Goal: Task Accomplishment & Management: Complete application form

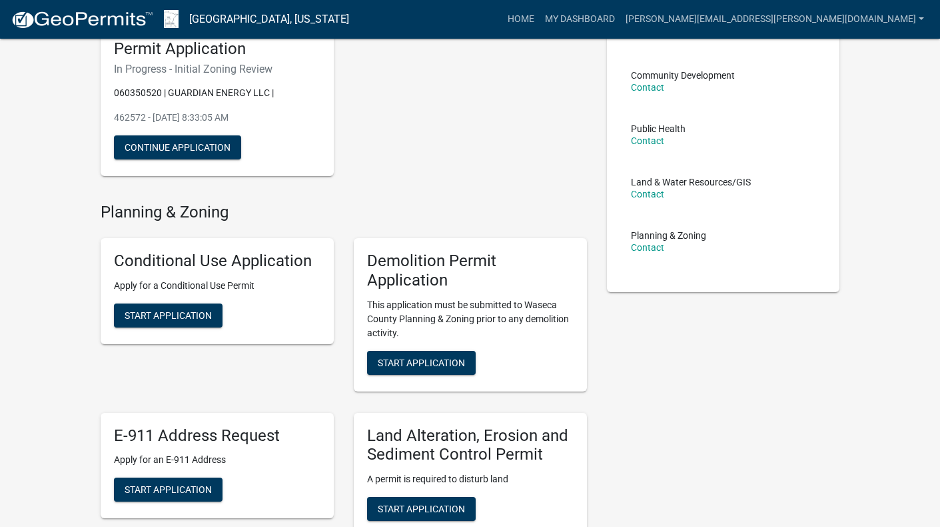
scroll to position [333, 0]
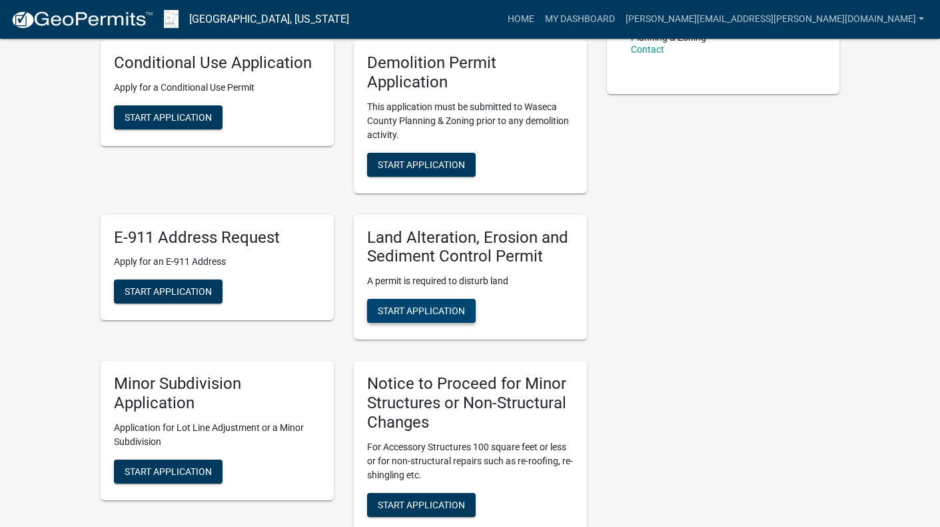
click at [418, 311] on span "Start Application" at bounding box center [421, 310] width 87 height 11
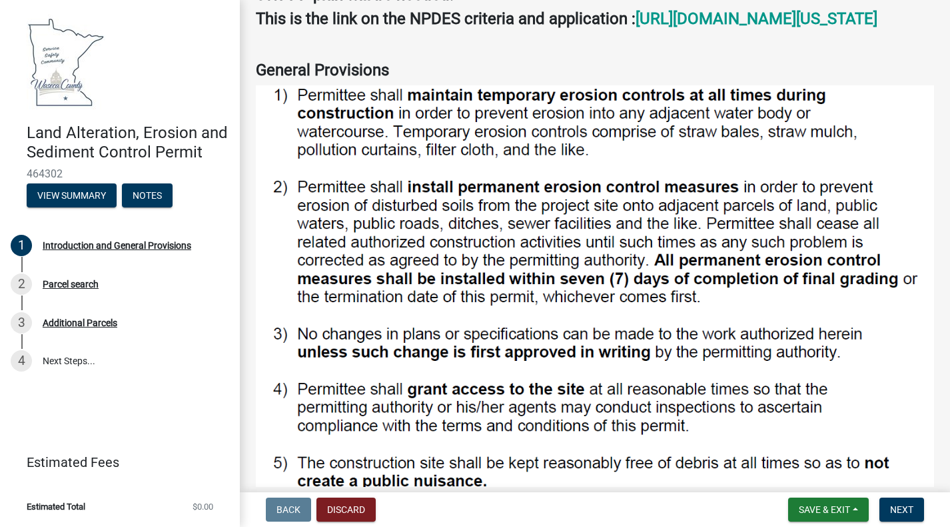
scroll to position [267, 0]
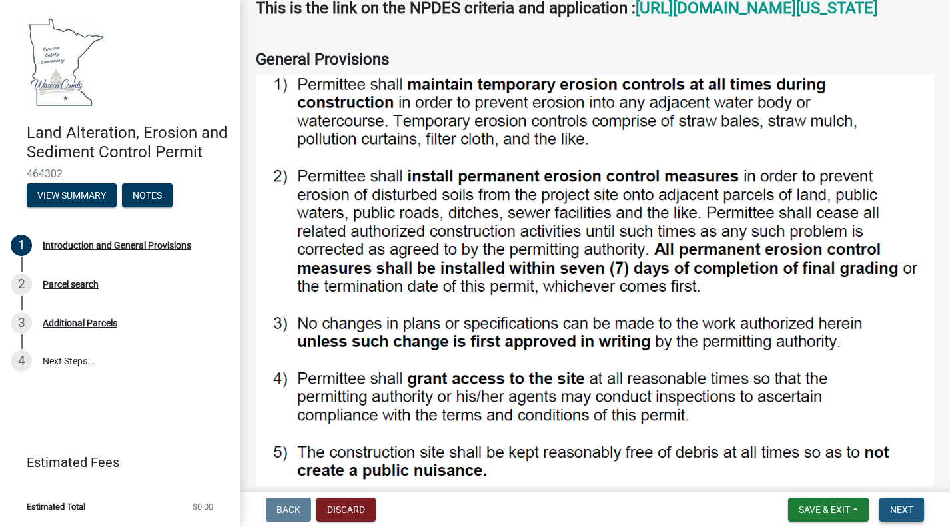
click at [893, 513] on span "Next" at bounding box center [901, 509] width 23 height 11
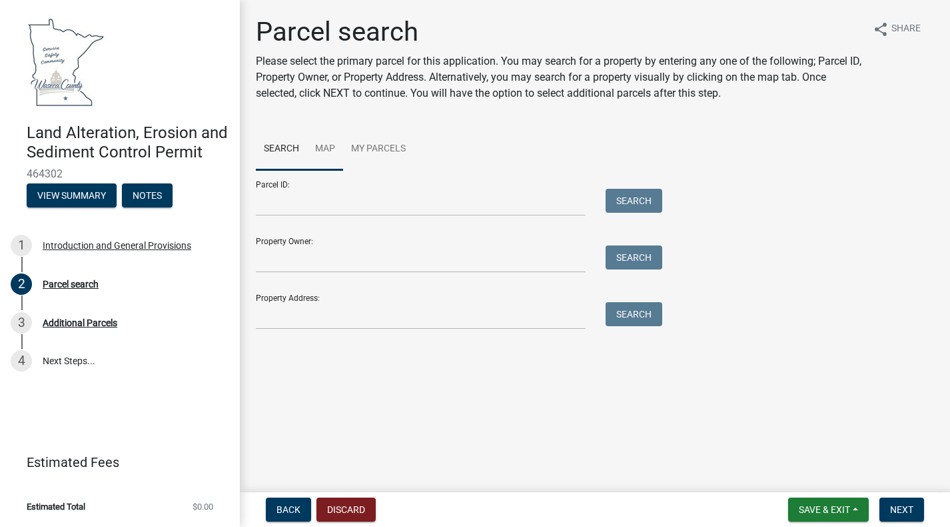
click at [323, 141] on link "Map" at bounding box center [325, 149] width 36 height 43
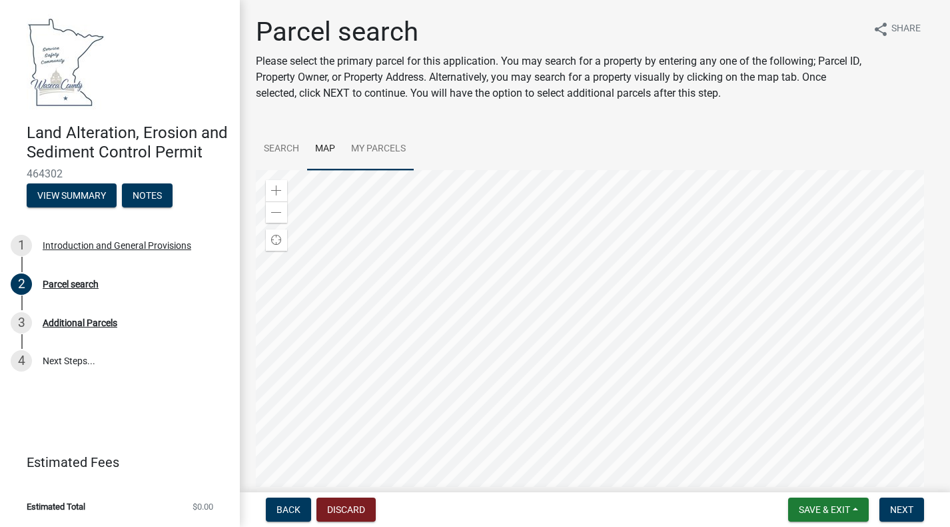
click at [382, 145] on link "My Parcels" at bounding box center [378, 149] width 71 height 43
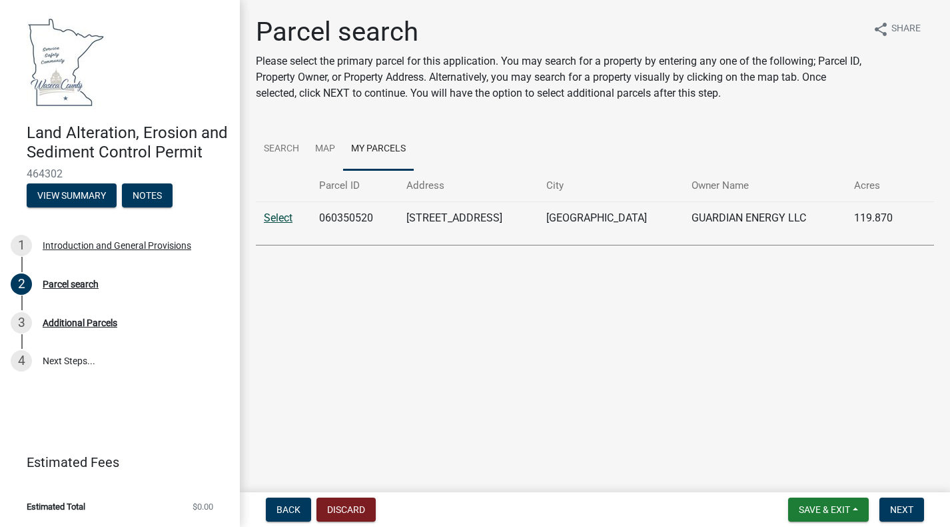
click at [274, 217] on link "Select" at bounding box center [278, 217] width 29 height 13
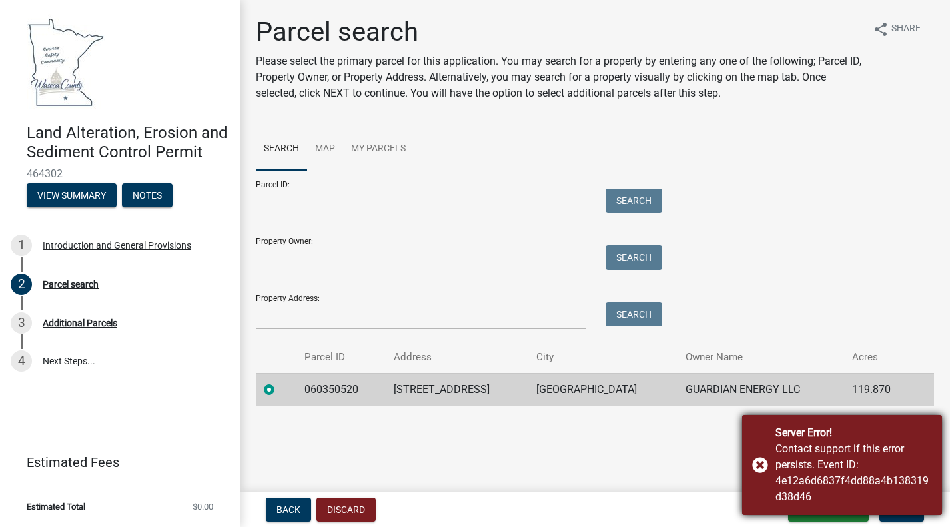
click at [765, 465] on div "Server Error! Contact support if this error persists. Event ID: 4e12a6d6837f4dd…" at bounding box center [842, 465] width 200 height 100
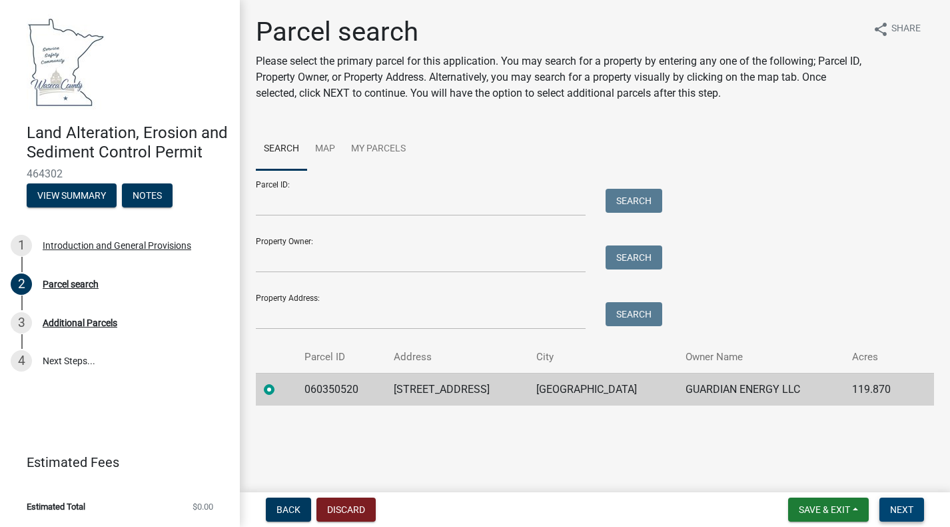
click at [900, 509] on span "Next" at bounding box center [901, 509] width 23 height 11
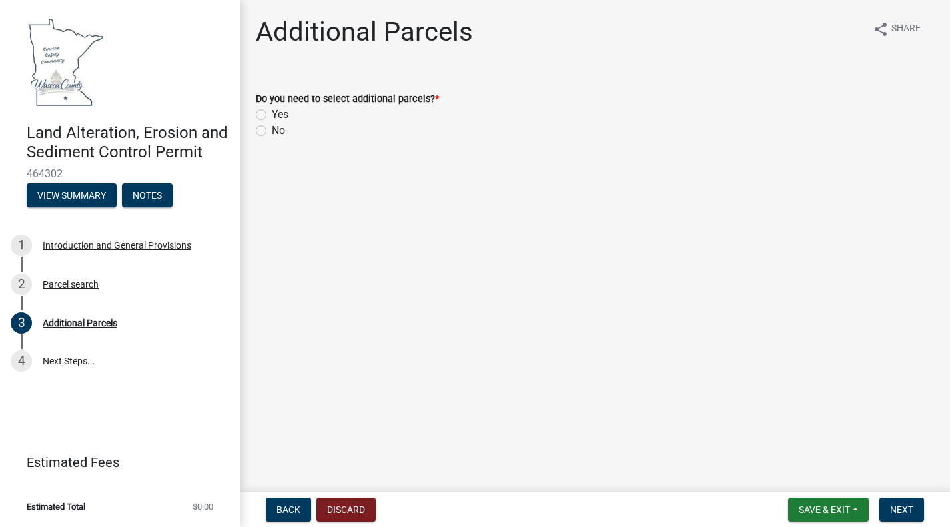
click at [272, 129] on label "No" at bounding box center [278, 131] width 13 height 16
click at [272, 129] on input "No" at bounding box center [276, 127] width 9 height 9
radio input "true"
click at [904, 509] on span "Next" at bounding box center [901, 509] width 23 height 11
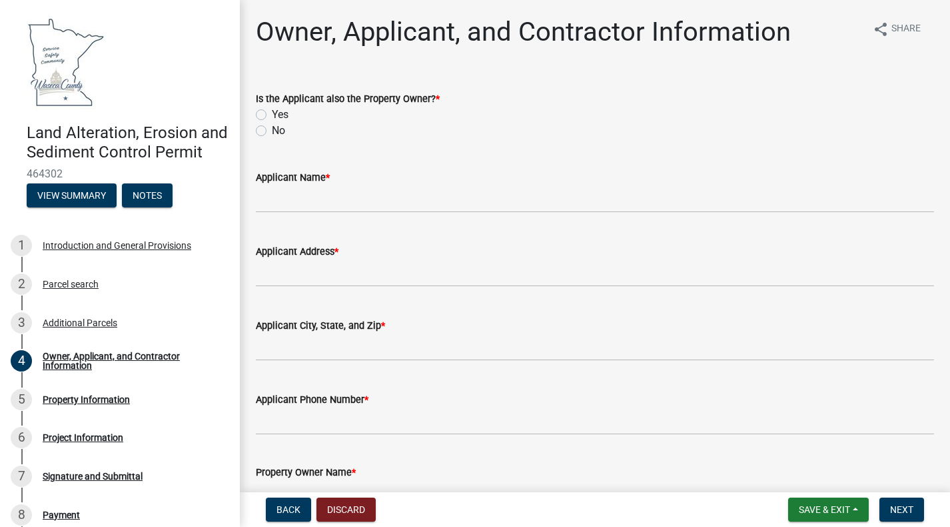
click at [272, 112] on label "Yes" at bounding box center [280, 115] width 17 height 16
click at [272, 112] on input "Yes" at bounding box center [276, 111] width 9 height 9
radio input "true"
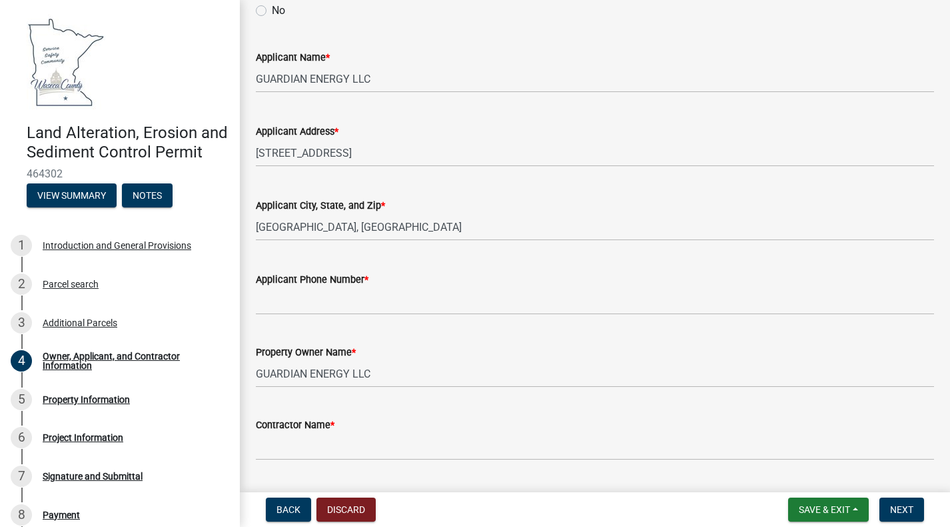
scroll to position [133, 0]
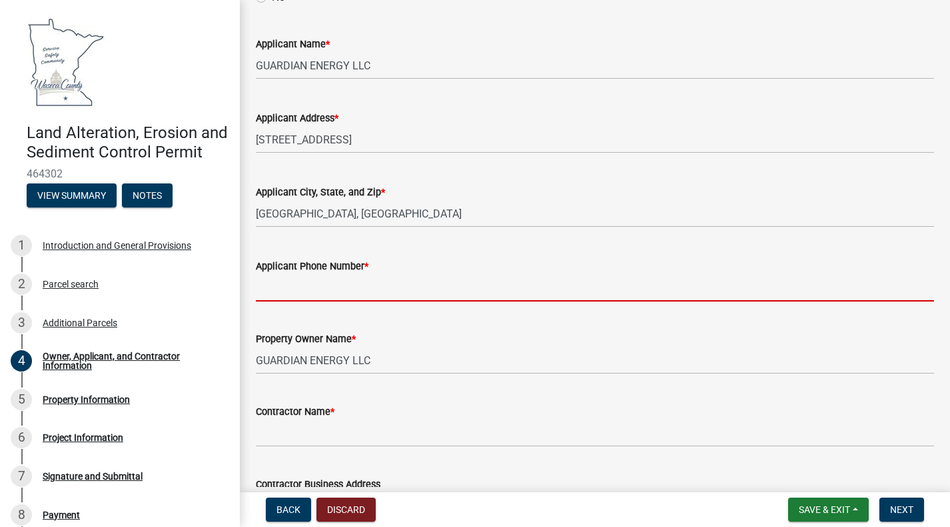
click at [399, 289] on input "Applicant Phone Number *" at bounding box center [595, 287] width 678 height 27
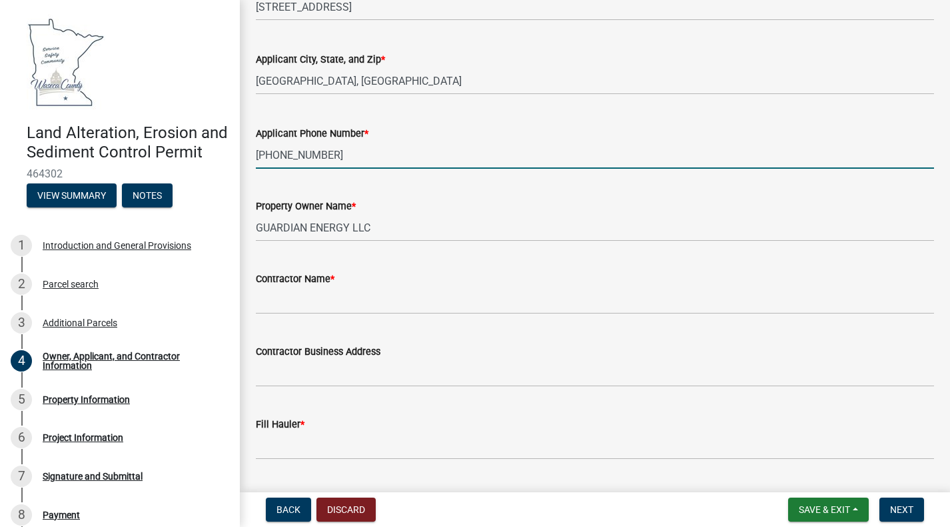
scroll to position [267, 0]
type input "[PHONE_NUMBER]"
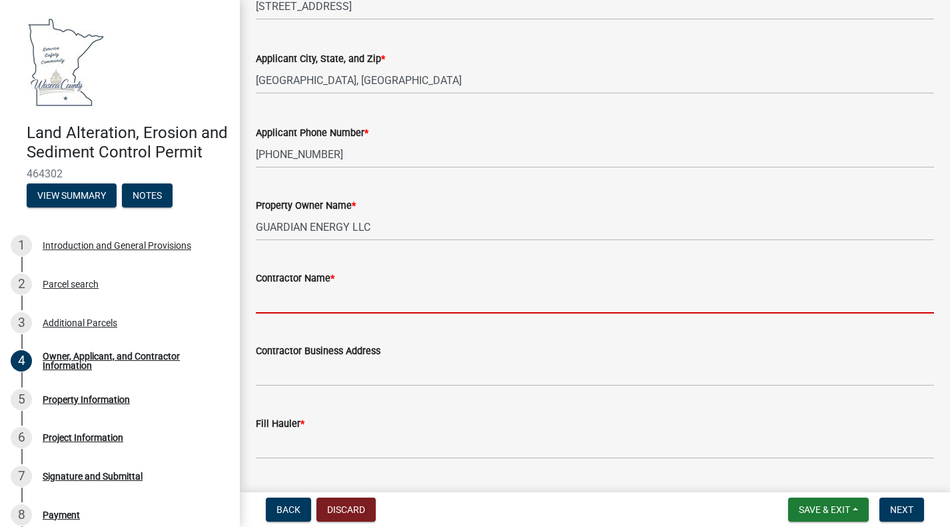
click at [302, 293] on input "Contractor Name *" at bounding box center [595, 299] width 678 height 27
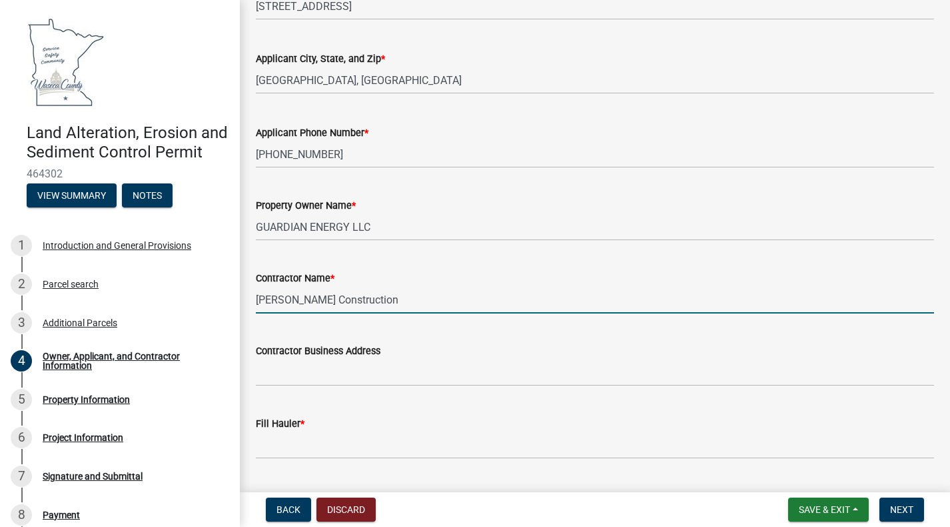
type input "[PERSON_NAME] Construction"
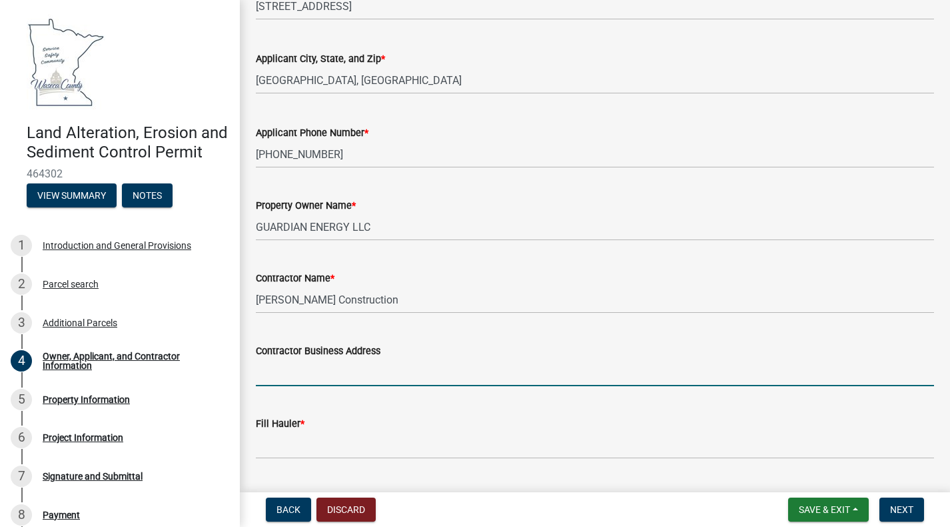
paste input "[STREET_ADDRESS][PERSON_NAME]"
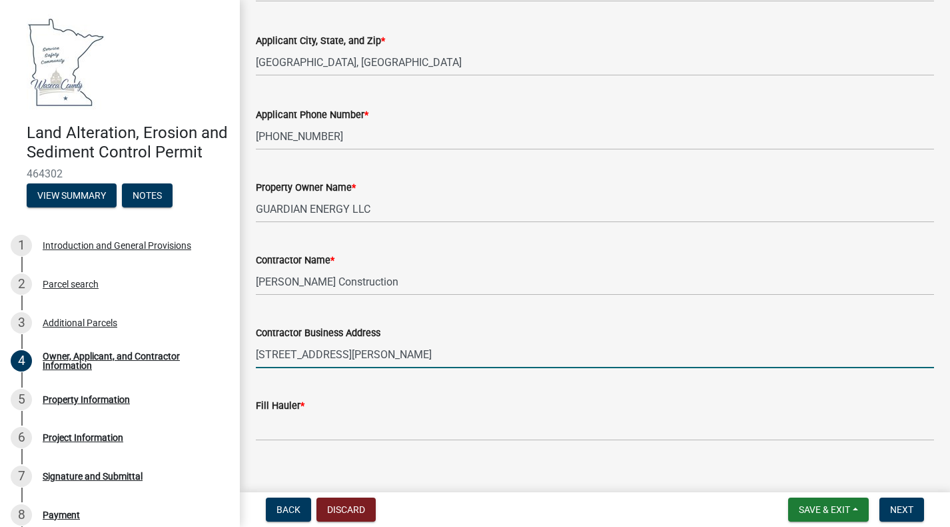
scroll to position [301, 0]
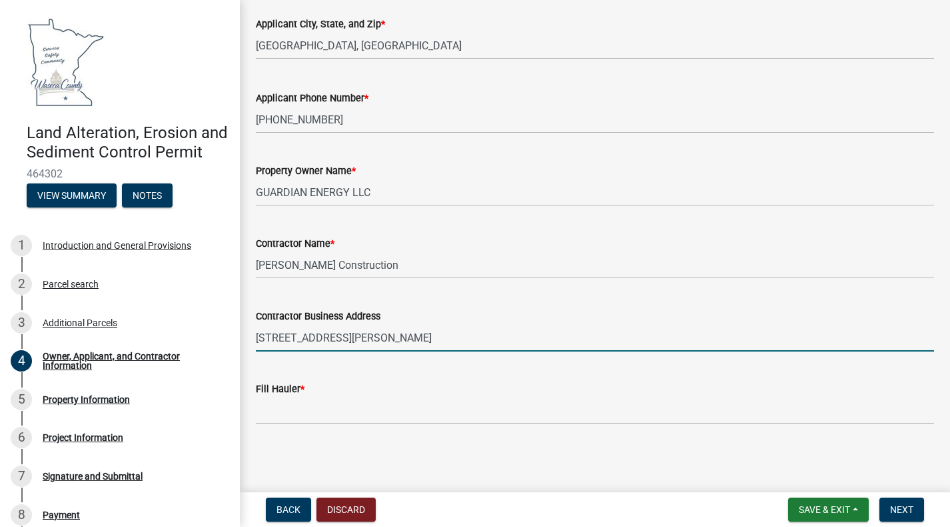
type input "[STREET_ADDRESS][PERSON_NAME]"
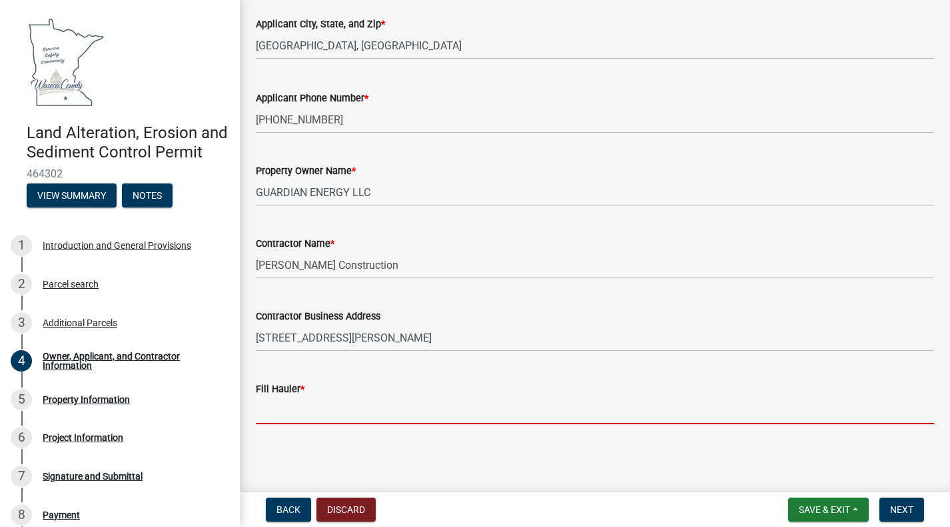
click at [344, 415] on input "Fill Hauler *" at bounding box center [595, 410] width 678 height 27
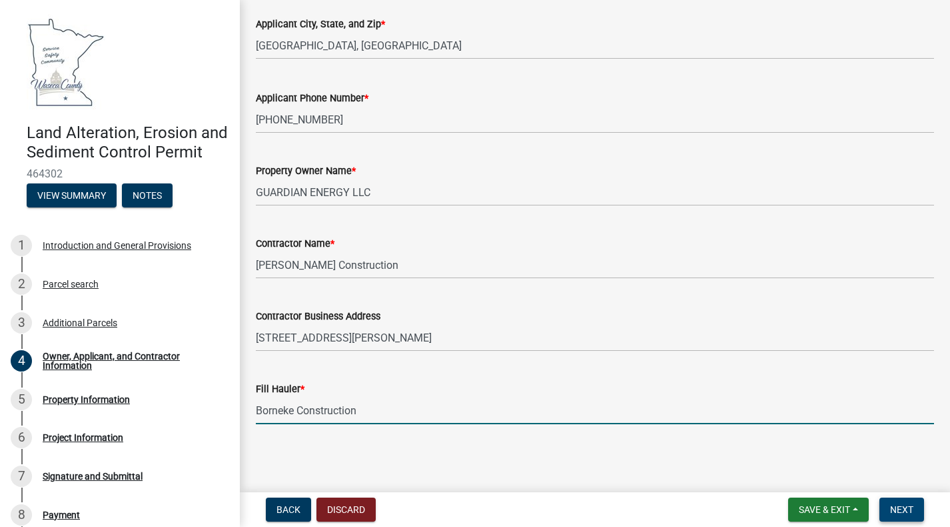
type input "Borneke Construction"
click at [909, 509] on span "Next" at bounding box center [901, 509] width 23 height 11
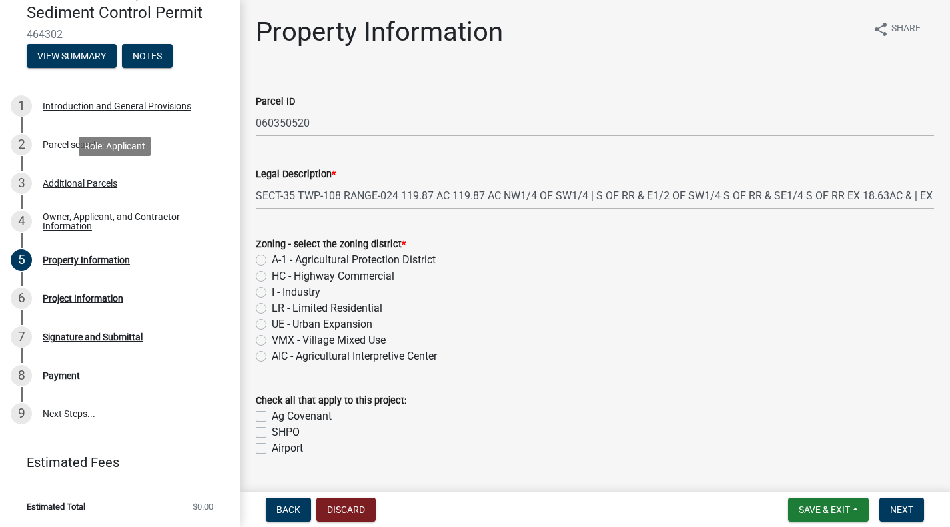
scroll to position [159, 0]
click at [272, 293] on label "I - Industry" at bounding box center [296, 292] width 49 height 16
click at [272, 293] on input "I - Industry" at bounding box center [276, 288] width 9 height 9
radio input "true"
click at [912, 506] on span "Next" at bounding box center [901, 509] width 23 height 11
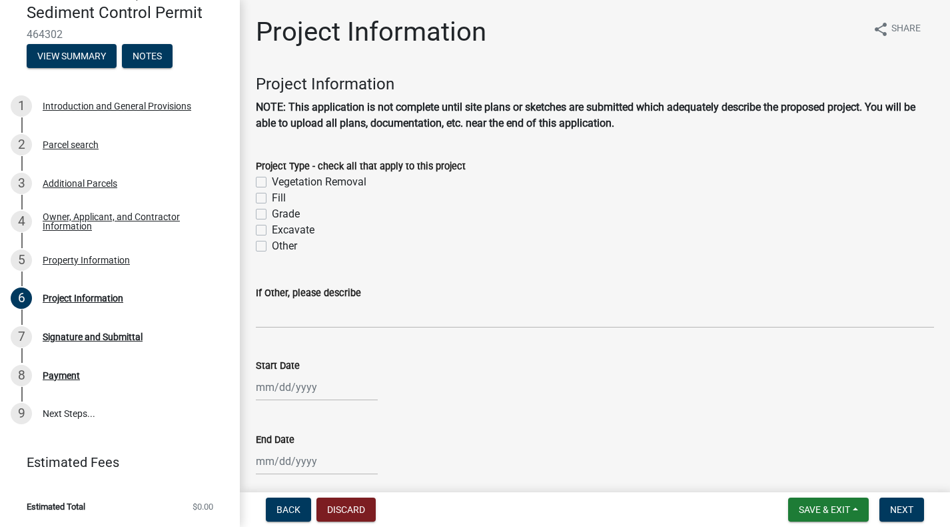
click at [272, 200] on label "Fill" at bounding box center [279, 198] width 14 height 16
click at [272, 199] on input "Fill" at bounding box center [276, 194] width 9 height 9
checkbox input "true"
checkbox input "false"
checkbox input "true"
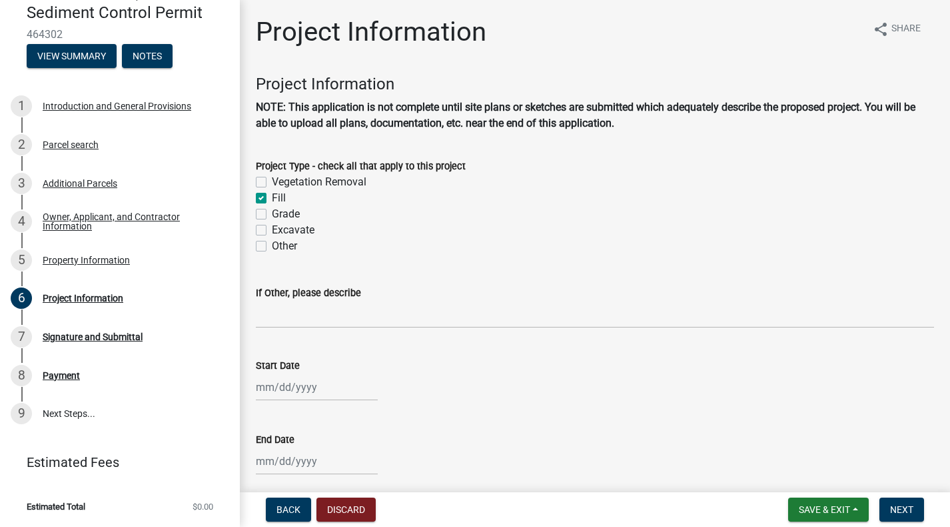
checkbox input "false"
click at [272, 212] on label "Grade" at bounding box center [286, 214] width 28 height 16
click at [272, 212] on input "Grade" at bounding box center [276, 210] width 9 height 9
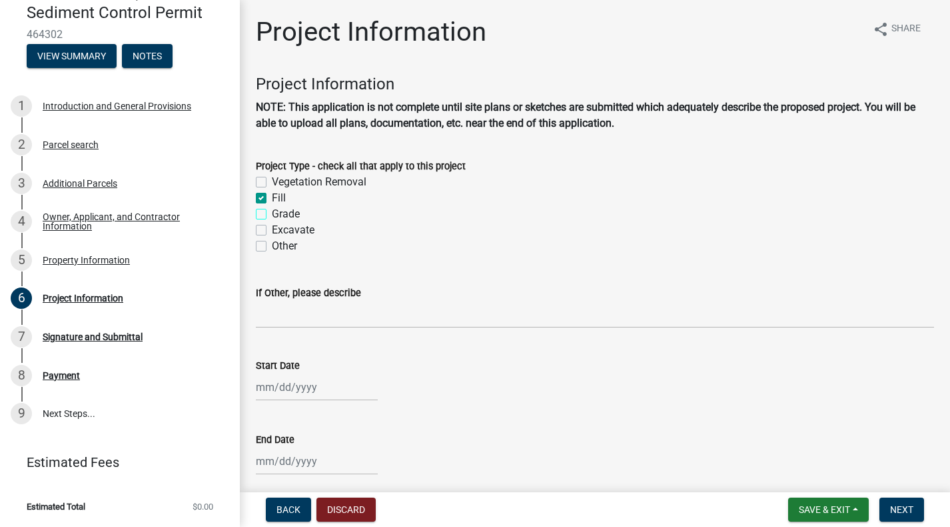
checkbox input "true"
checkbox input "false"
checkbox input "true"
checkbox input "false"
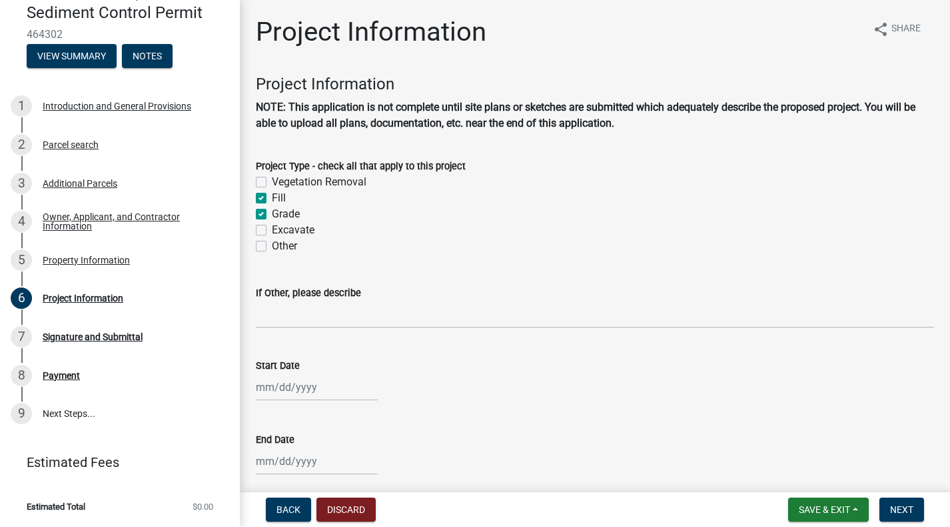
checkbox input "false"
click at [272, 230] on label "Excavate" at bounding box center [293, 230] width 43 height 16
click at [272, 230] on input "Excavate" at bounding box center [276, 226] width 9 height 9
checkbox input "true"
checkbox input "false"
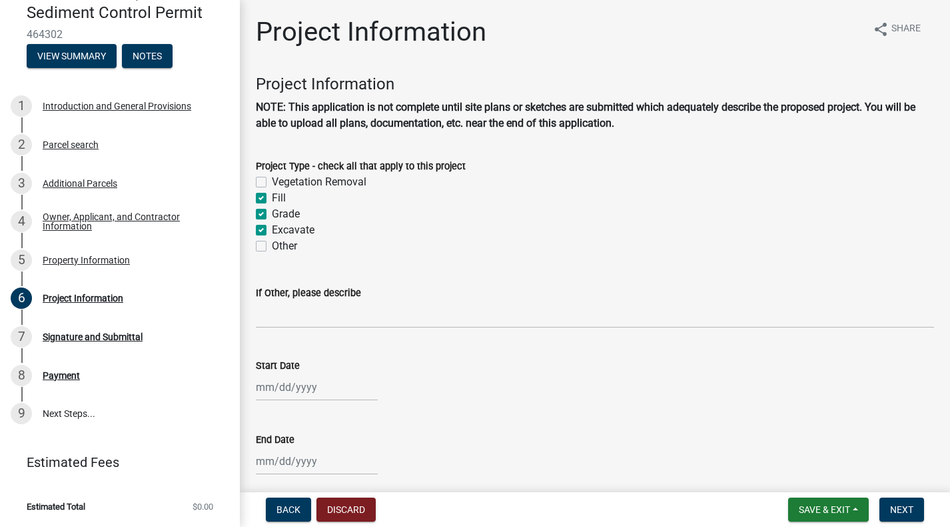
checkbox input "true"
checkbox input "false"
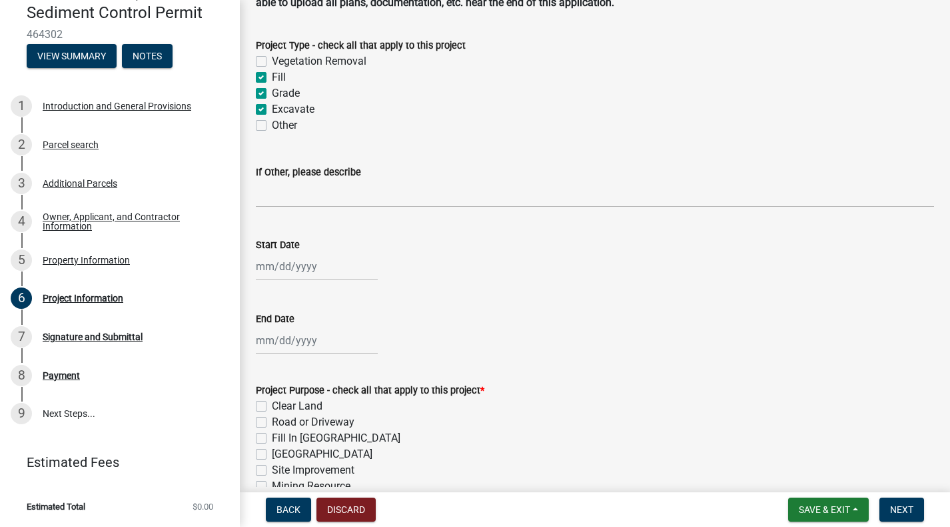
scroll to position [133, 0]
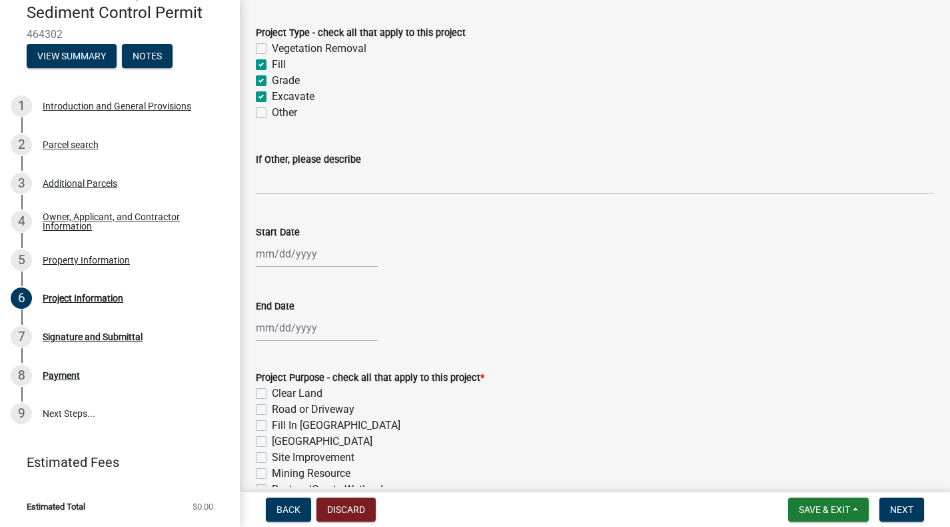
click at [263, 248] on div at bounding box center [317, 253] width 122 height 27
select select "8"
select select "2025"
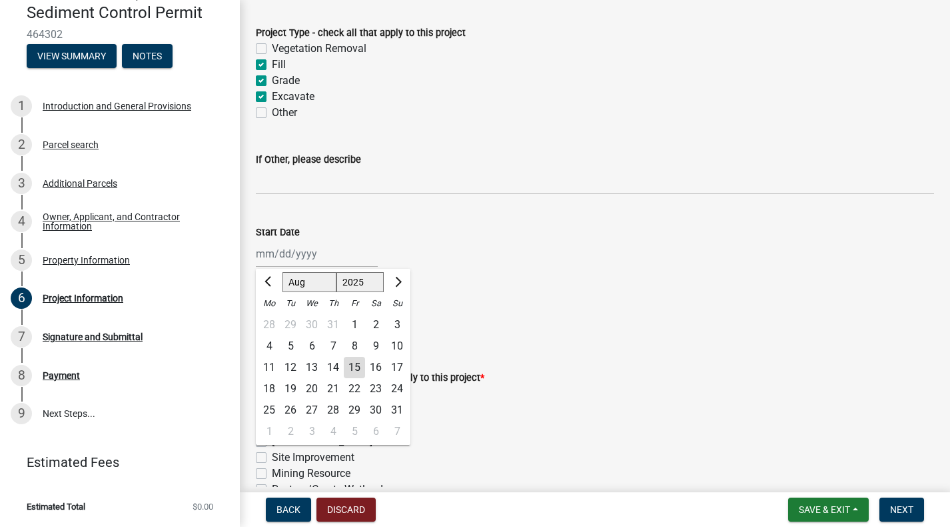
click at [291, 335] on div "29" at bounding box center [290, 324] width 21 height 21
type input "[DATE]"
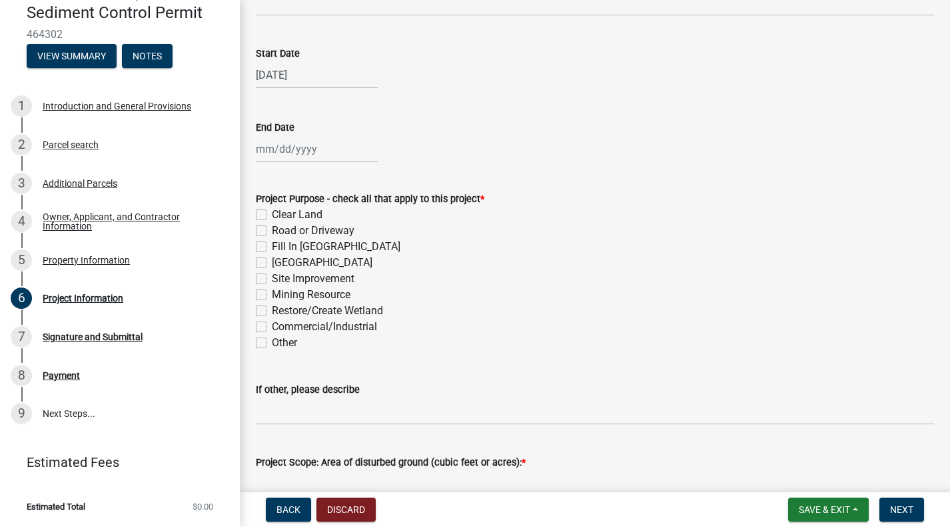
scroll to position [333, 0]
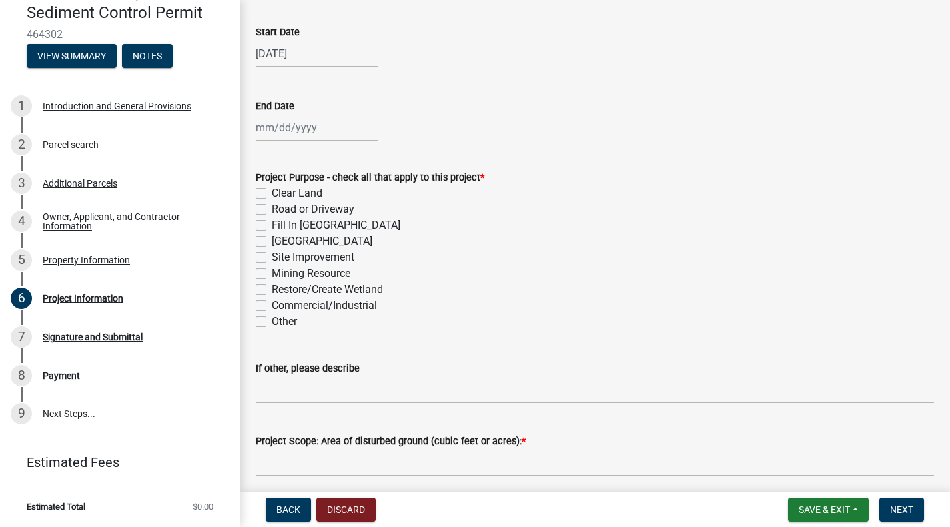
click at [272, 205] on label "Road or Driveway" at bounding box center [313, 209] width 83 height 16
click at [272, 205] on input "Road or Driveway" at bounding box center [276, 205] width 9 height 9
checkbox input "true"
checkbox input "false"
checkbox input "true"
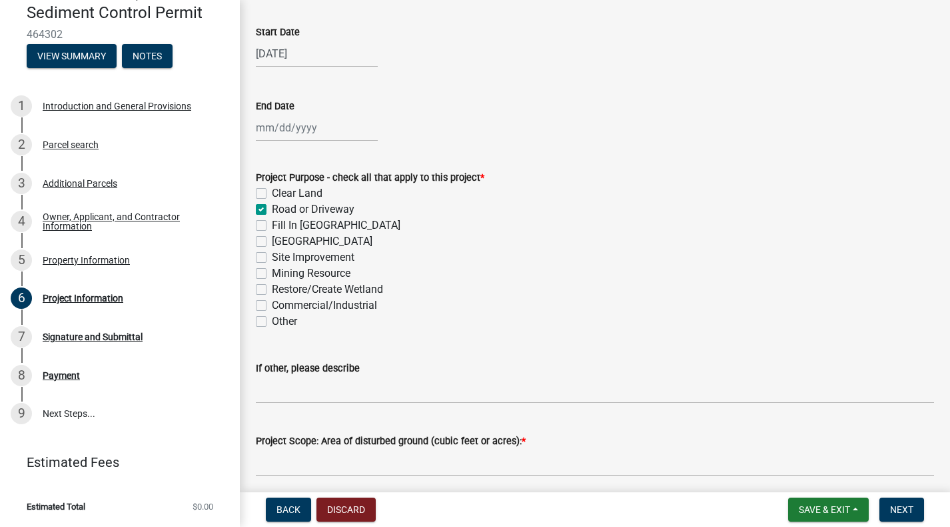
checkbox input "false"
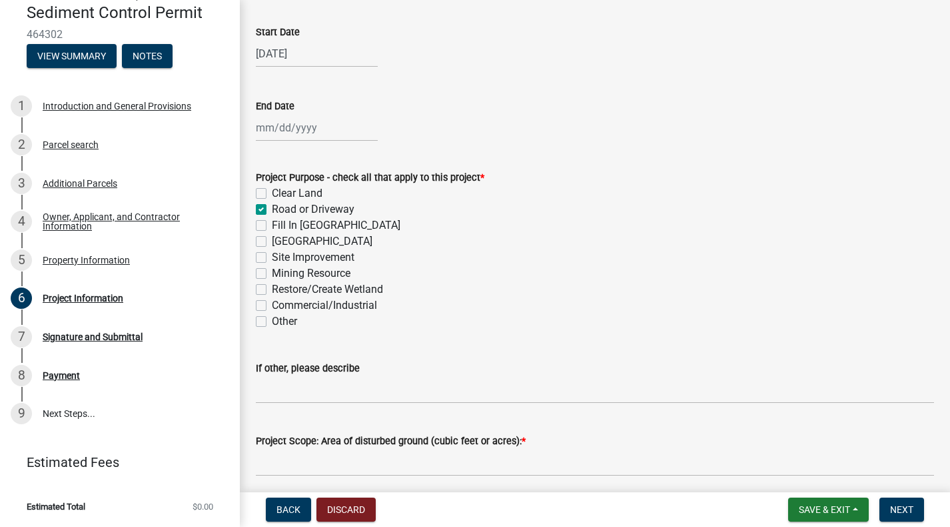
checkbox input "false"
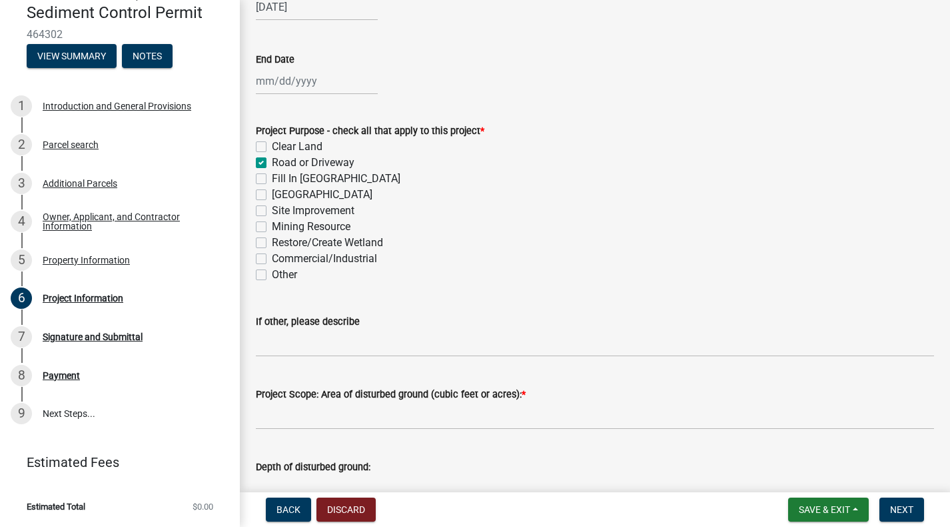
scroll to position [400, 0]
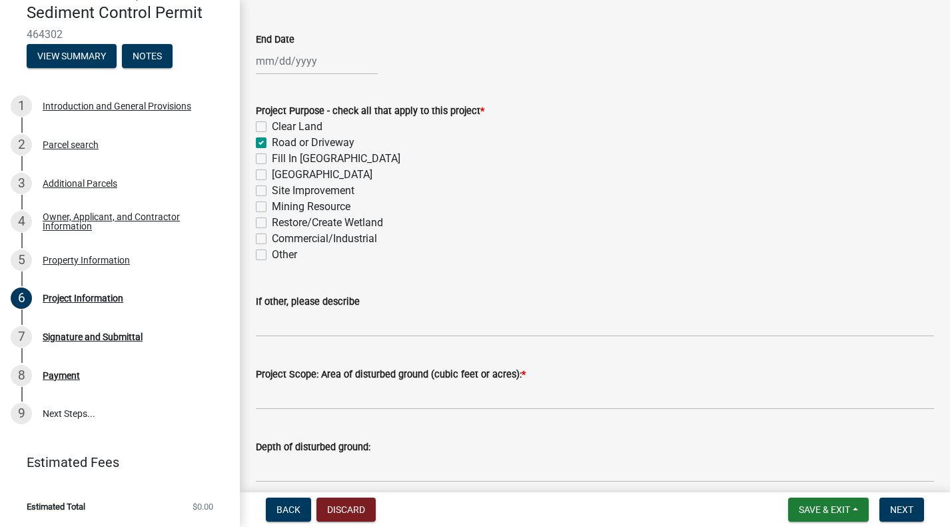
click at [272, 189] on label "Site Improvement" at bounding box center [313, 191] width 83 height 16
click at [272, 189] on input "Site Improvement" at bounding box center [276, 187] width 9 height 9
checkbox input "true"
checkbox input "false"
checkbox input "true"
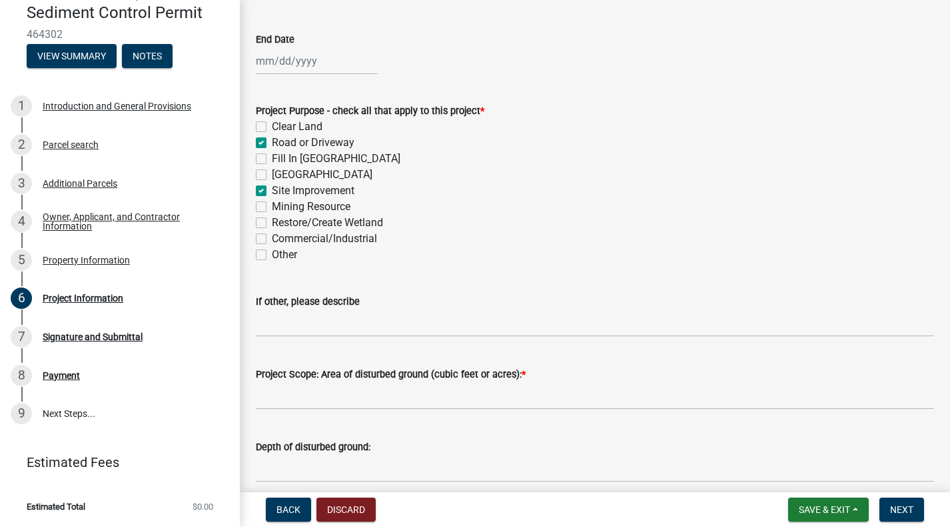
checkbox input "false"
checkbox input "true"
checkbox input "false"
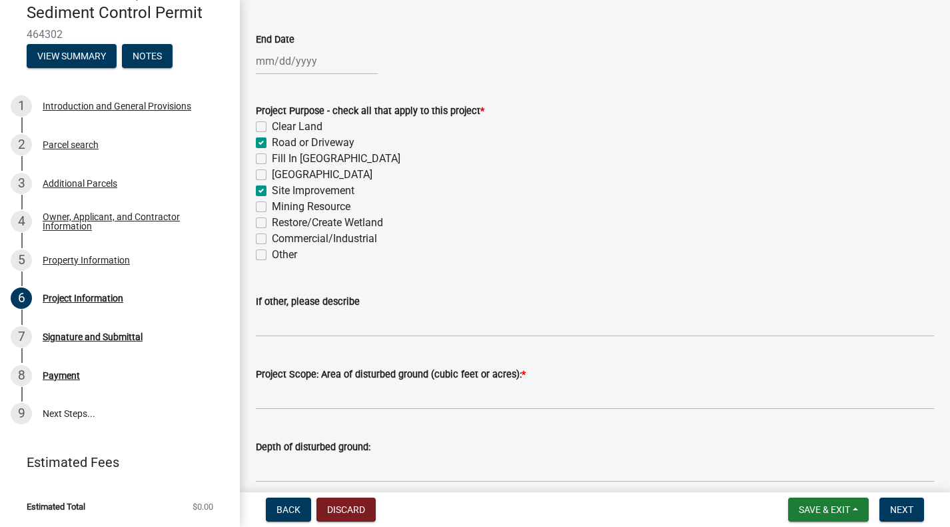
checkbox input "false"
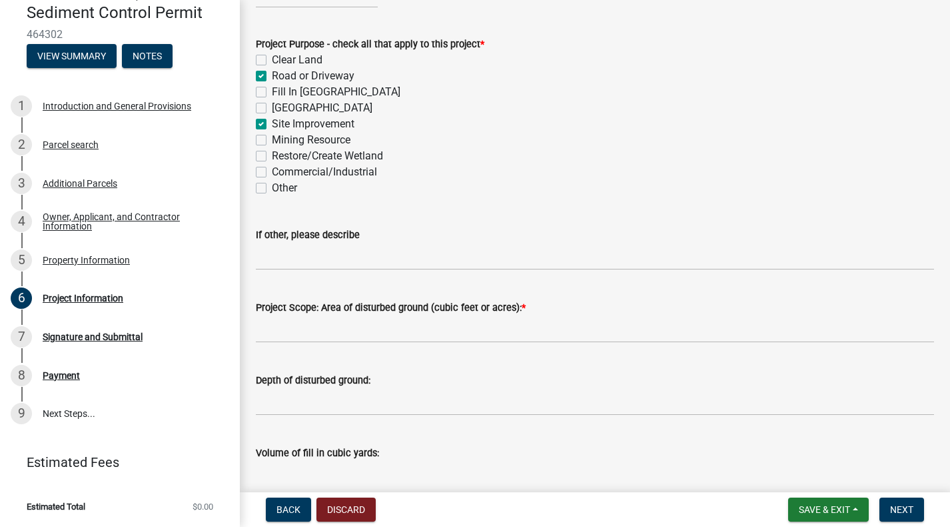
scroll to position [533, 0]
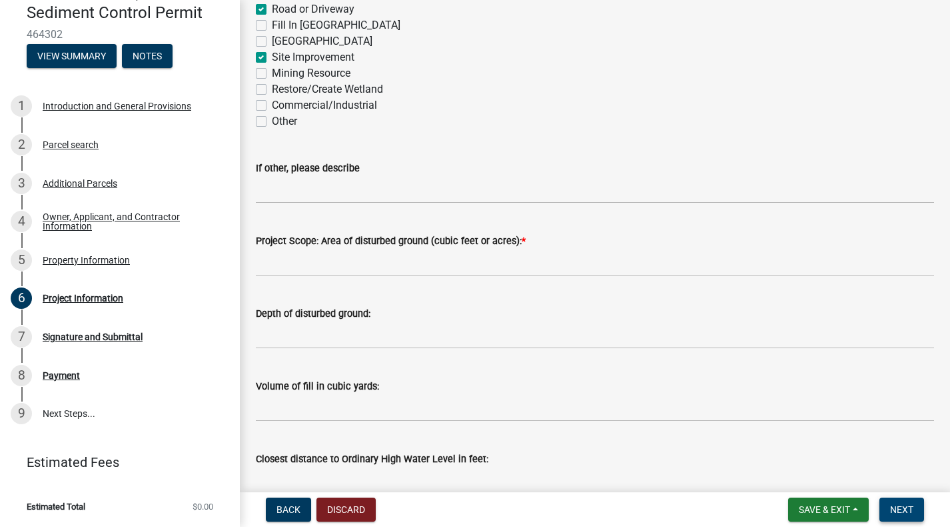
click at [895, 505] on span "Next" at bounding box center [901, 509] width 23 height 11
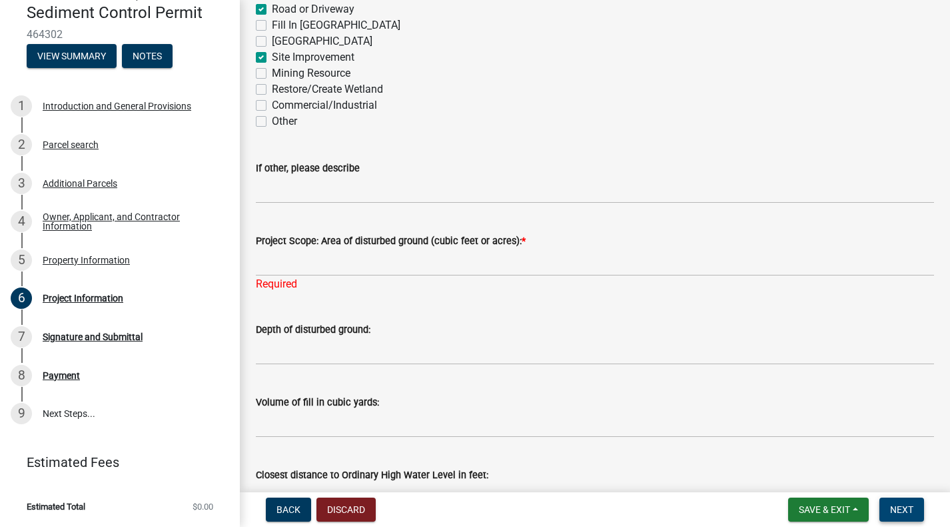
scroll to position [600, 0]
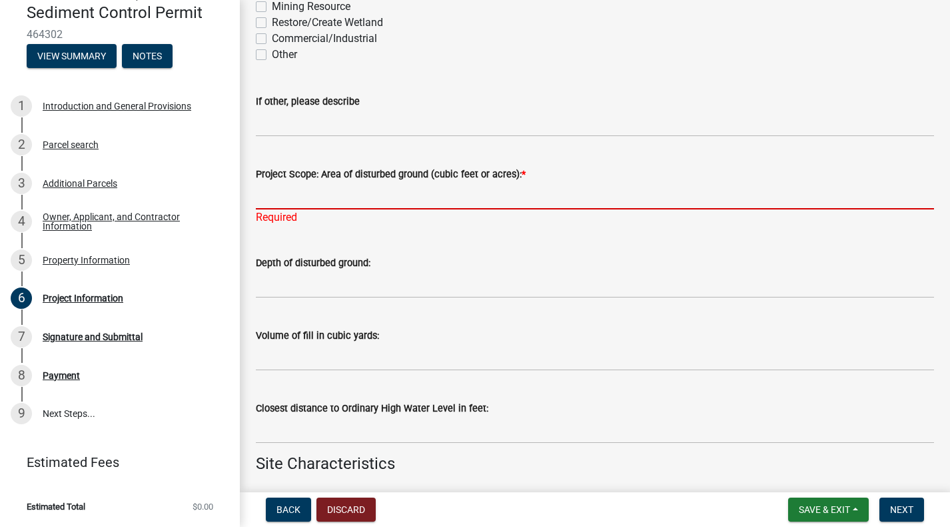
click at [272, 195] on input "Project Scope: Area of disturbed ground (cubic feet or acres): *" at bounding box center [595, 195] width 678 height 27
click at [335, 189] on input "Project Scope: Area of disturbed ground (cubic feet or acres): *" at bounding box center [595, 195] width 678 height 27
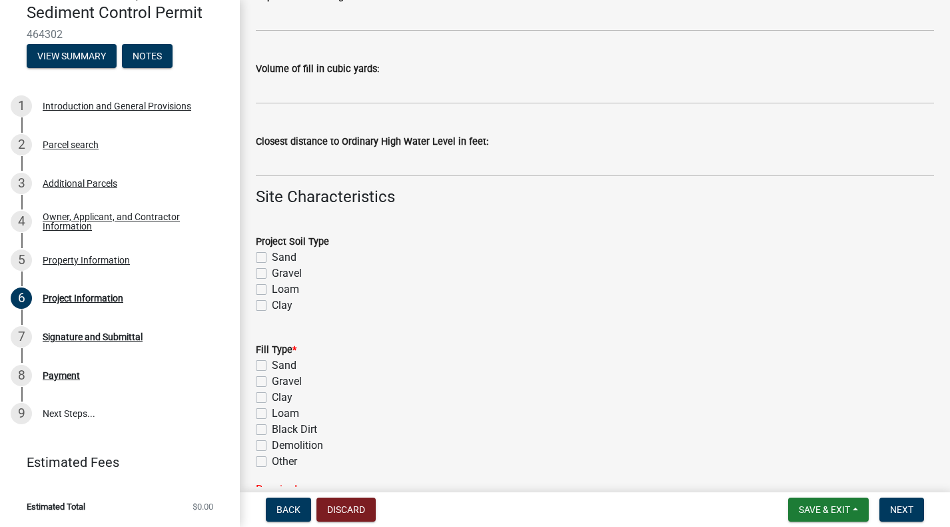
scroll to position [933, 0]
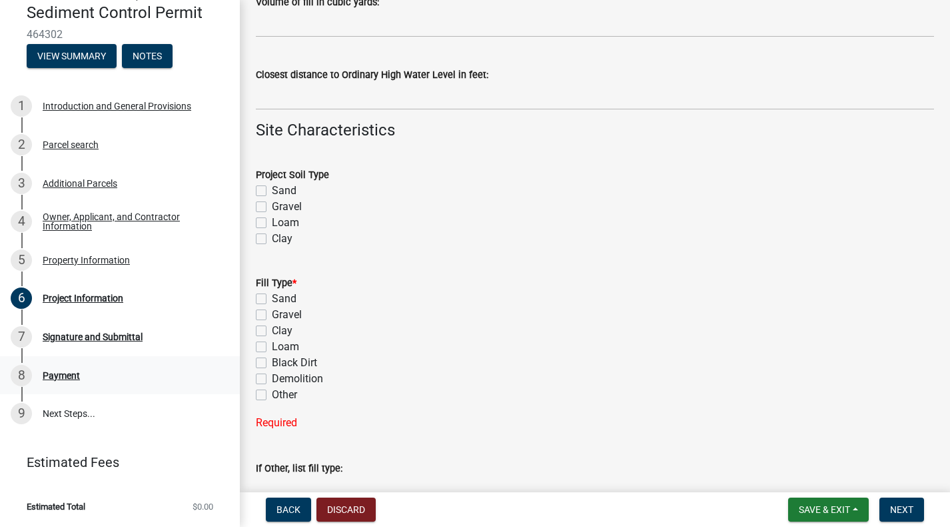
type input "9.5 Acres"
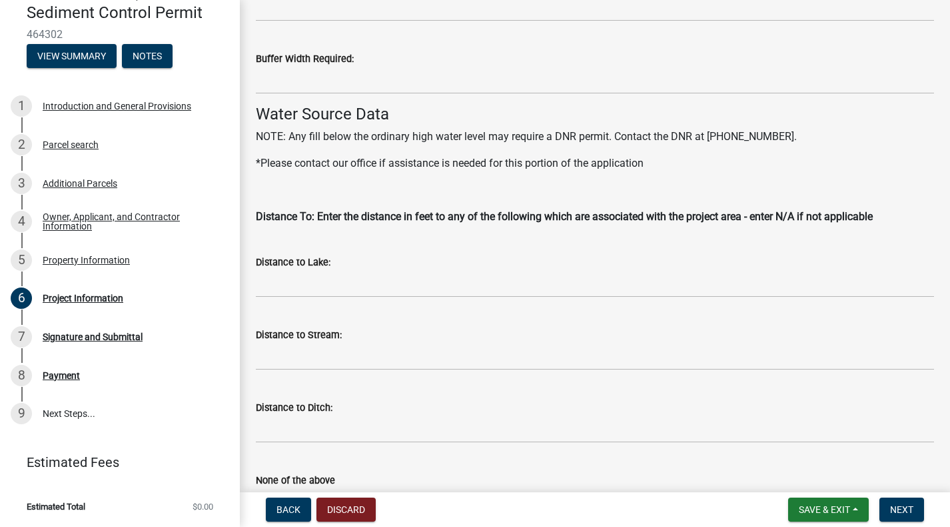
scroll to position [1717, 0]
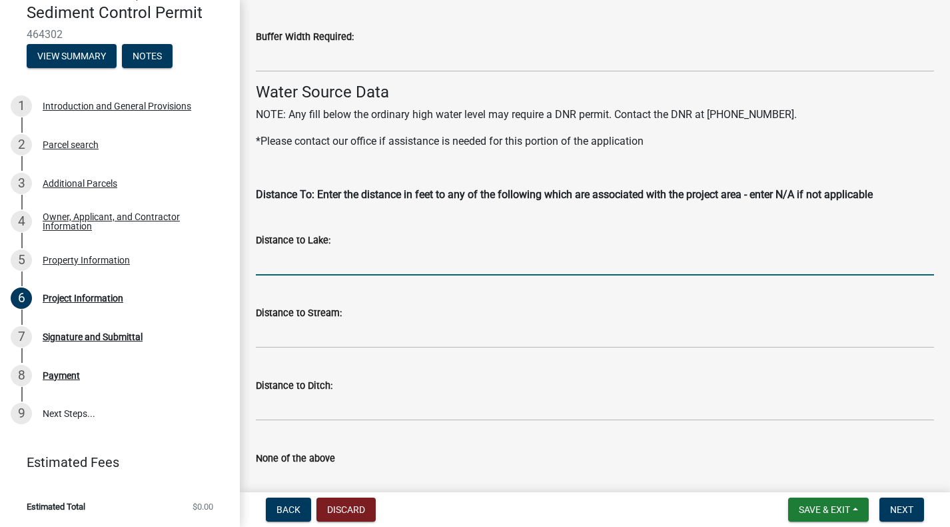
click at [371, 257] on input "Distance to Lake:" at bounding box center [595, 261] width 678 height 27
type input "N/A"
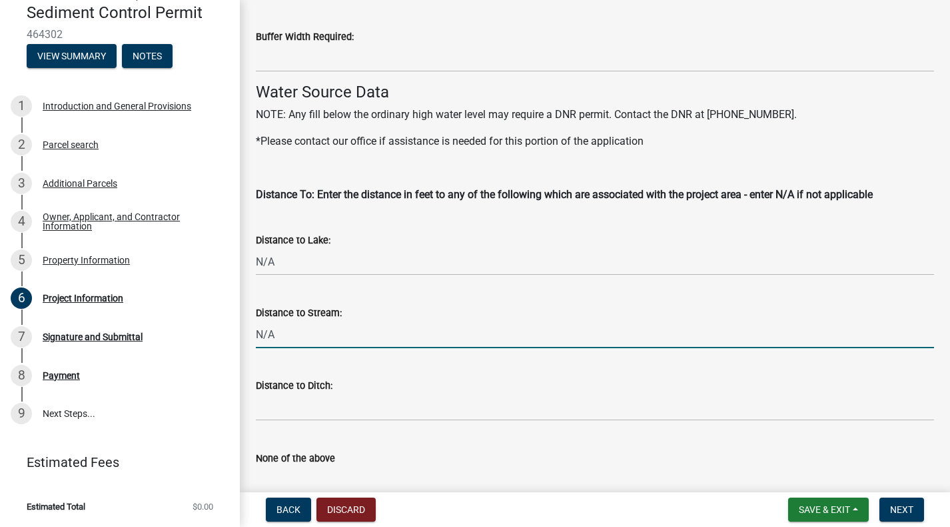
type input "N/A"
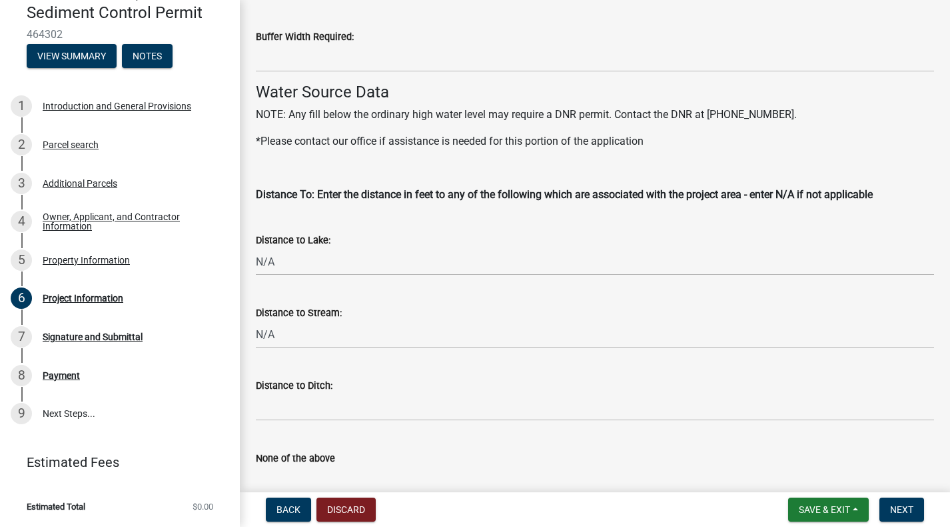
scroll to position [1783, 0]
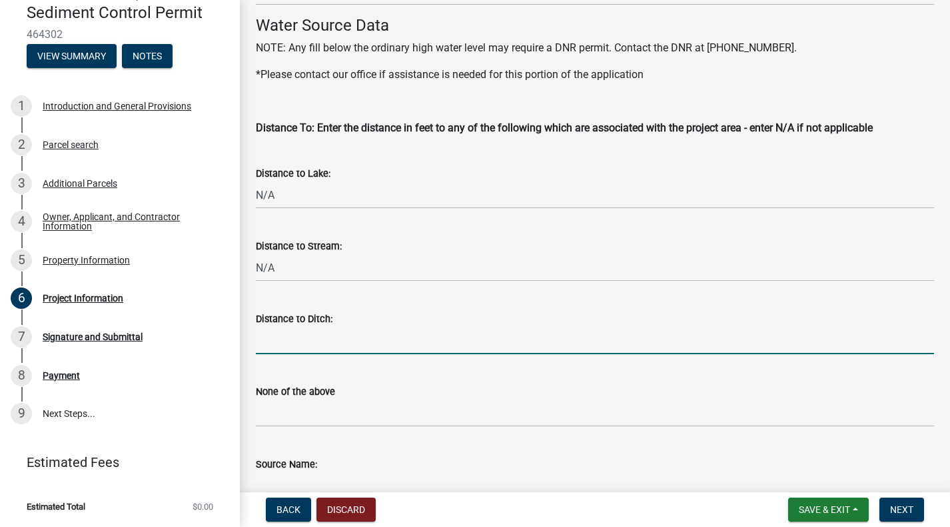
click at [282, 338] on input "Distance to Ditch:" at bounding box center [595, 340] width 678 height 27
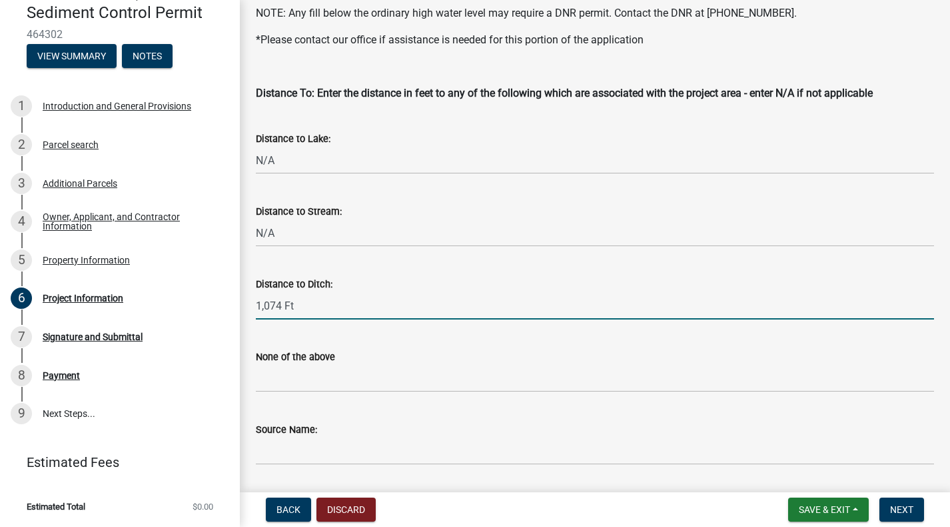
scroll to position [1850, 0]
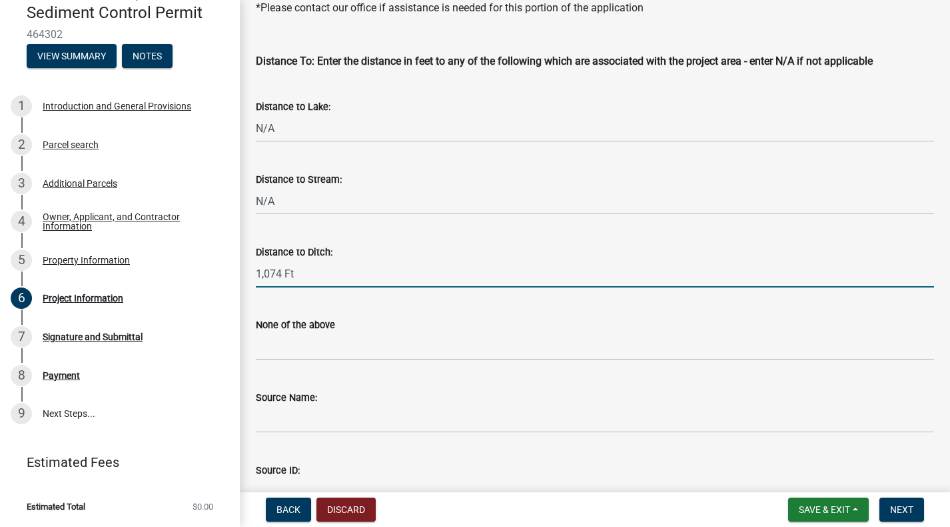
type input "1,074 Ft"
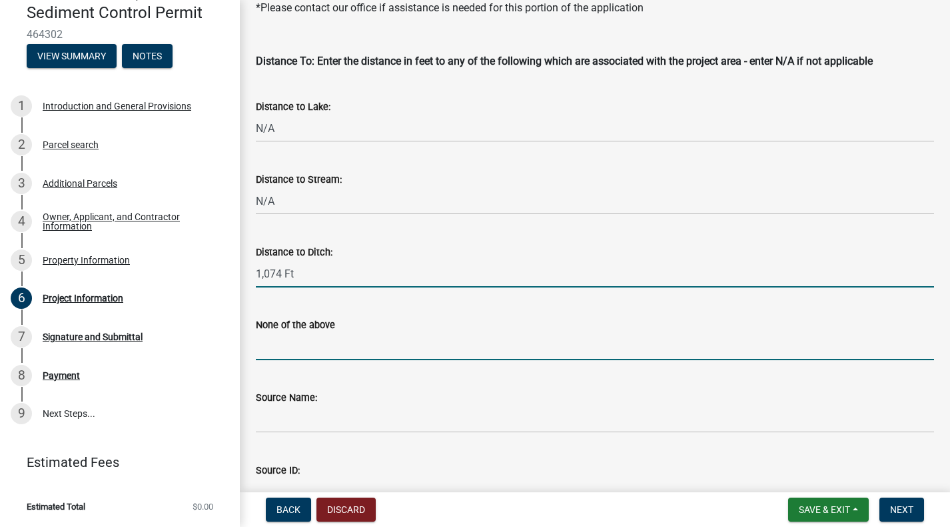
click at [410, 333] on input "None of the above" at bounding box center [595, 346] width 678 height 27
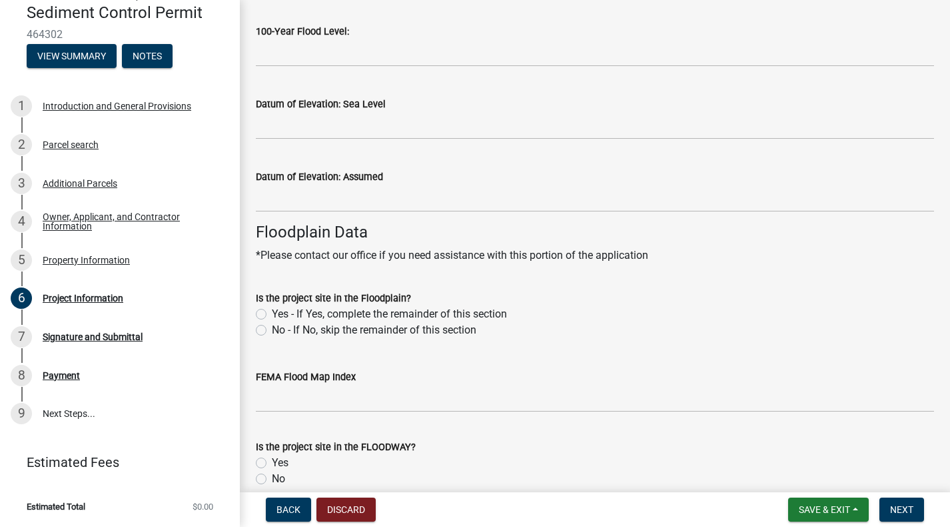
scroll to position [2583, 0]
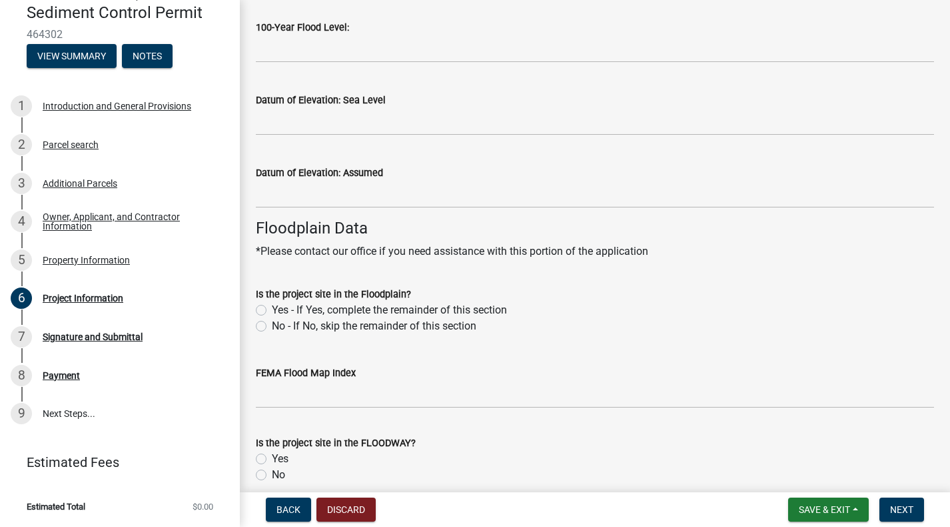
click at [272, 327] on label "No - If No, skip the remainder of this section" at bounding box center [374, 326] width 205 height 16
click at [272, 327] on input "No - If No, skip the remainder of this section" at bounding box center [276, 322] width 9 height 9
radio input "true"
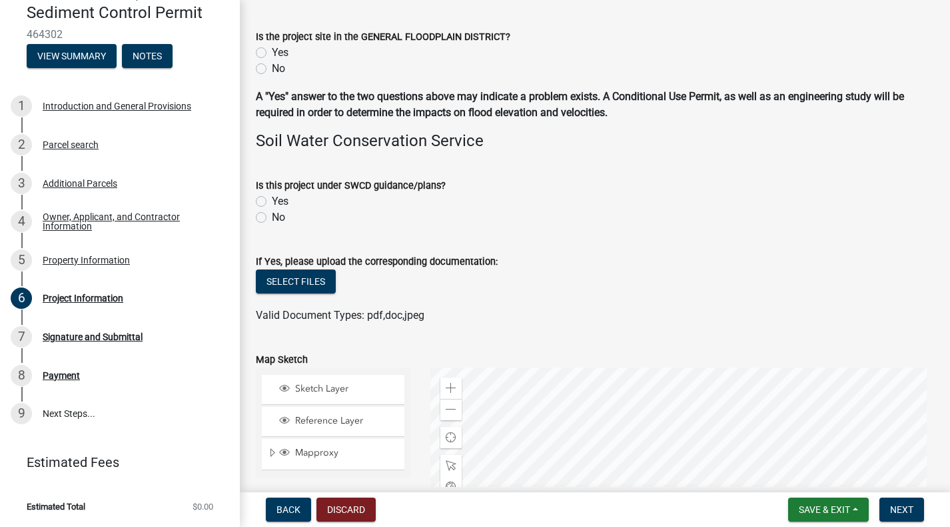
scroll to position [3116, 0]
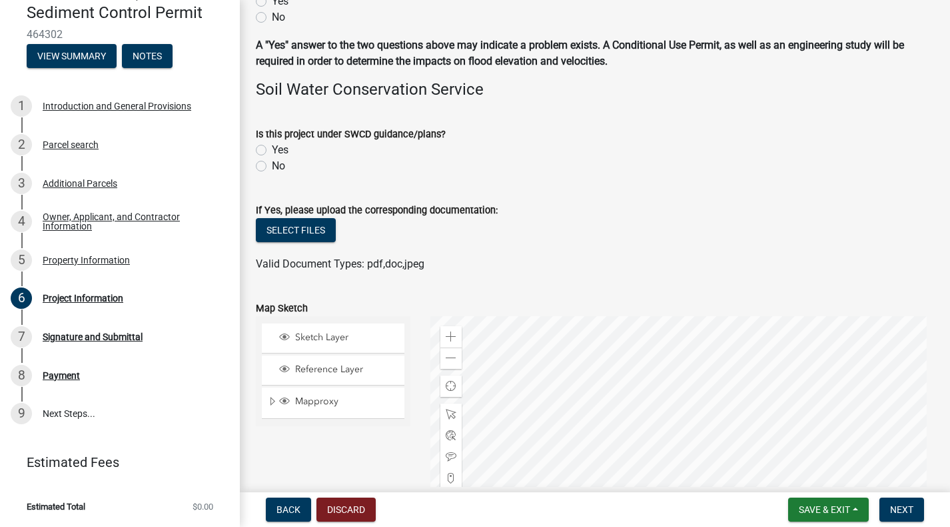
click at [272, 163] on label "No" at bounding box center [278, 166] width 13 height 16
click at [272, 163] on input "No" at bounding box center [276, 162] width 9 height 9
radio input "true"
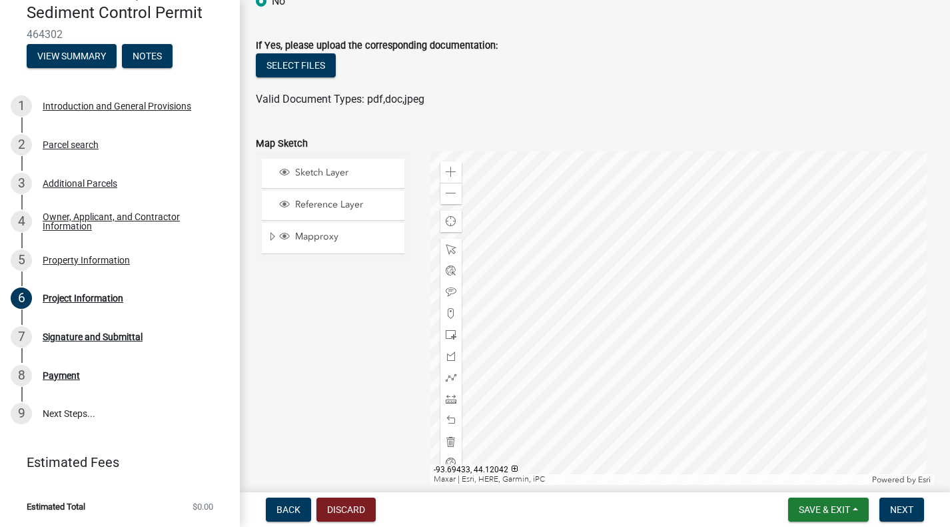
scroll to position [3316, 0]
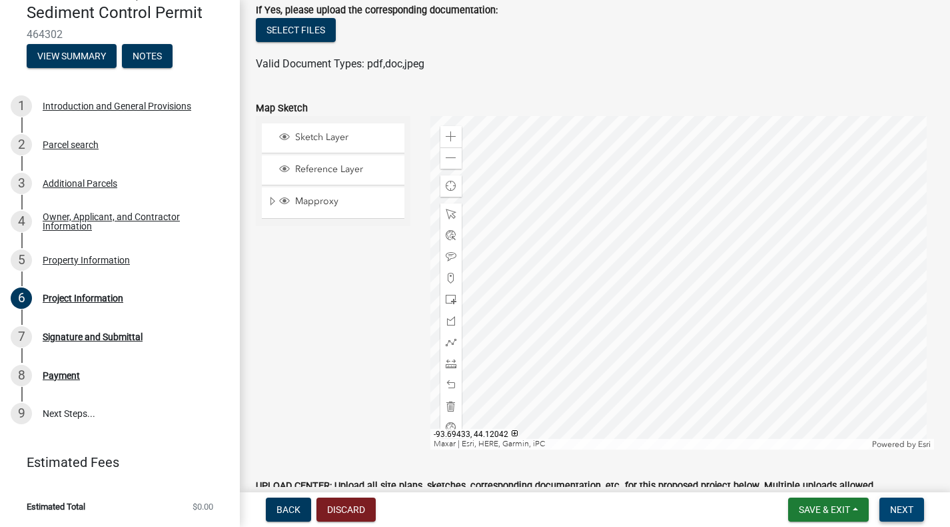
click at [910, 509] on span "Next" at bounding box center [901, 509] width 23 height 11
click at [914, 511] on span "Next" at bounding box center [901, 509] width 23 height 11
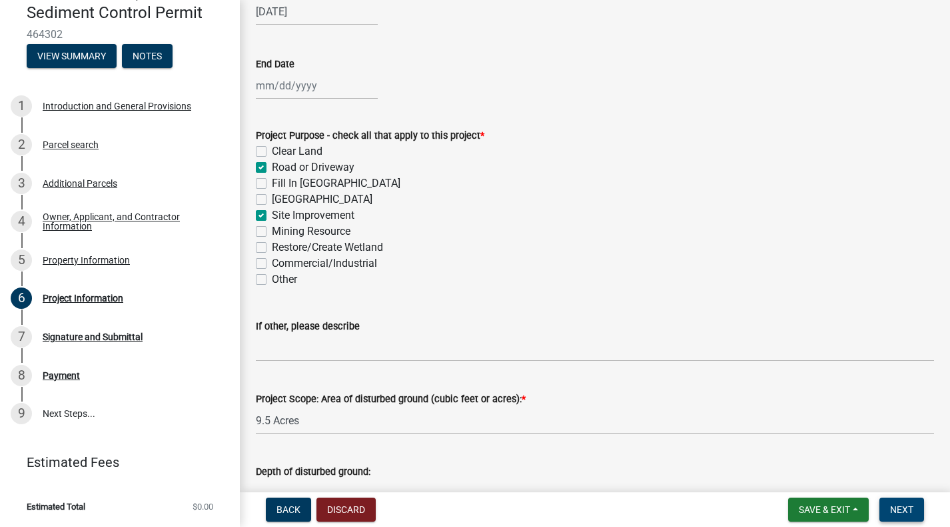
scroll to position [0, 0]
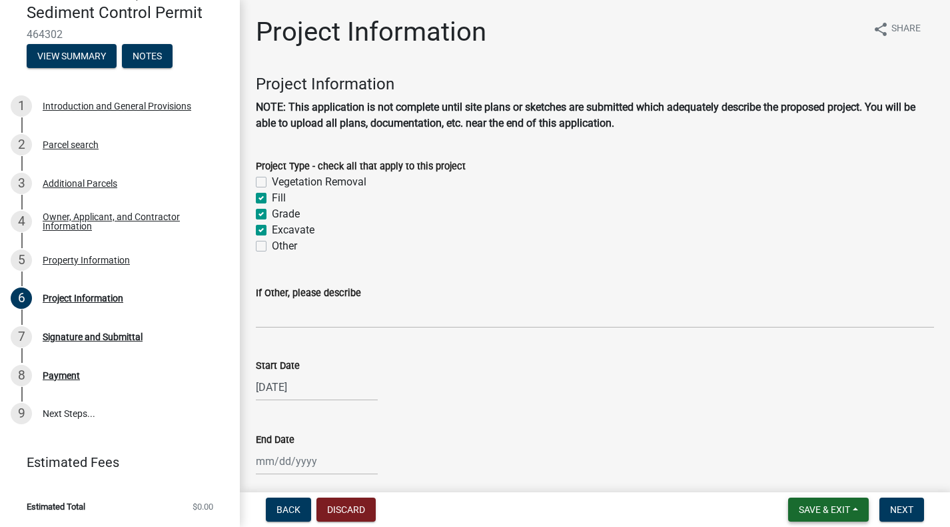
click at [822, 512] on span "Save & Exit" at bounding box center [824, 509] width 51 height 11
click at [796, 443] on button "Save" at bounding box center [815, 443] width 107 height 32
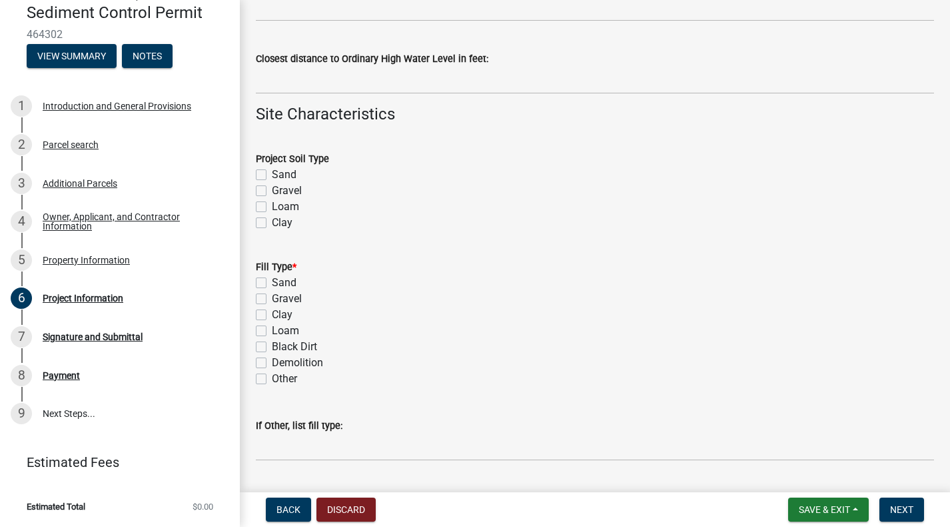
scroll to position [1000, 0]
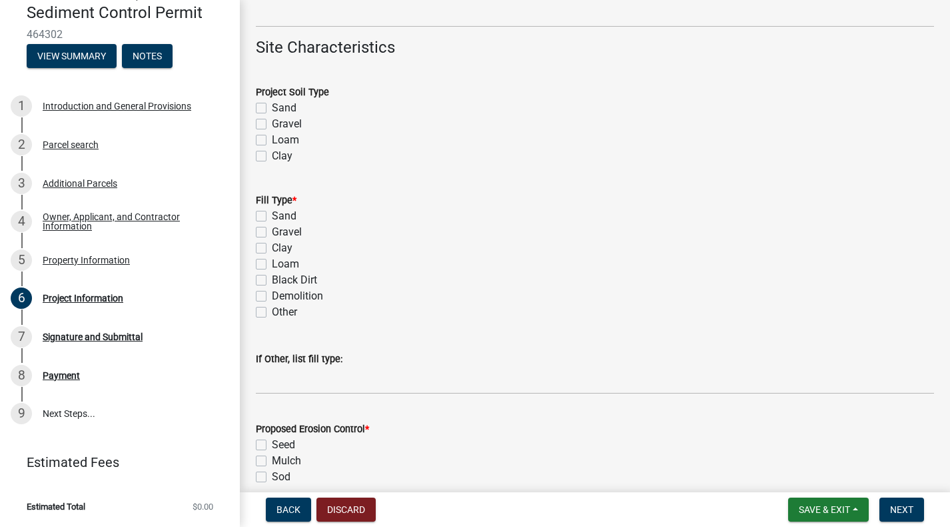
click at [272, 137] on label "Loam" at bounding box center [285, 140] width 27 height 16
click at [272, 137] on input "Loam" at bounding box center [276, 136] width 9 height 9
checkbox input "true"
checkbox input "false"
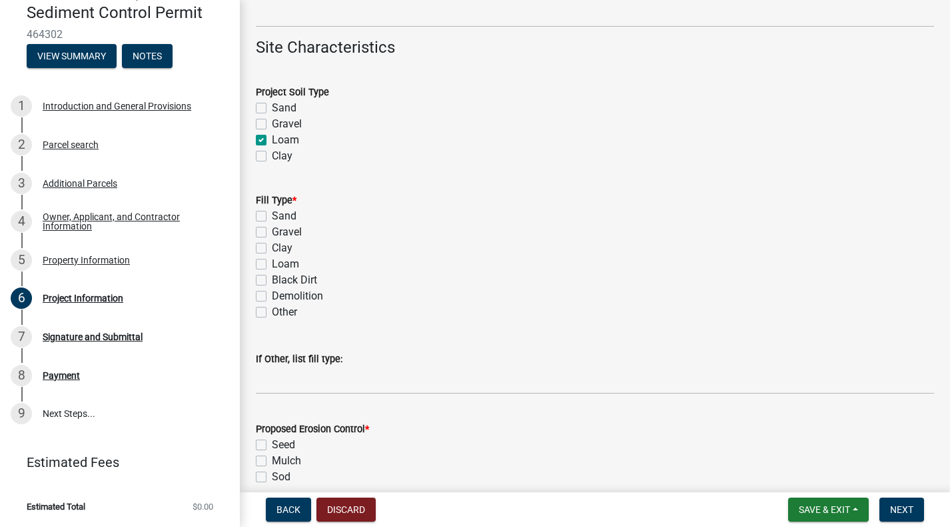
checkbox input "true"
checkbox input "false"
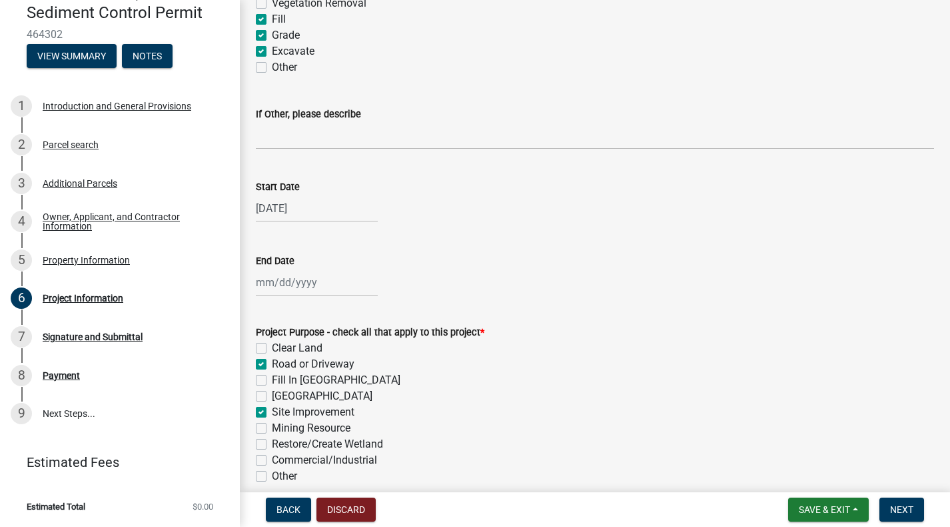
scroll to position [200, 0]
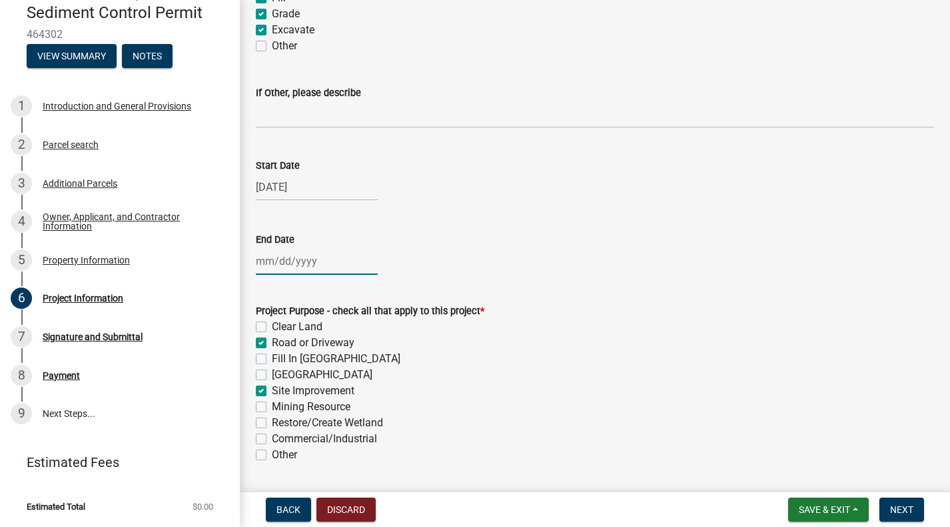
click at [275, 265] on div at bounding box center [317, 260] width 122 height 27
select select "8"
select select "2025"
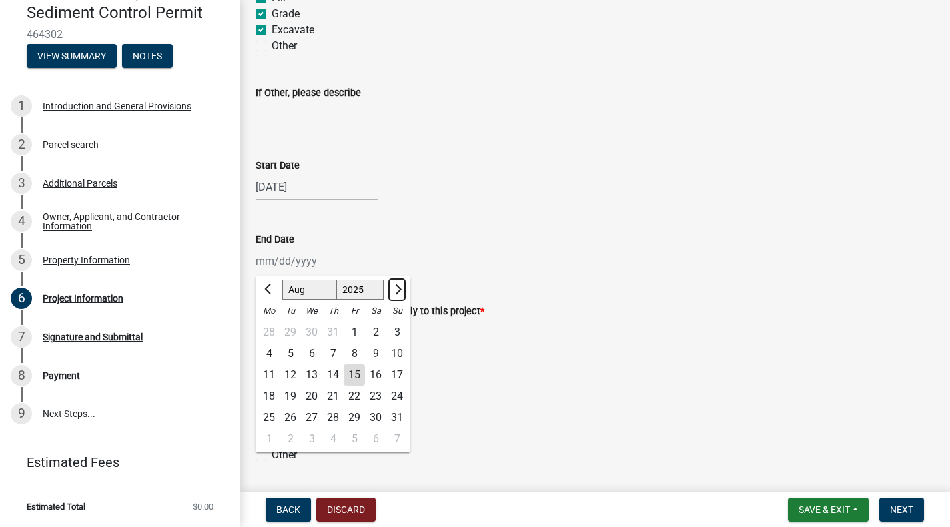
click at [397, 287] on span "Next month" at bounding box center [397, 289] width 10 height 10
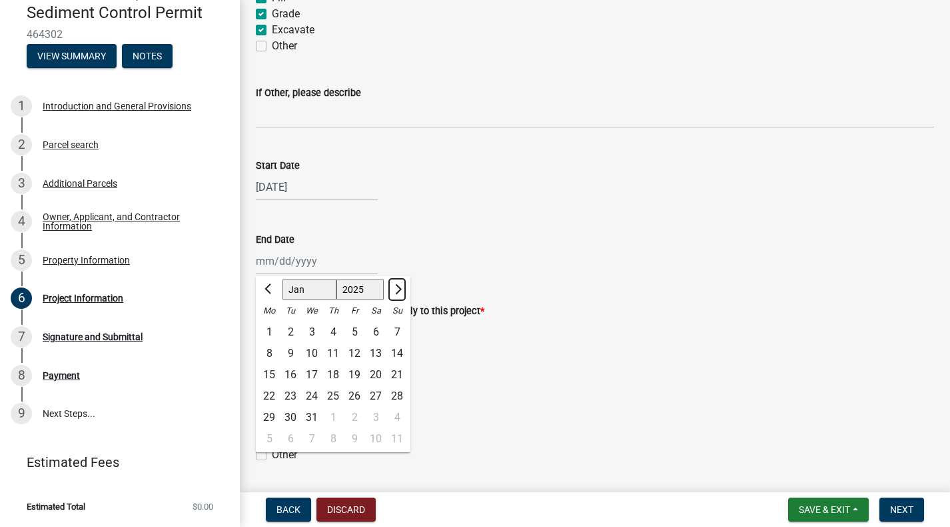
click at [397, 287] on span "Next month" at bounding box center [397, 289] width 10 height 10
select select "2"
select select "2026"
click at [397, 287] on span "Next month" at bounding box center [397, 289] width 10 height 10
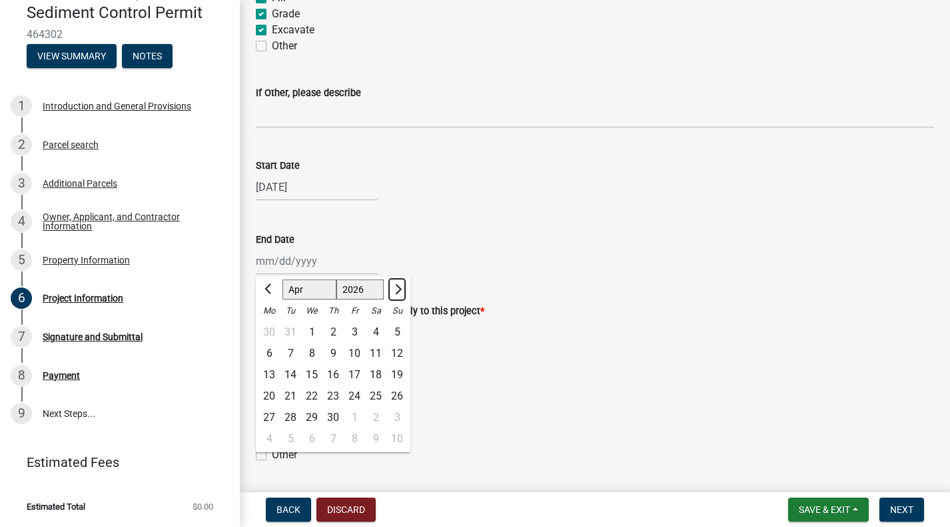
click at [397, 287] on span "Next month" at bounding box center [397, 289] width 10 height 10
select select "5"
click at [397, 417] on div "31" at bounding box center [397, 417] width 21 height 21
type input "[DATE]"
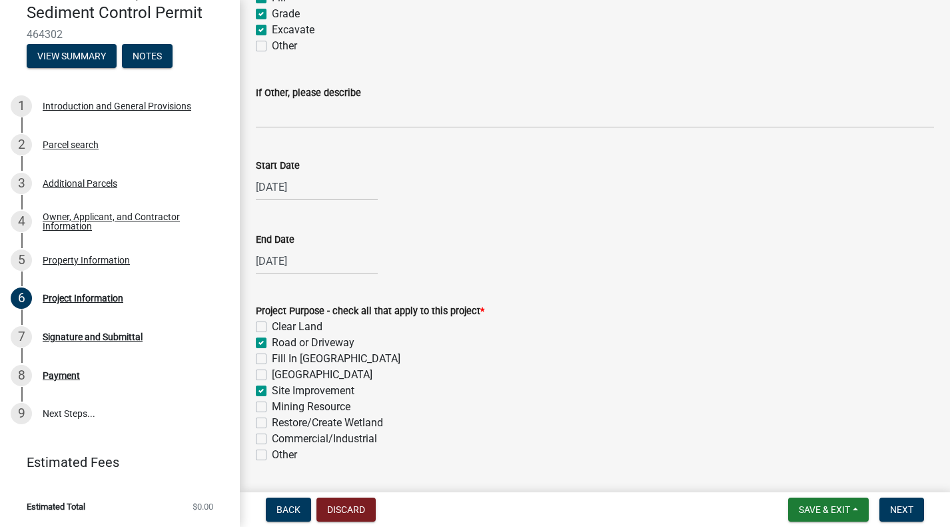
click at [585, 363] on div "Fill In [GEOGRAPHIC_DATA]" at bounding box center [595, 359] width 678 height 16
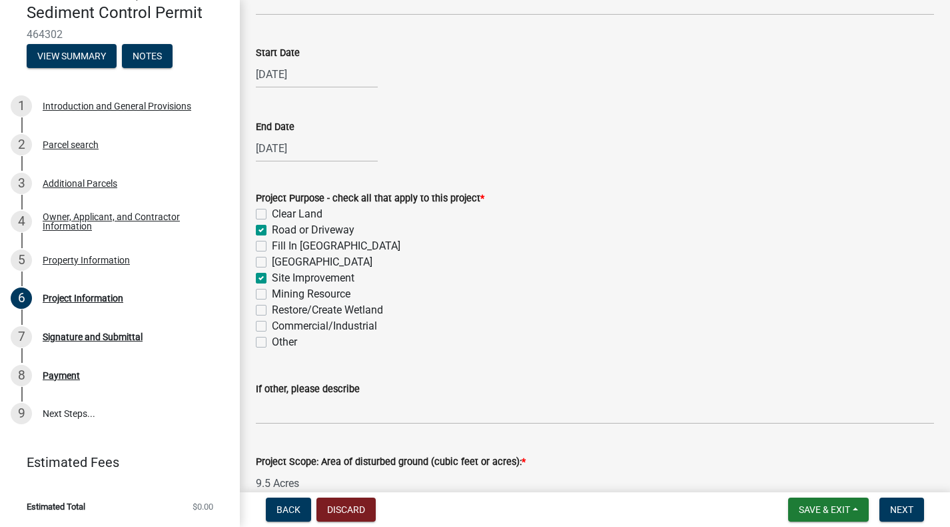
scroll to position [333, 0]
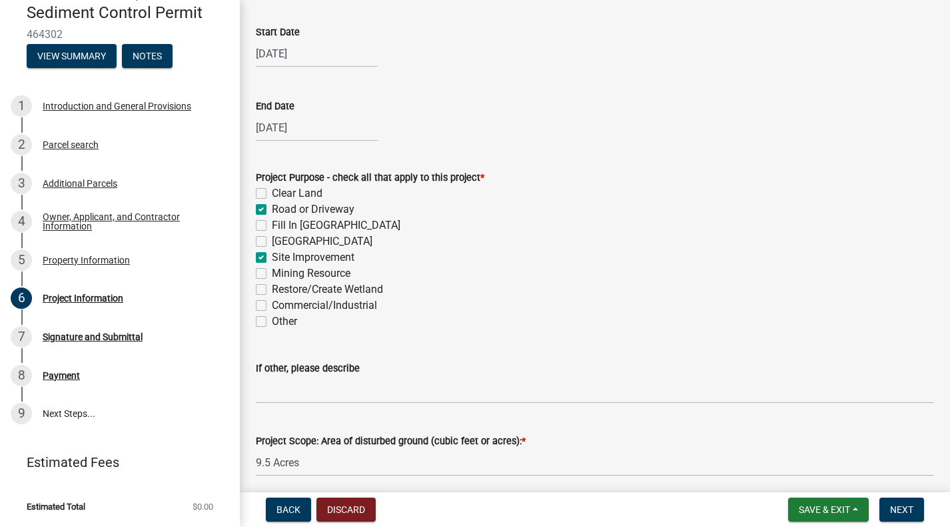
click at [272, 303] on label "Commercial/Industrial" at bounding box center [324, 305] width 105 height 16
click at [272, 303] on input "Commercial/Industrial" at bounding box center [276, 301] width 9 height 9
checkbox input "true"
checkbox input "false"
checkbox input "true"
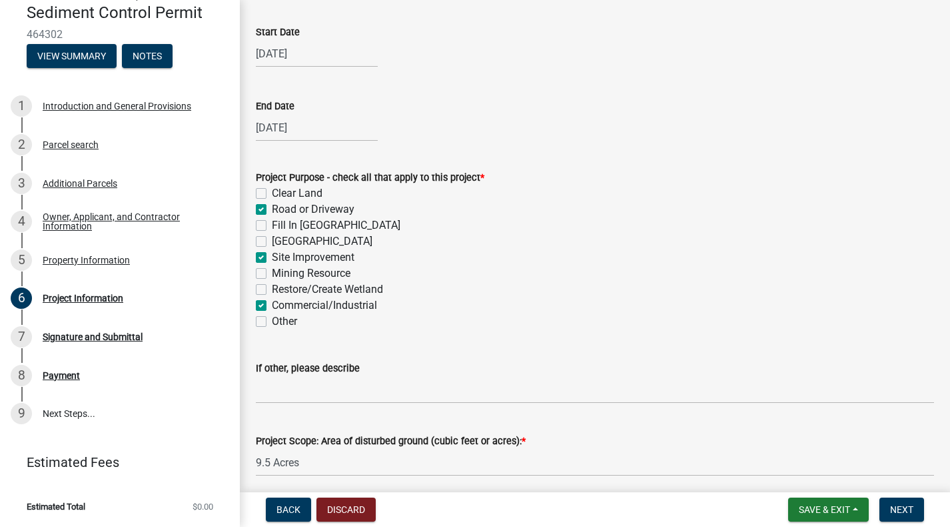
checkbox input "false"
checkbox input "true"
checkbox input "false"
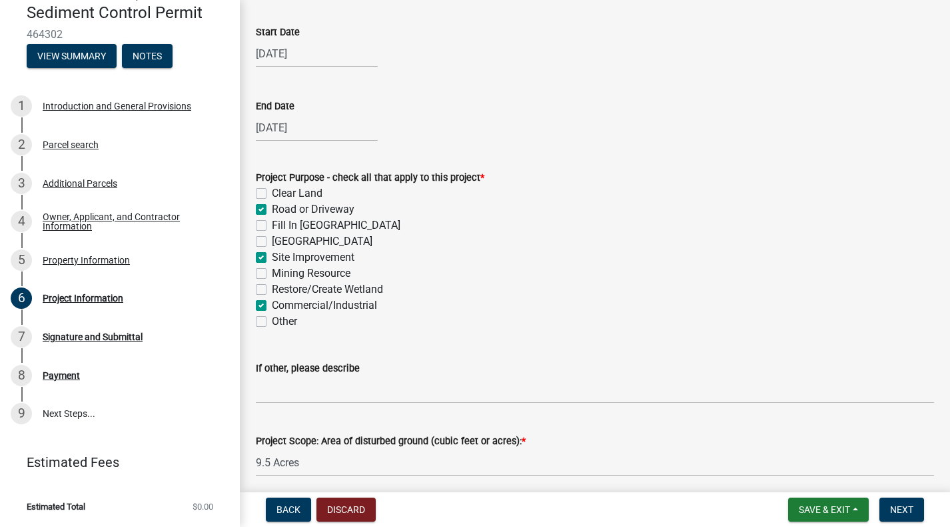
checkbox input "true"
checkbox input "false"
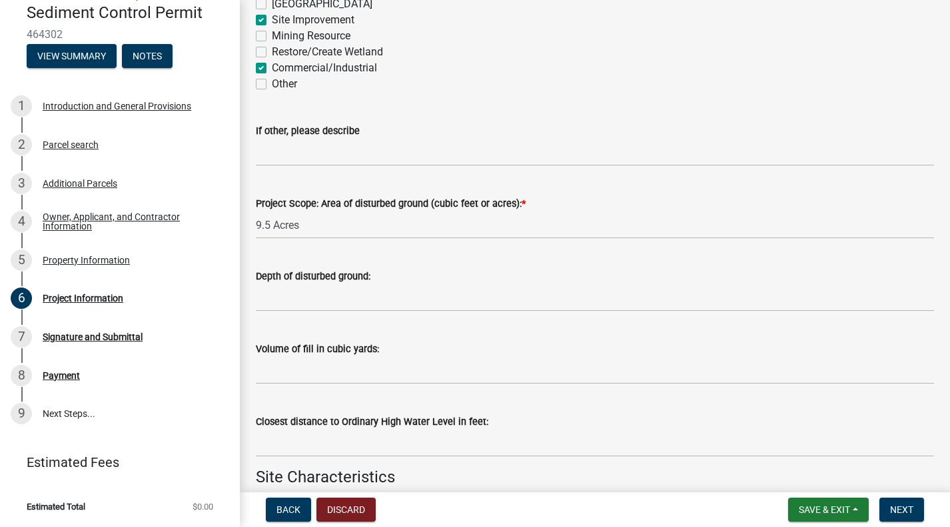
scroll to position [600, 0]
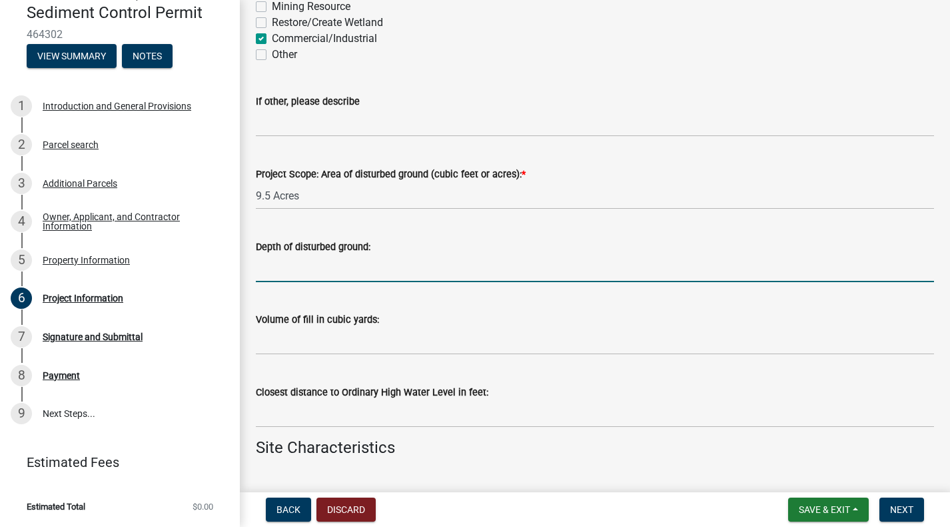
click at [312, 269] on input "Depth of disturbed ground:" at bounding box center [595, 268] width 678 height 27
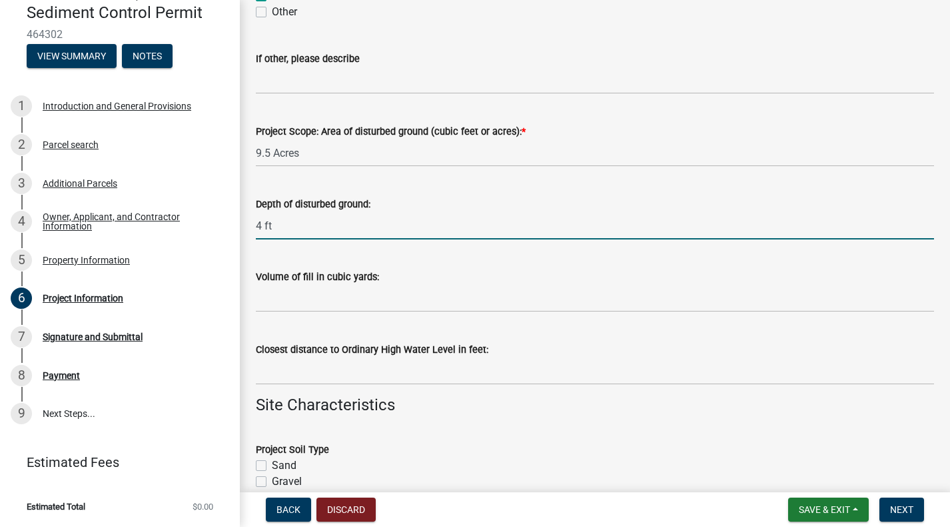
scroll to position [666, 0]
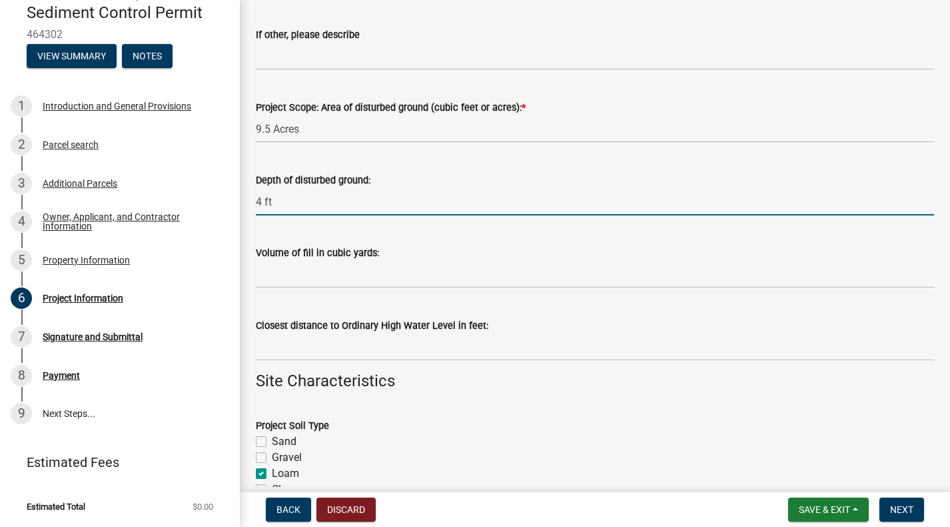
type input "4 ft"
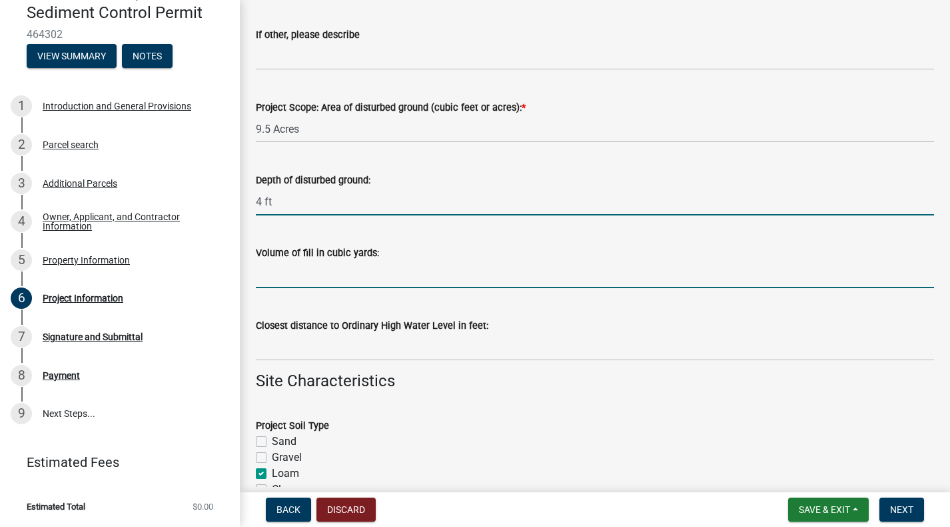
click at [314, 275] on input "Volume of fill in cubic yards:" at bounding box center [595, 274] width 678 height 27
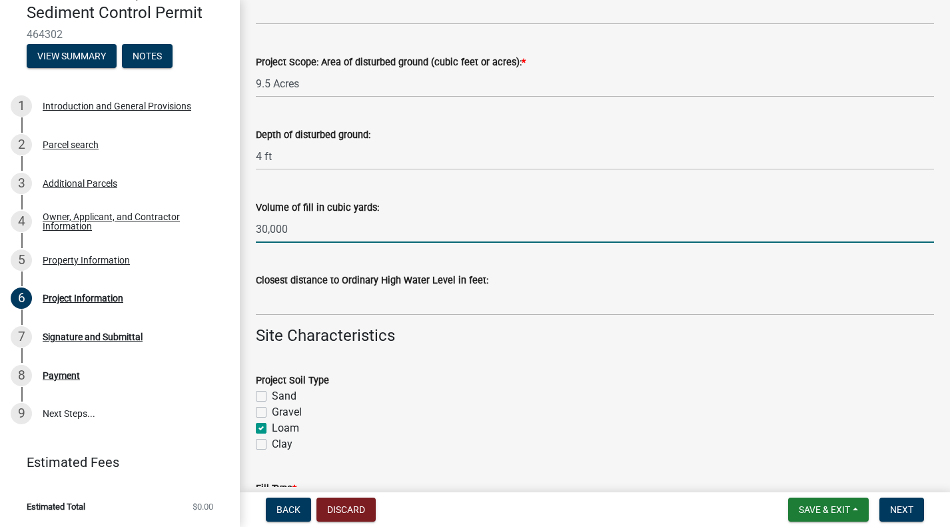
scroll to position [733, 0]
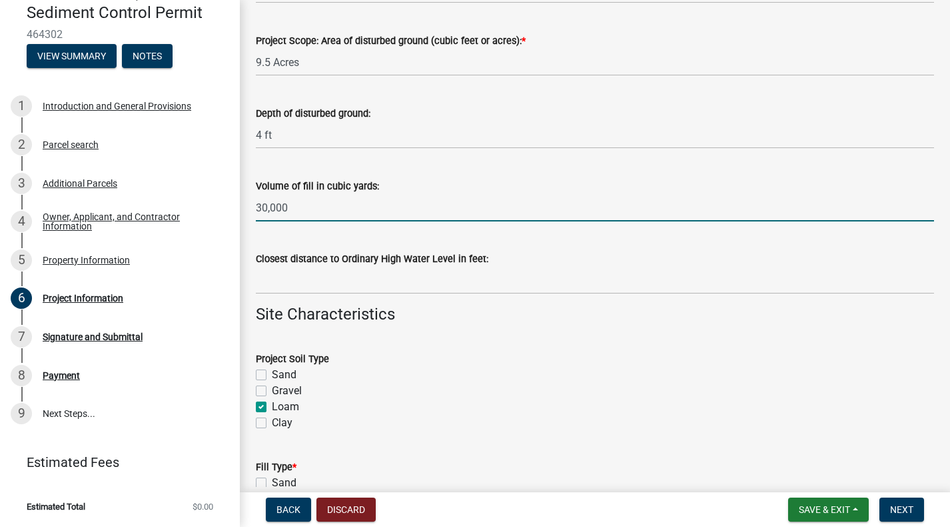
type input "30,000"
click at [685, 397] on div "Gravel" at bounding box center [595, 391] width 678 height 16
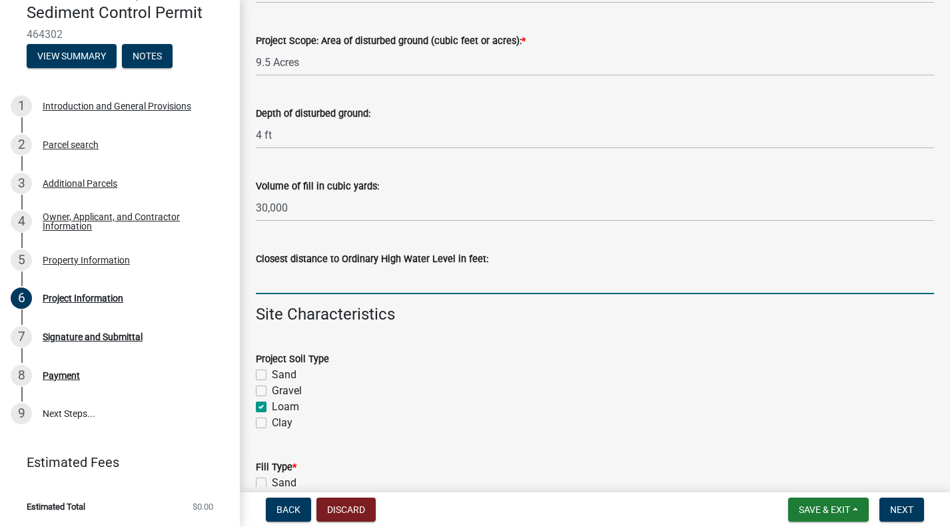
click at [441, 285] on input "Closest distance to Ordinary High Water Level in feet:" at bounding box center [595, 280] width 678 height 27
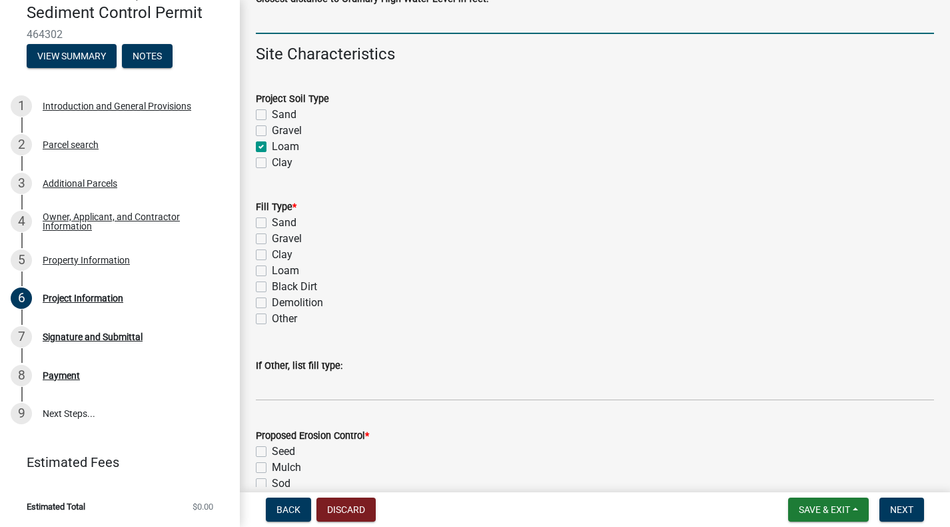
scroll to position [1000, 0]
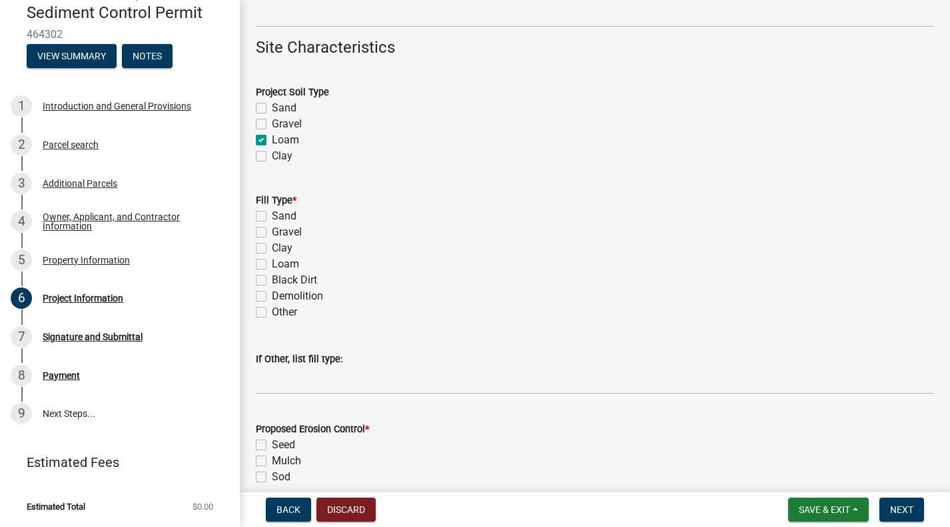
click at [272, 154] on label "Clay" at bounding box center [282, 156] width 21 height 16
click at [272, 154] on input "Clay" at bounding box center [276, 152] width 9 height 9
checkbox input "true"
checkbox input "false"
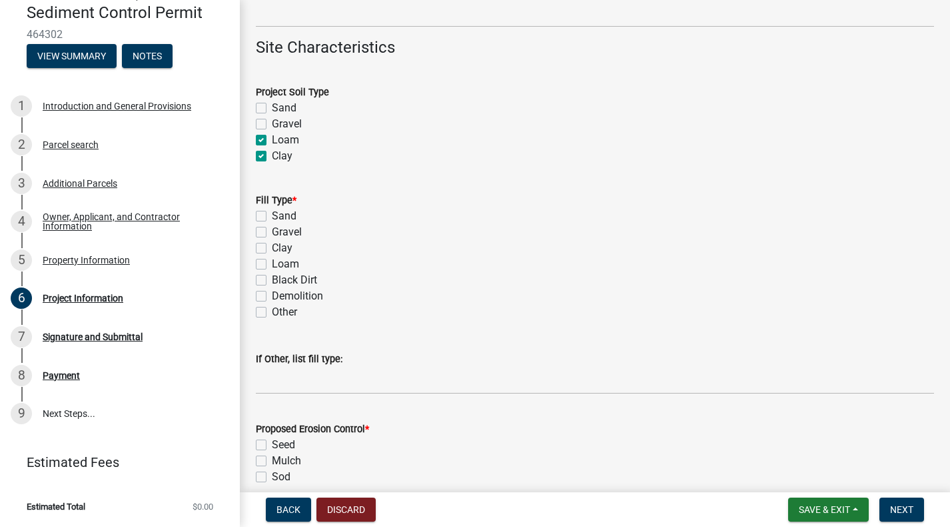
checkbox input "true"
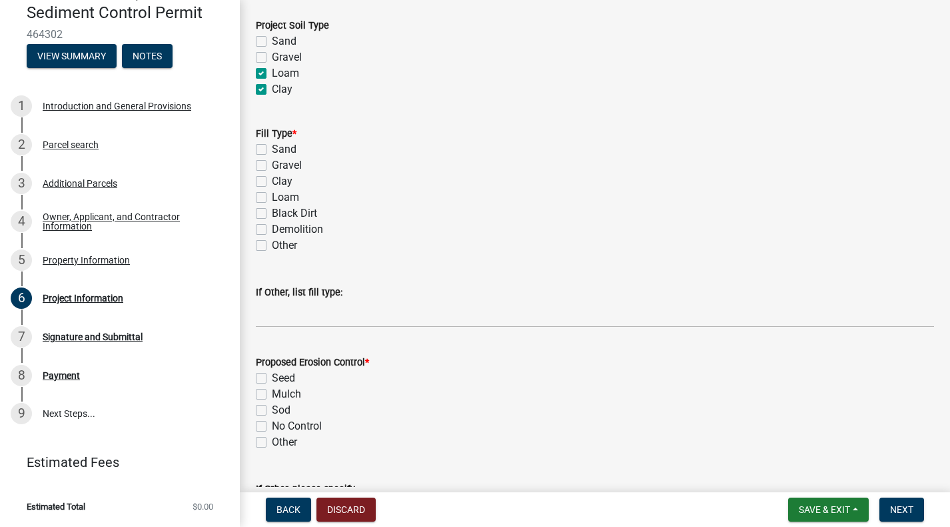
click at [272, 167] on label "Gravel" at bounding box center [287, 165] width 30 height 16
click at [272, 166] on input "Gravel" at bounding box center [276, 161] width 9 height 9
checkbox input "true"
checkbox input "false"
checkbox input "true"
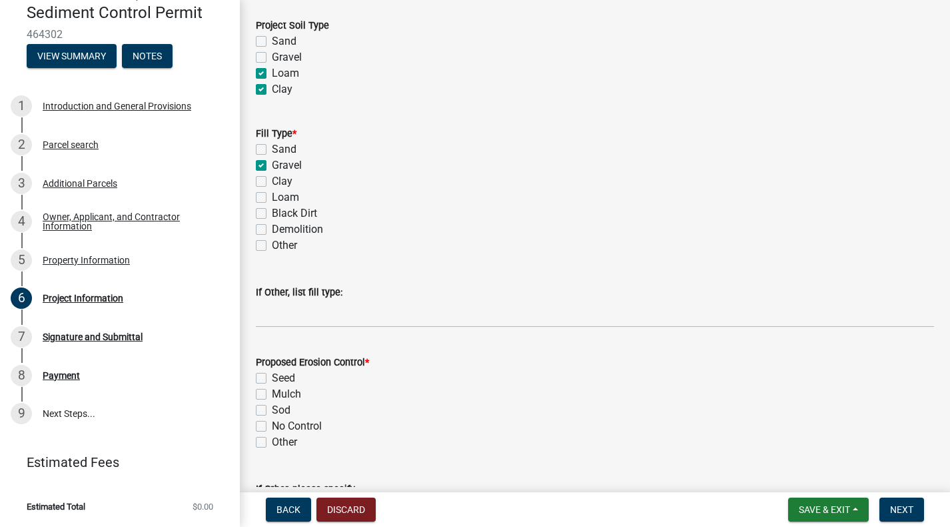
checkbox input "false"
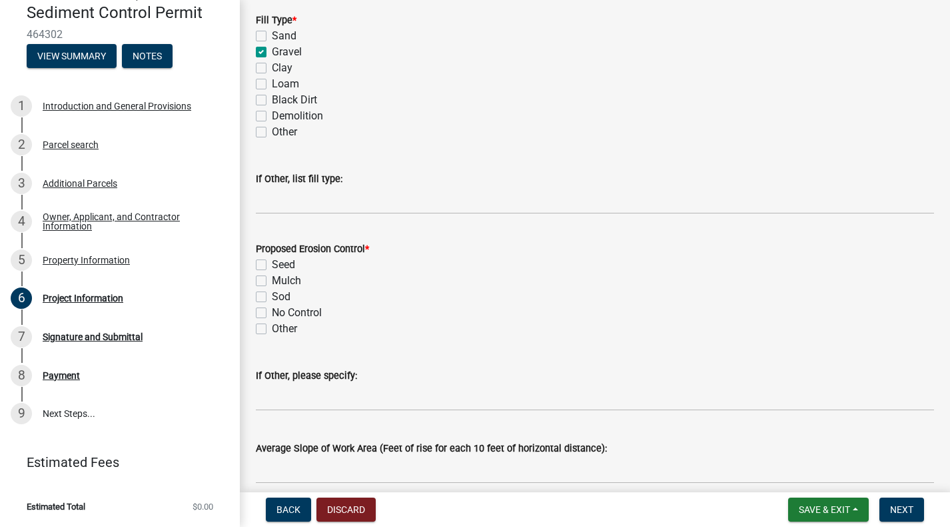
scroll to position [1200, 0]
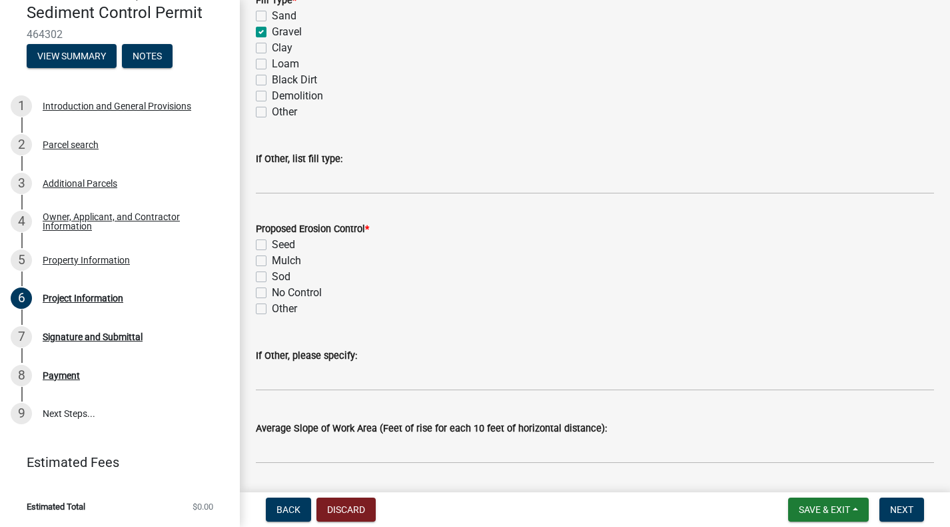
click at [272, 305] on label "Other" at bounding box center [284, 309] width 25 height 16
click at [272, 305] on input "Other" at bounding box center [276, 305] width 9 height 9
checkbox input "true"
checkbox input "false"
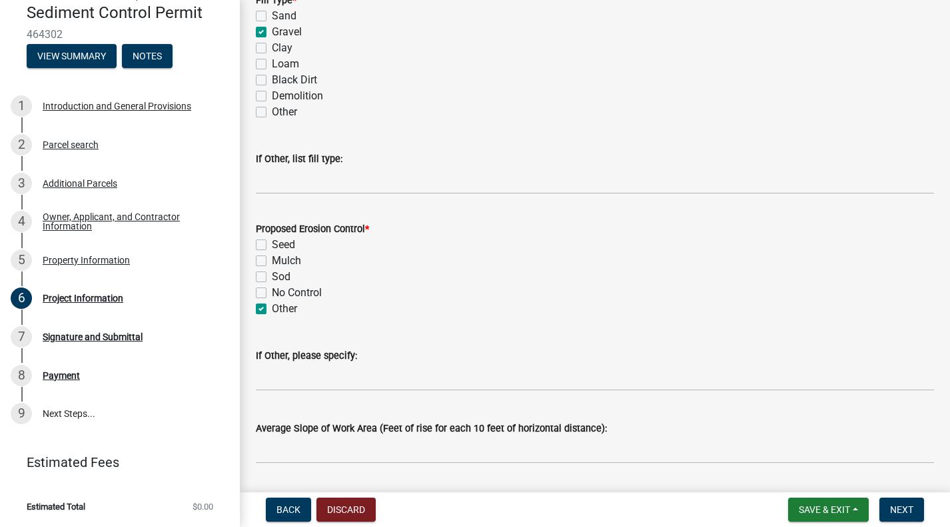
checkbox input "false"
checkbox input "true"
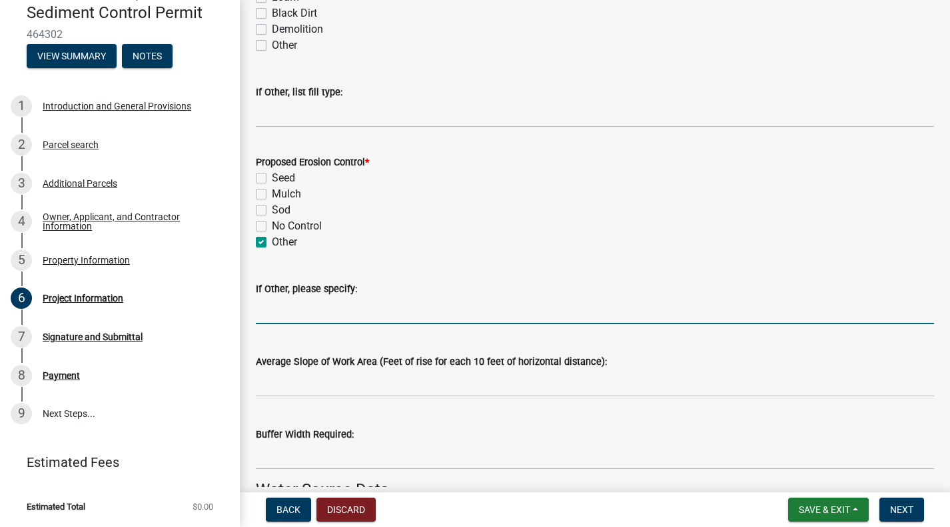
click at [342, 305] on input "If Other, please specify:" at bounding box center [595, 310] width 678 height 27
type input "Silt fence, biologs, mulch"
click at [272, 193] on label "Mulch" at bounding box center [286, 194] width 29 height 16
click at [272, 193] on input "Mulch" at bounding box center [276, 190] width 9 height 9
checkbox input "true"
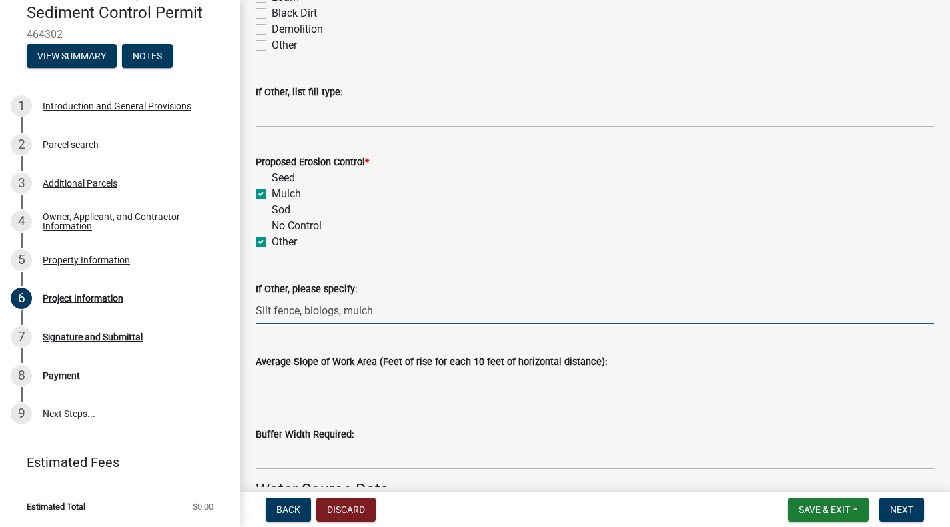
checkbox input "false"
checkbox input "true"
checkbox input "false"
checkbox input "true"
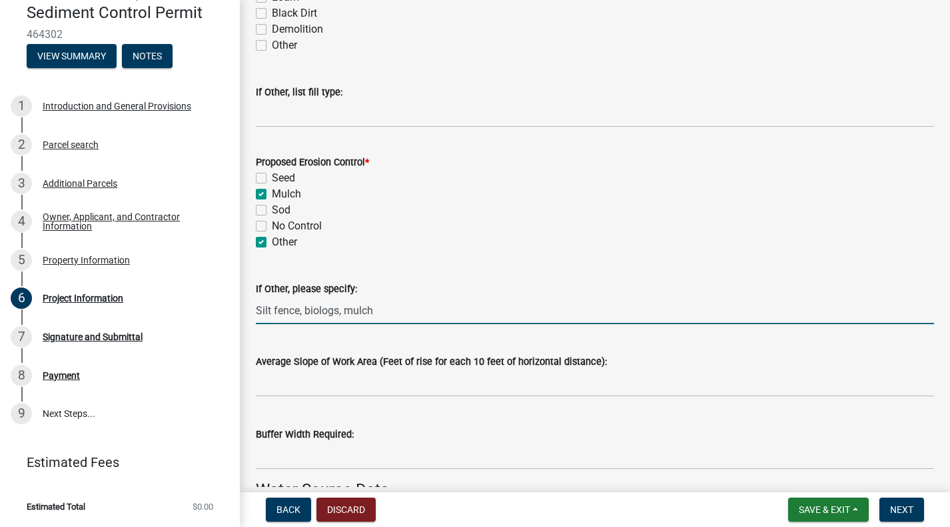
click at [414, 315] on input "Silt fence, biologs, mulch" at bounding box center [595, 310] width 678 height 27
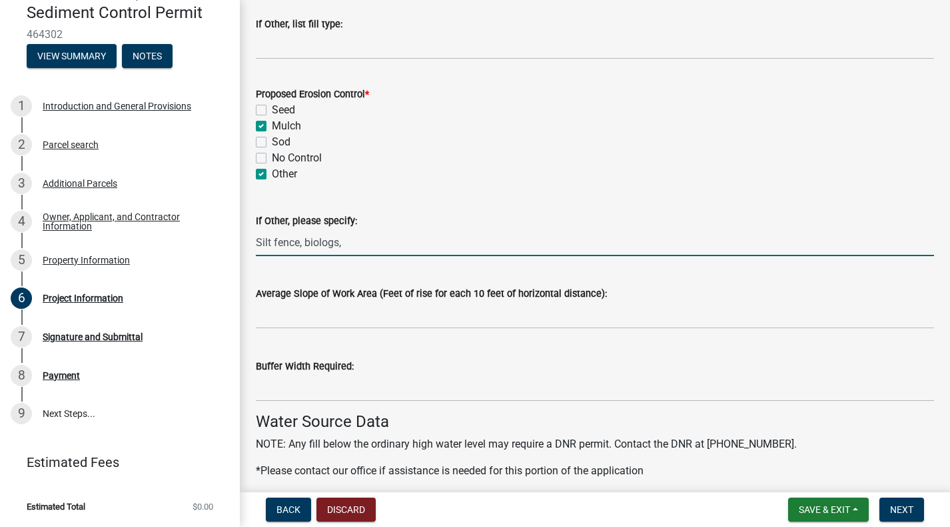
scroll to position [1466, 0]
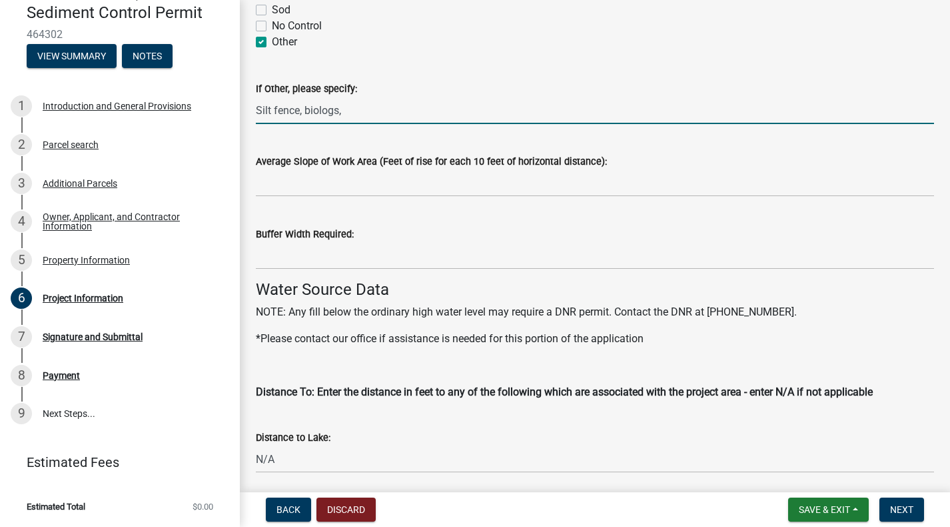
type input "Silt fence, biologs,"
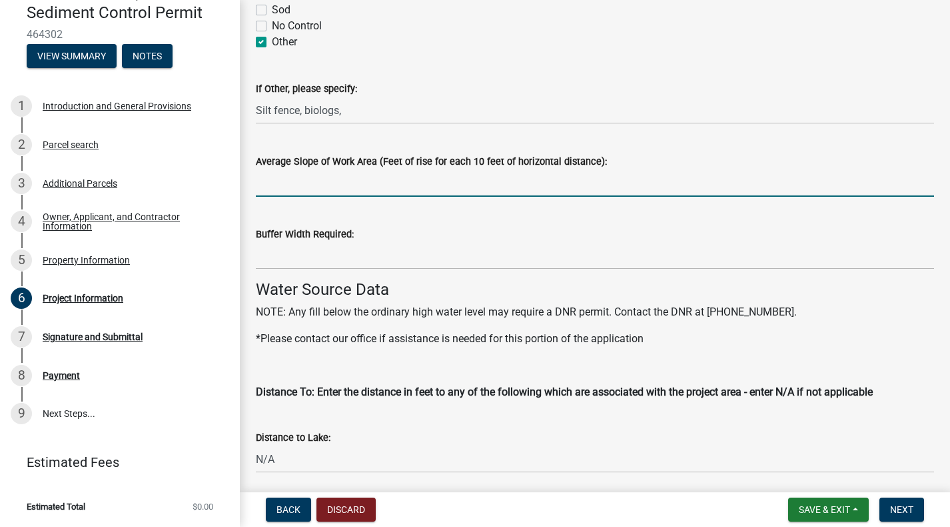
click at [299, 177] on input "Average Slope of Work Area (Feet of rise for each 10 feet of horizontal distanc…" at bounding box center [595, 182] width 678 height 27
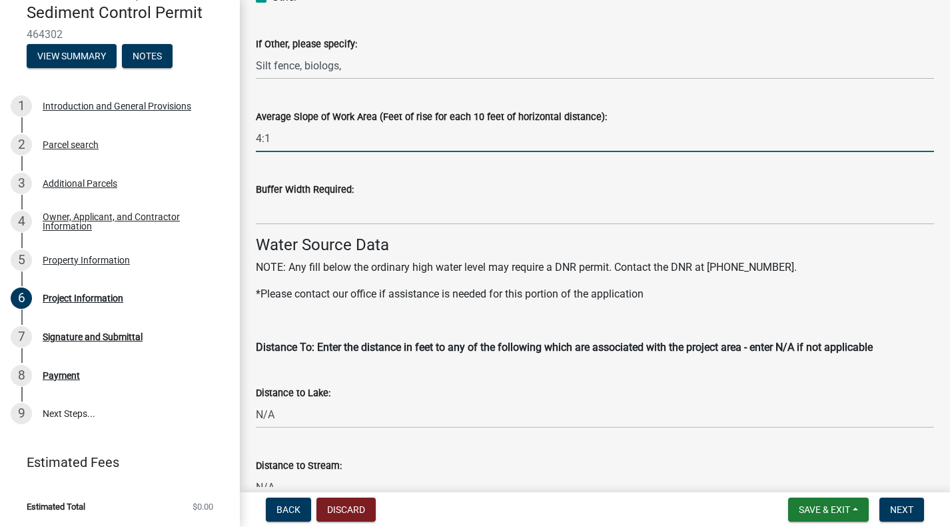
scroll to position [1533, 0]
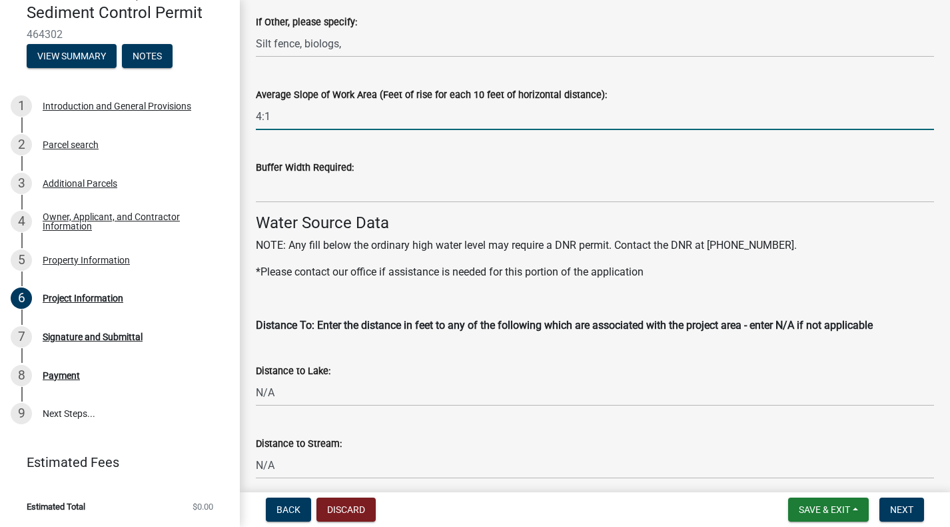
type input "4:1"
click at [346, 184] on input "Buffer Width Required:" at bounding box center [595, 188] width 678 height 27
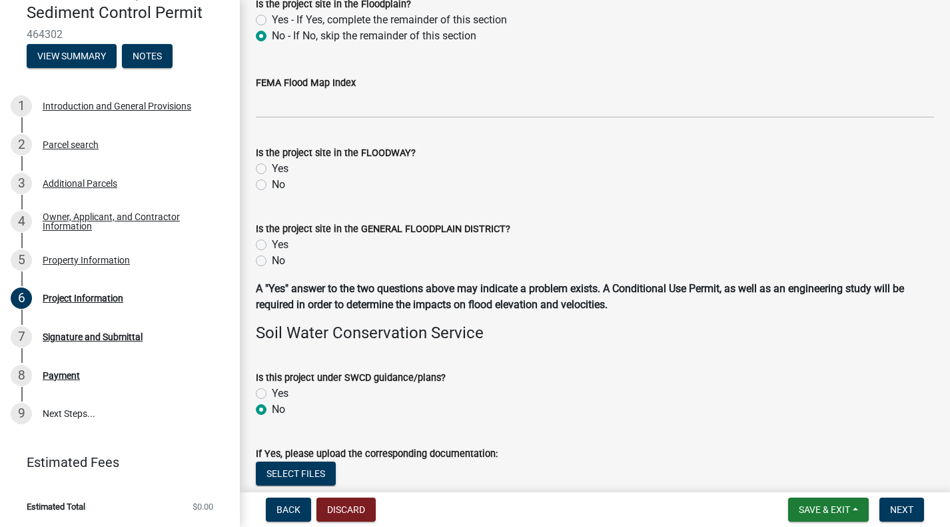
scroll to position [2866, 0]
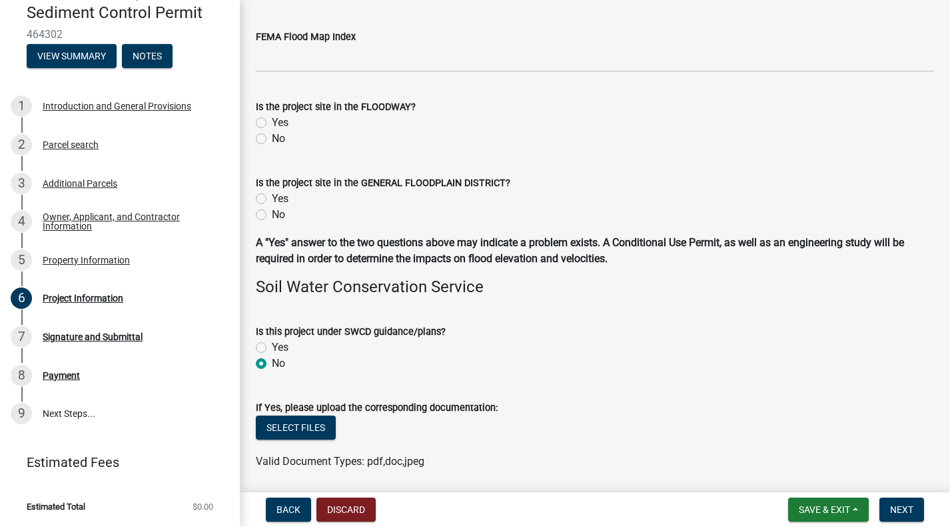
click at [272, 137] on label "No" at bounding box center [278, 139] width 13 height 16
click at [272, 137] on input "No" at bounding box center [276, 135] width 9 height 9
radio input "true"
click at [272, 135] on label "No" at bounding box center [278, 139] width 13 height 16
click at [272, 135] on input "No" at bounding box center [276, 135] width 9 height 9
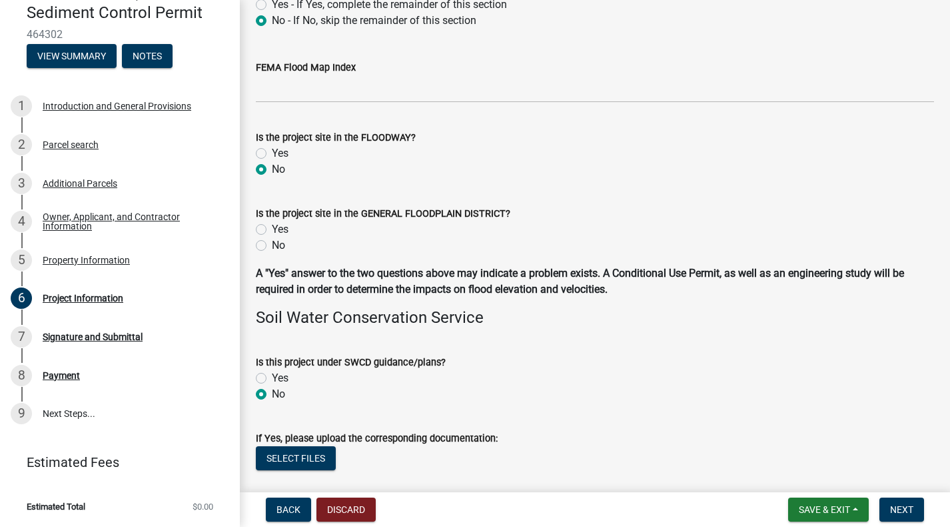
scroll to position [2932, 0]
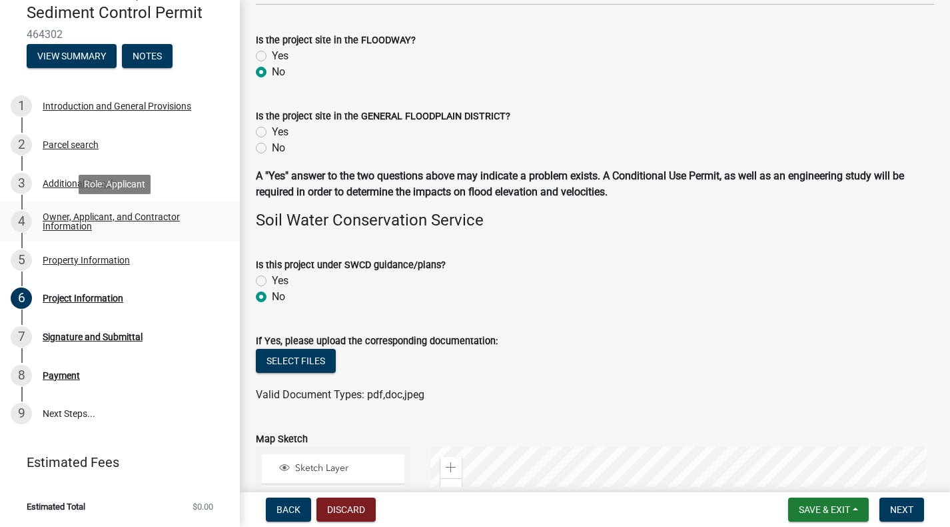
click at [70, 220] on div "Owner, Applicant, and Contractor Information" at bounding box center [131, 221] width 176 height 19
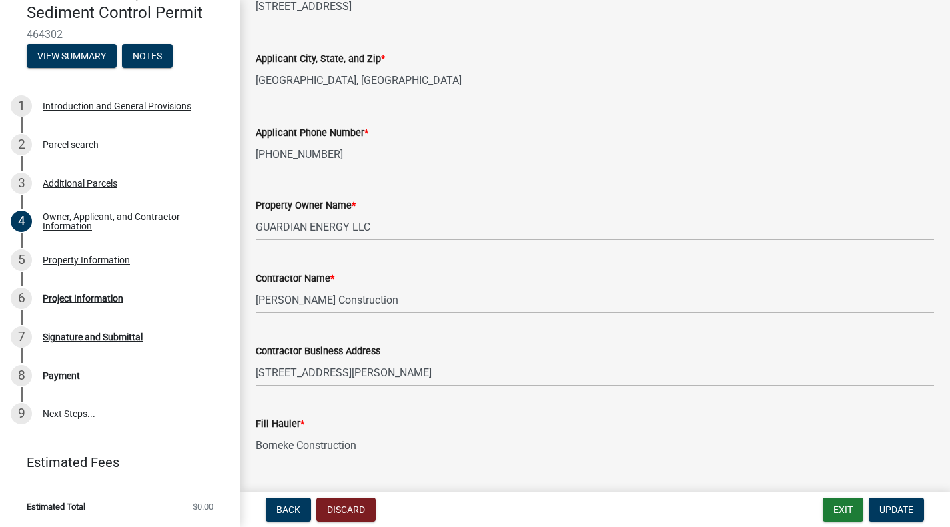
scroll to position [301, 0]
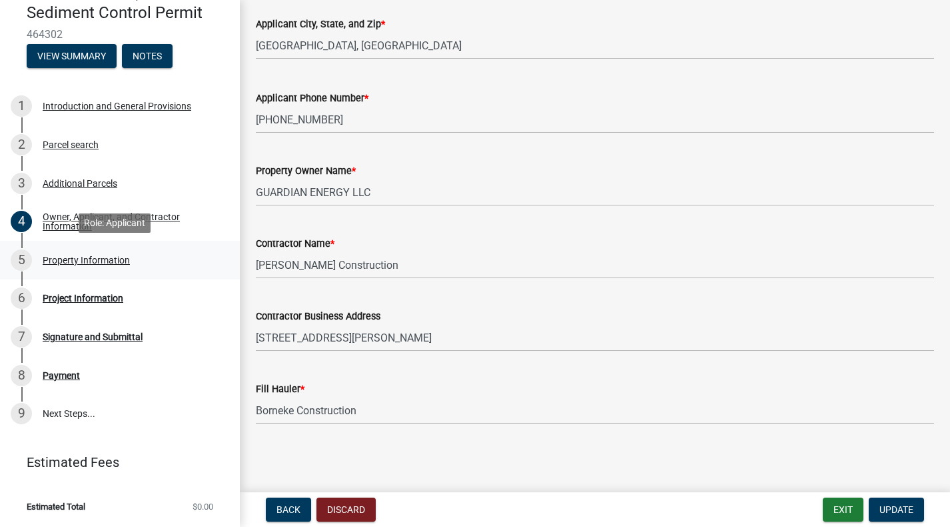
click at [57, 252] on div "5 Property Information" at bounding box center [115, 259] width 208 height 21
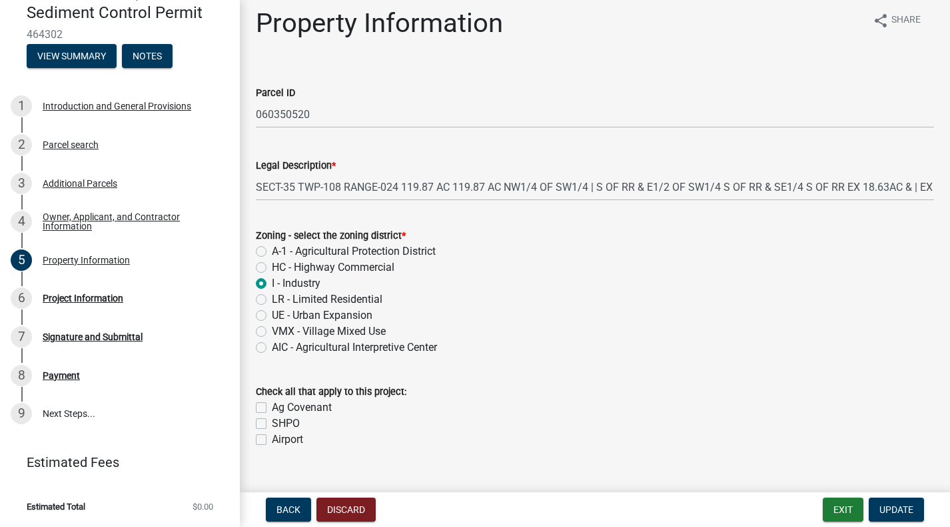
scroll to position [33, 0]
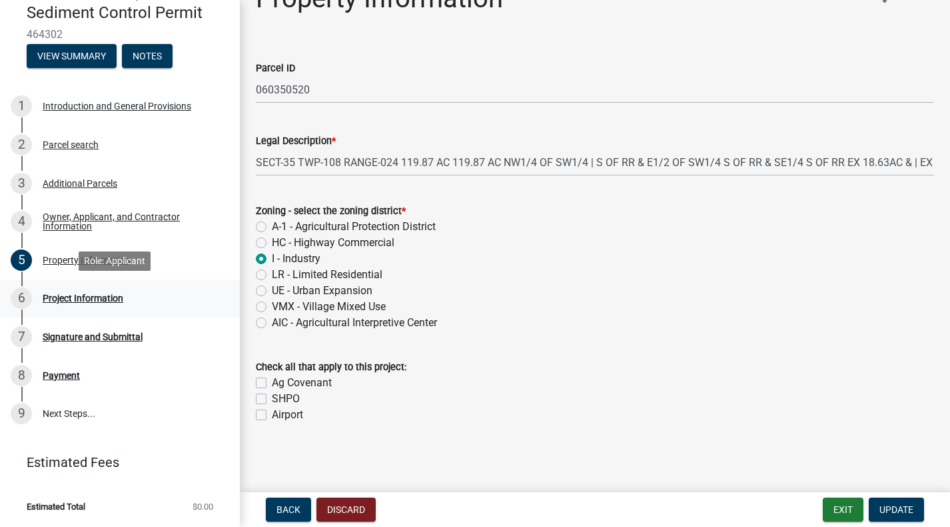
click at [91, 299] on div "Project Information" at bounding box center [83, 297] width 81 height 9
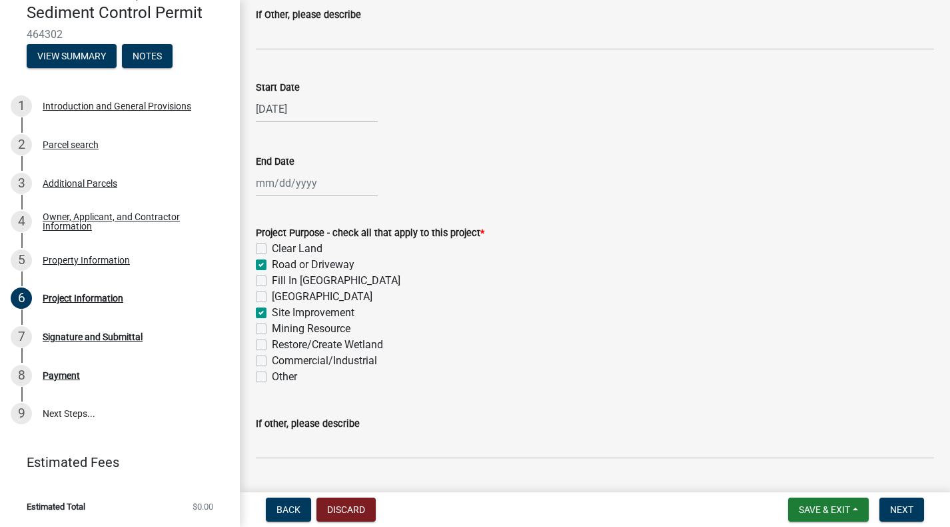
scroll to position [267, 0]
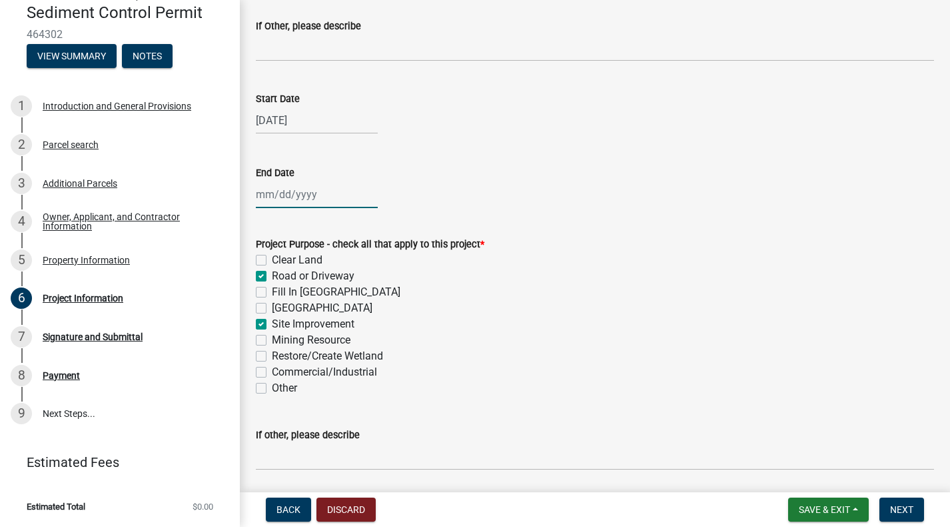
click at [305, 193] on div at bounding box center [317, 194] width 122 height 27
select select "8"
select select "2025"
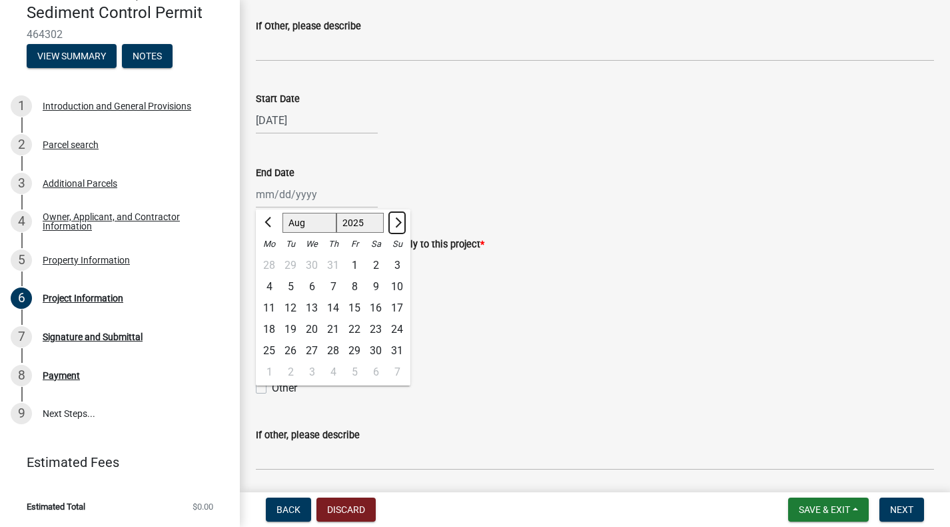
click at [394, 223] on span "Next month" at bounding box center [397, 222] width 10 height 10
click at [395, 222] on span "Next month" at bounding box center [397, 222] width 10 height 10
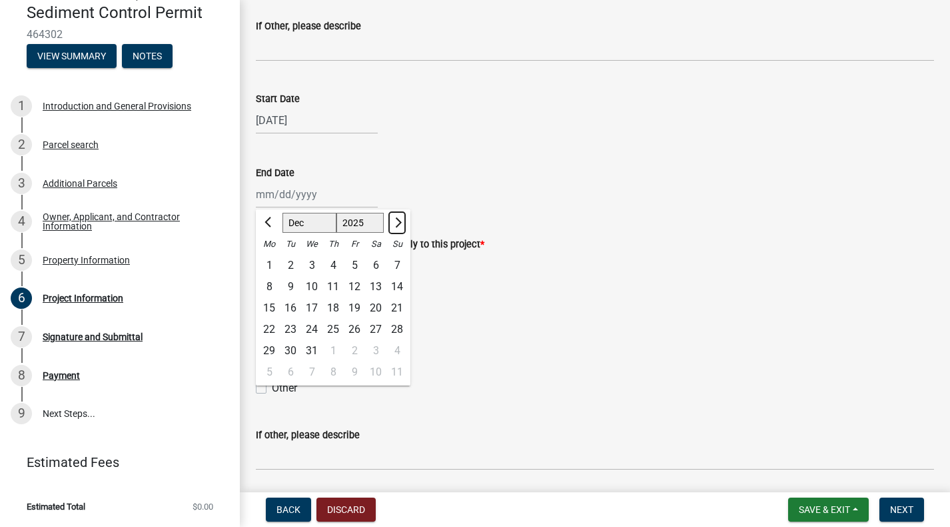
select select "1"
select select "2026"
click at [395, 222] on span "Next month" at bounding box center [397, 222] width 10 height 10
click at [398, 221] on span "Next month" at bounding box center [397, 222] width 10 height 10
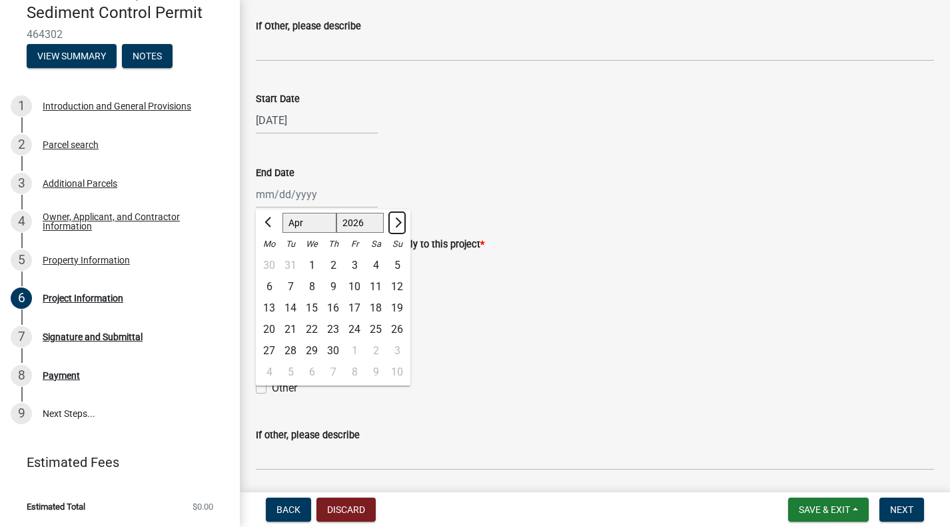
click at [398, 221] on span "Next month" at bounding box center [397, 222] width 10 height 10
select select "5"
click at [399, 345] on div "31" at bounding box center [397, 350] width 21 height 21
type input "[DATE]"
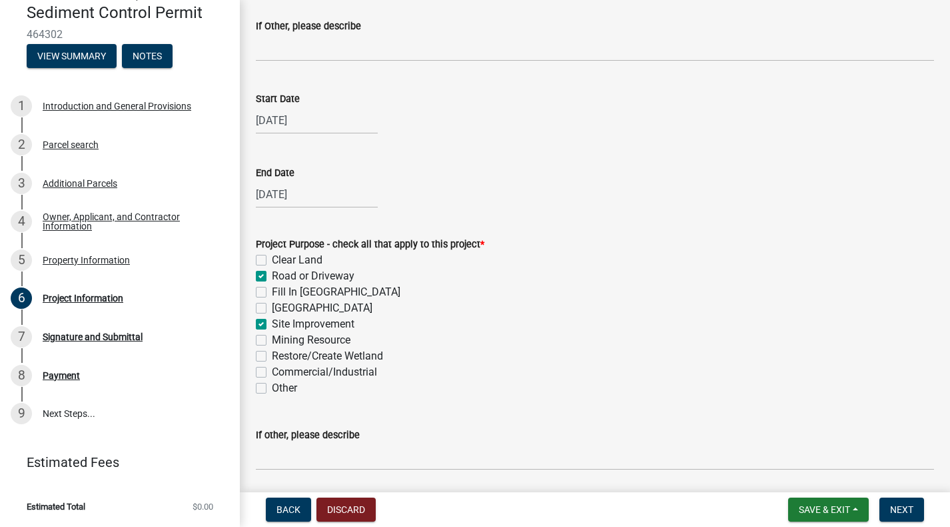
scroll to position [400, 0]
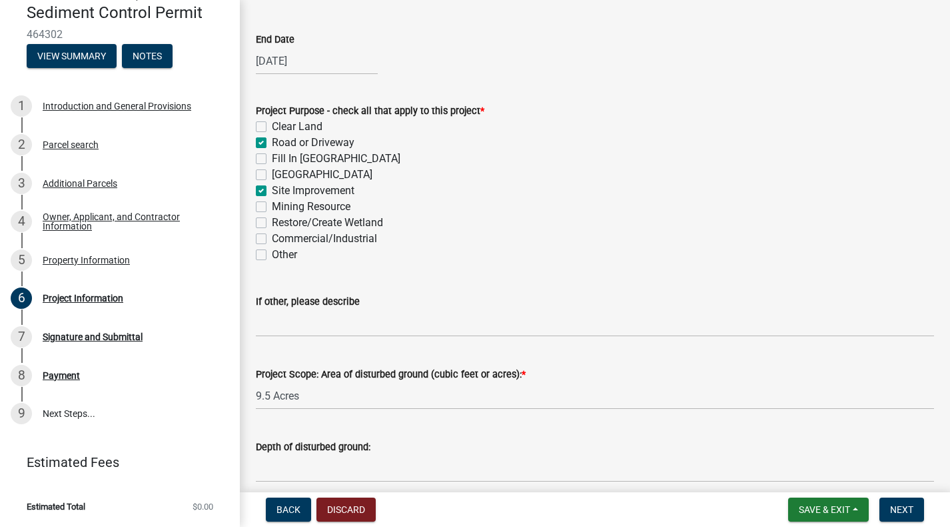
click at [272, 239] on label "Commercial/Industrial" at bounding box center [324, 239] width 105 height 16
click at [272, 239] on input "Commercial/Industrial" at bounding box center [276, 235] width 9 height 9
checkbox input "true"
checkbox input "false"
checkbox input "true"
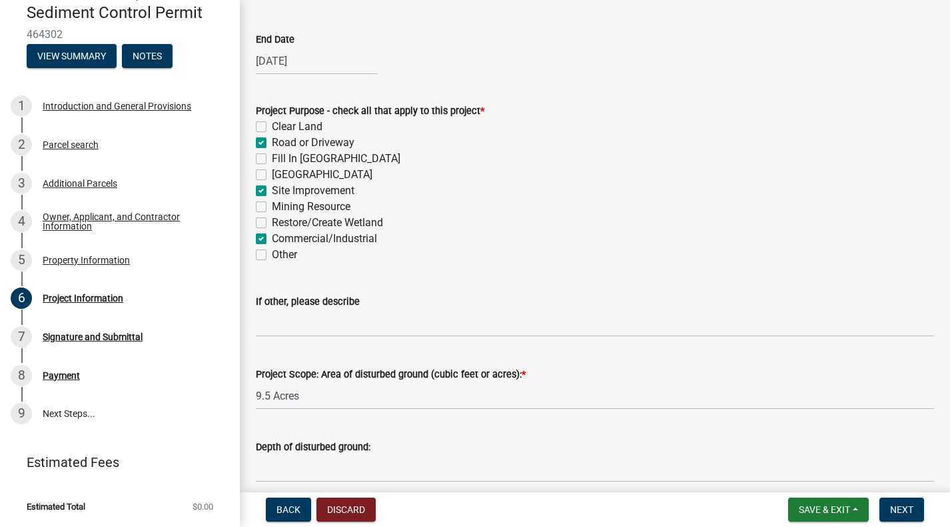
checkbox input "false"
checkbox input "true"
checkbox input "false"
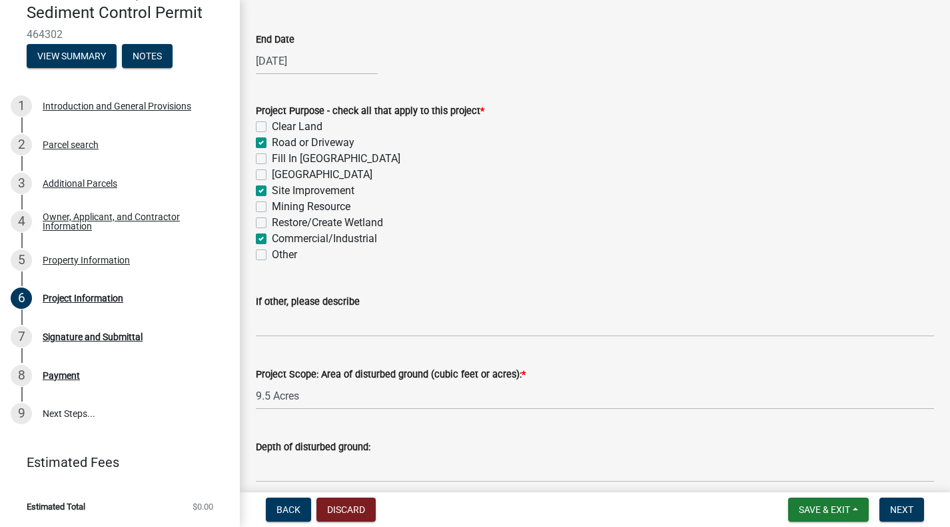
checkbox input "true"
checkbox input "false"
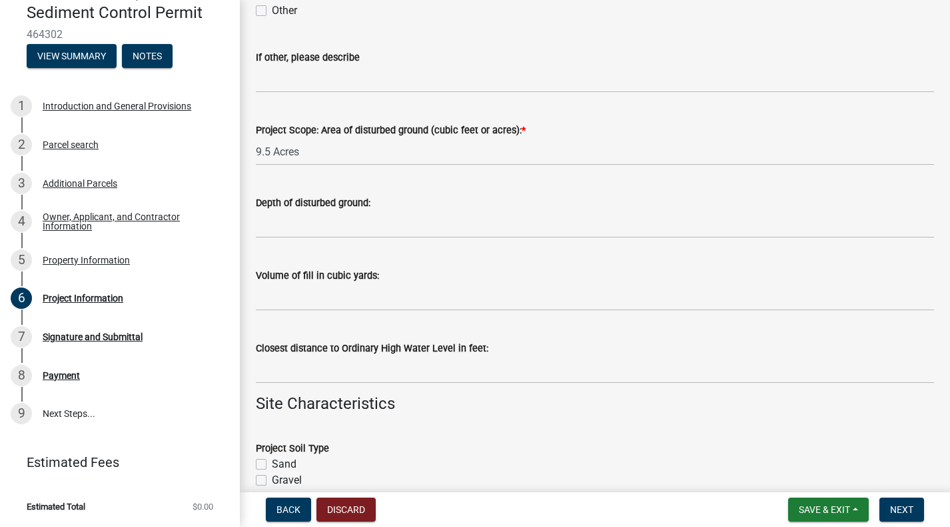
scroll to position [666, 0]
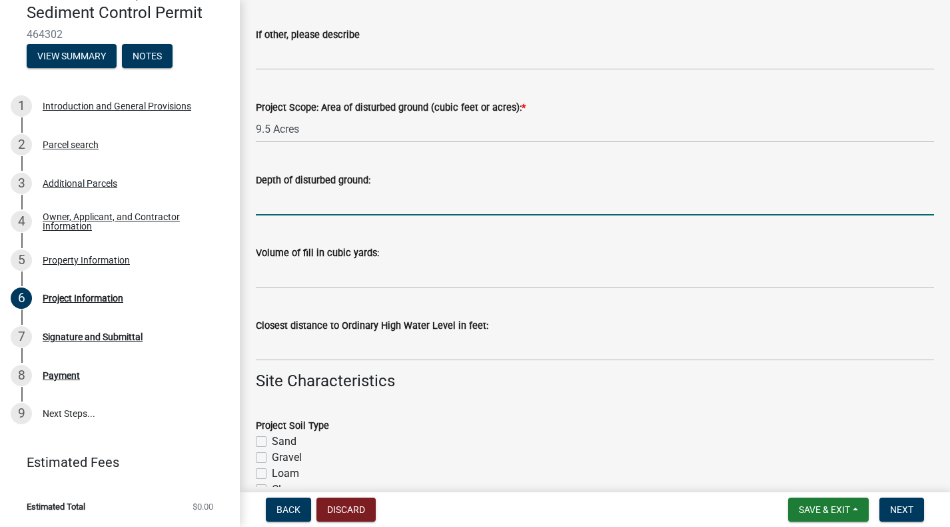
click at [317, 205] on input "Depth of disturbed ground:" at bounding box center [595, 201] width 678 height 27
click at [307, 206] on input "Depth of disturbed ground:" at bounding box center [595, 201] width 678 height 27
click at [285, 197] on input "Depth of disturbed ground:" at bounding box center [595, 201] width 678 height 27
type input "4 ft"
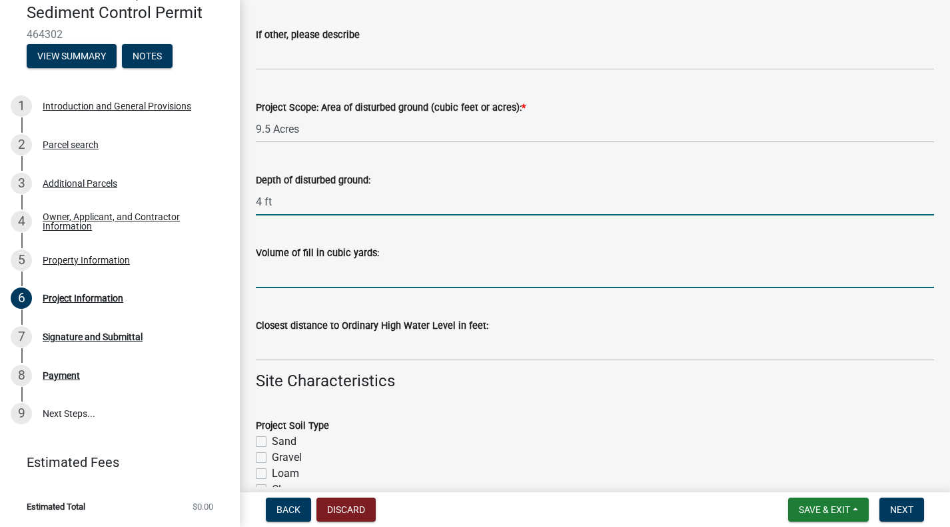
click at [371, 271] on input "Volume of fill in cubic yards:" at bounding box center [595, 274] width 678 height 27
type input "30,000"
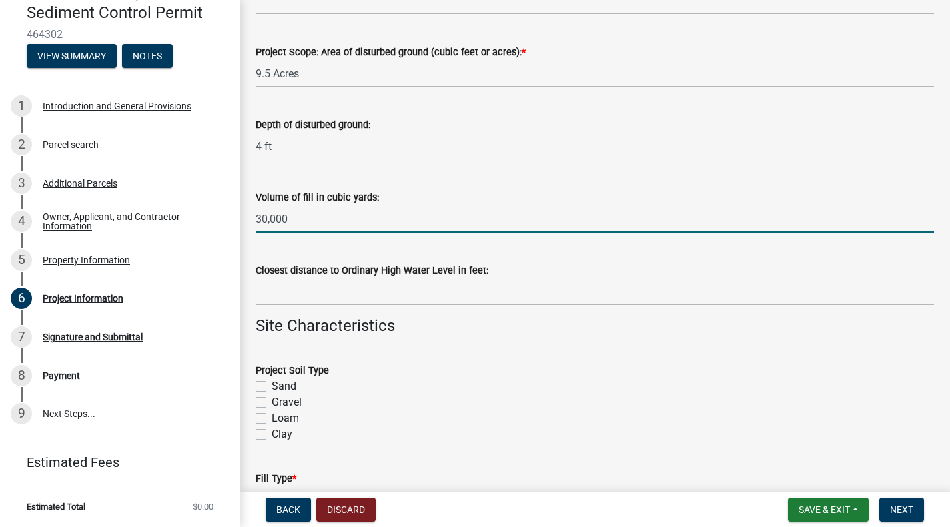
scroll to position [800, 0]
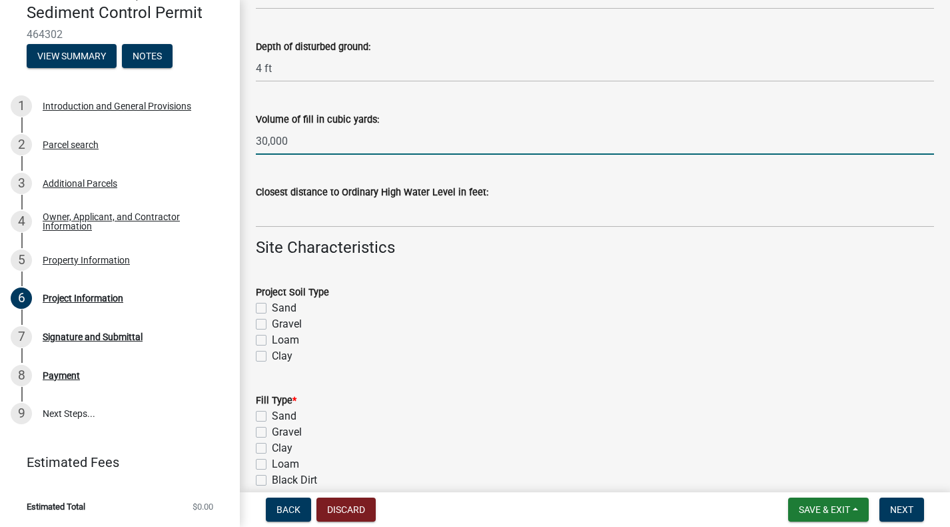
click at [272, 338] on label "Loam" at bounding box center [285, 340] width 27 height 16
click at [272, 338] on input "Loam" at bounding box center [276, 336] width 9 height 9
checkbox input "true"
checkbox input "false"
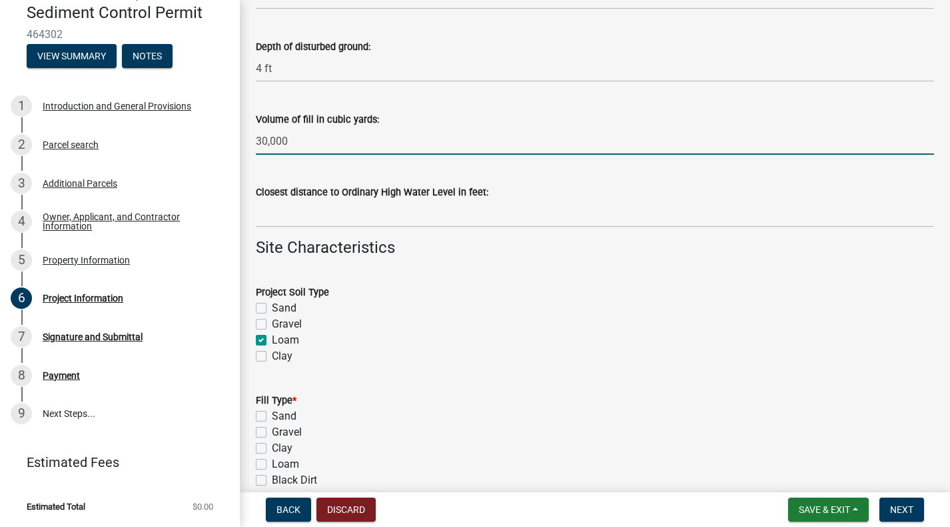
checkbox input "true"
click at [272, 359] on label "Clay" at bounding box center [282, 356] width 21 height 16
click at [272, 357] on input "Clay" at bounding box center [276, 352] width 9 height 9
checkbox input "true"
checkbox input "false"
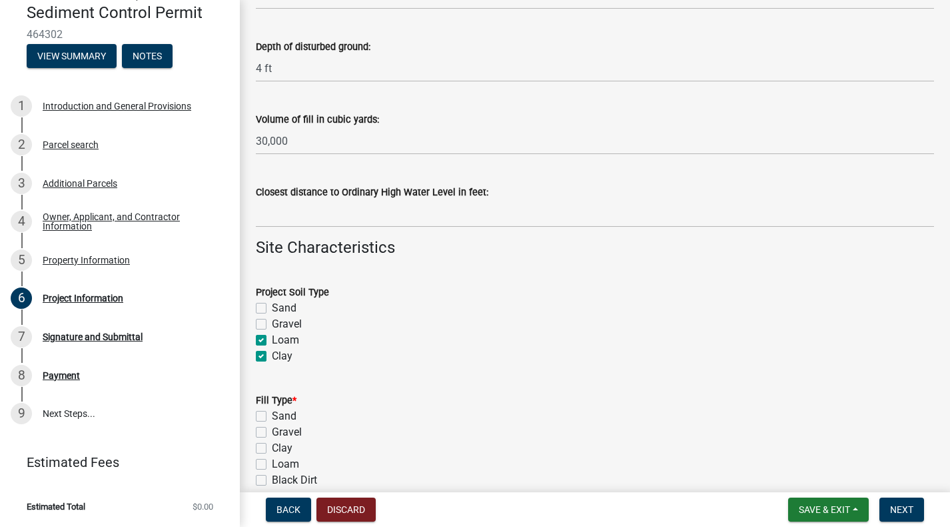
checkbox input "false"
checkbox input "true"
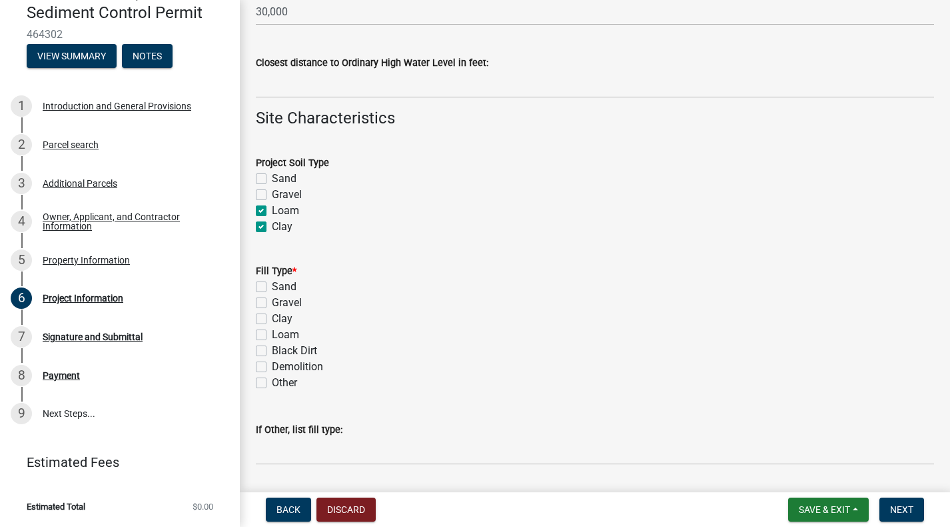
scroll to position [933, 0]
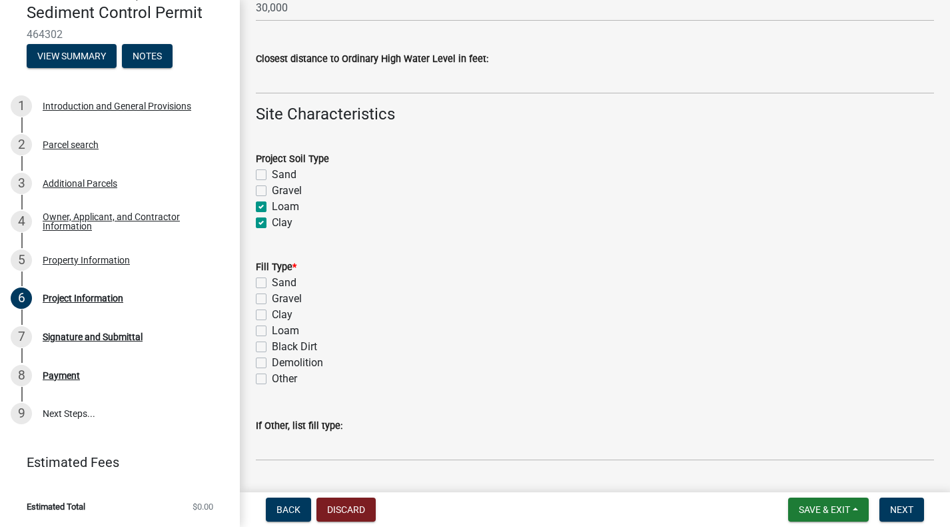
click at [272, 297] on label "Gravel" at bounding box center [287, 299] width 30 height 16
click at [272, 297] on input "Gravel" at bounding box center [276, 295] width 9 height 9
checkbox input "true"
checkbox input "false"
checkbox input "true"
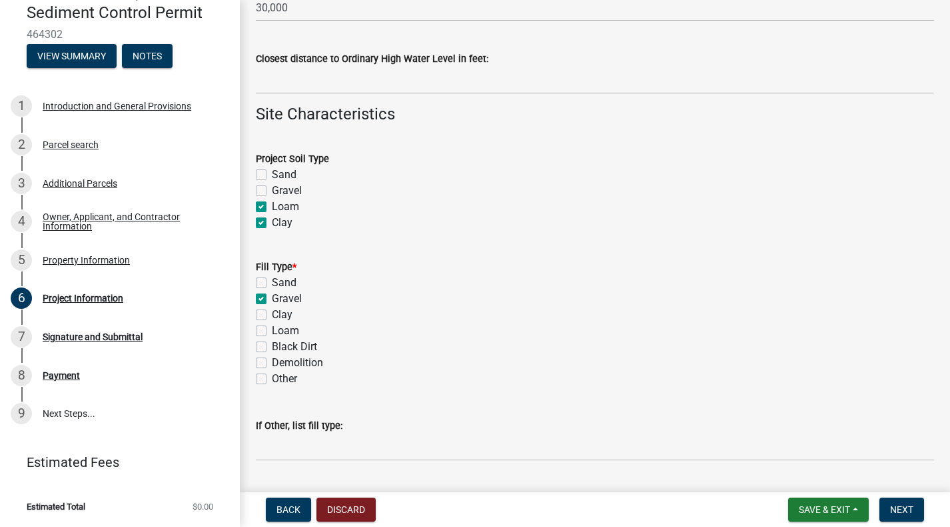
checkbox input "false"
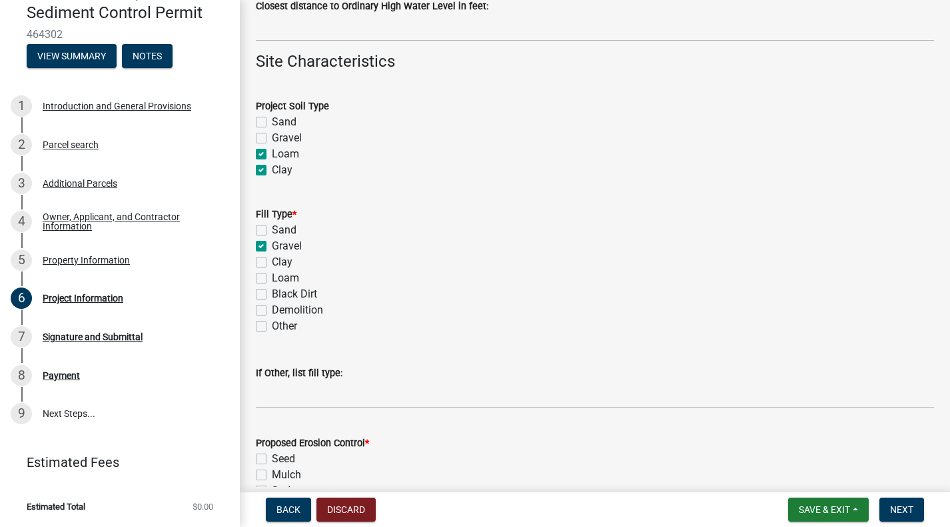
scroll to position [1066, 0]
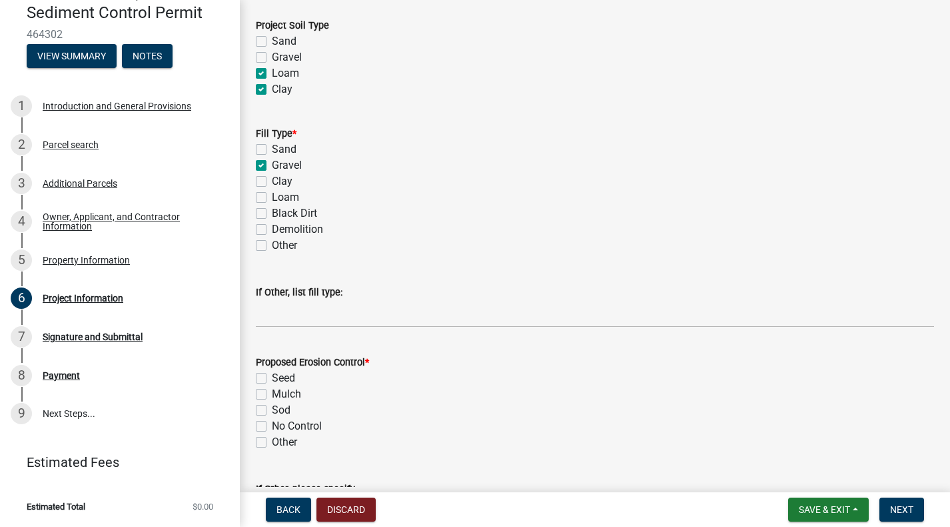
click at [272, 149] on label "Sand" at bounding box center [284, 149] width 25 height 16
click at [272, 149] on input "Sand" at bounding box center [276, 145] width 9 height 9
checkbox input "true"
checkbox input "false"
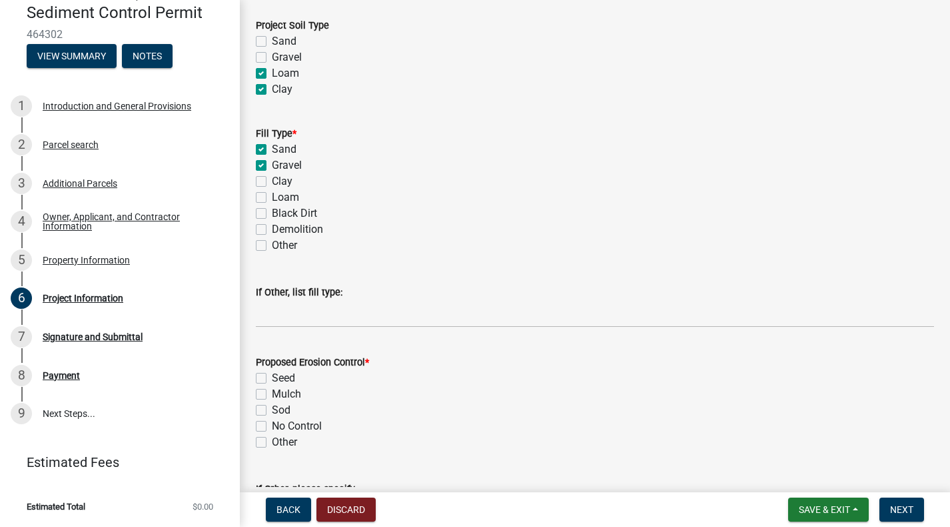
checkbox input "false"
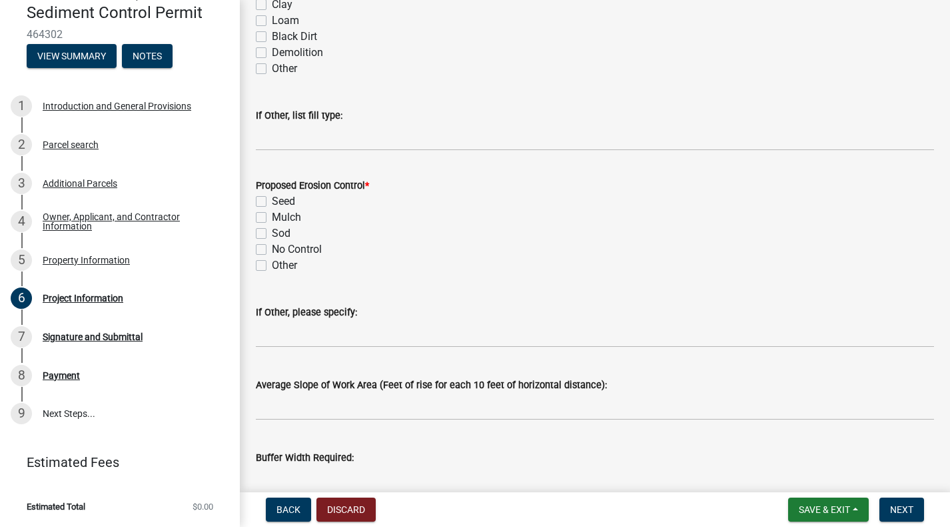
scroll to position [1266, 0]
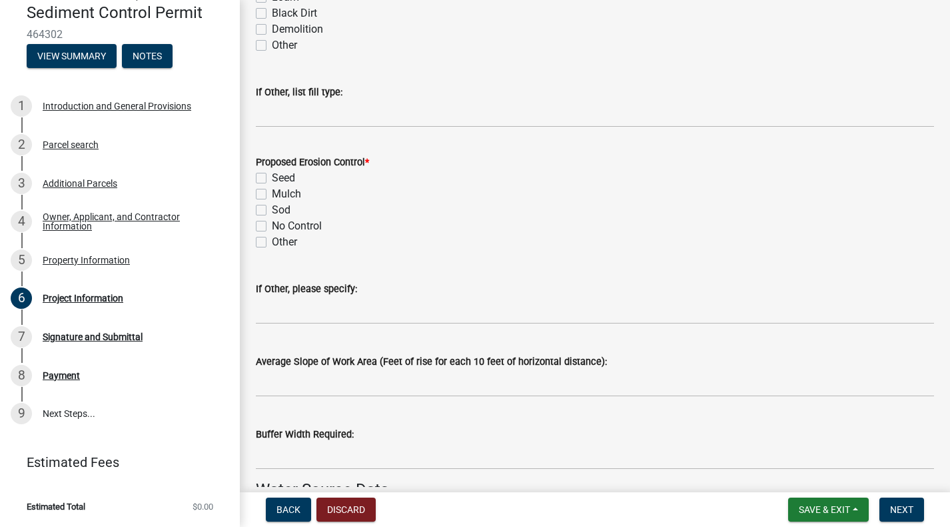
click at [272, 191] on label "Mulch" at bounding box center [286, 194] width 29 height 16
click at [272, 191] on input "Mulch" at bounding box center [276, 190] width 9 height 9
checkbox input "true"
checkbox input "false"
checkbox input "true"
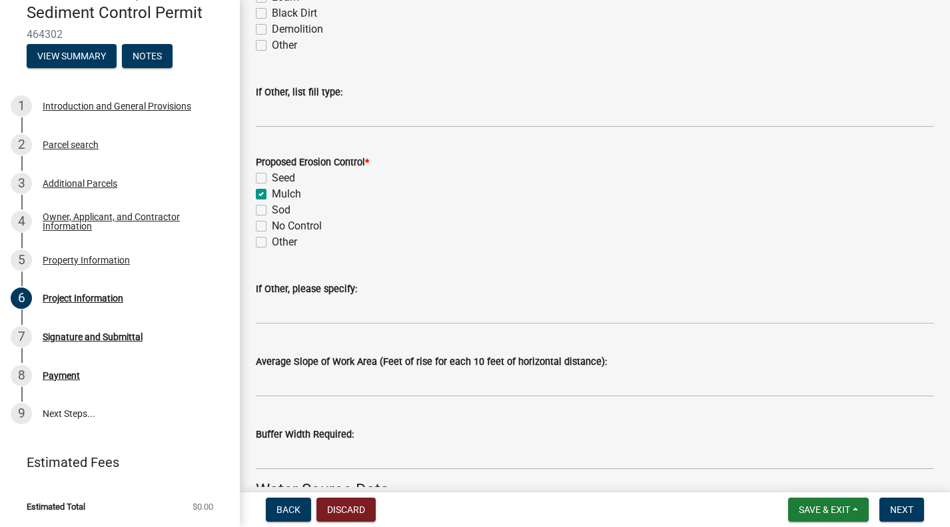
checkbox input "false"
drag, startPoint x: 260, startPoint y: 245, endPoint x: 261, endPoint y: 265, distance: 19.3
click at [272, 245] on label "Other" at bounding box center [284, 242] width 25 height 16
click at [272, 243] on input "Other" at bounding box center [276, 238] width 9 height 9
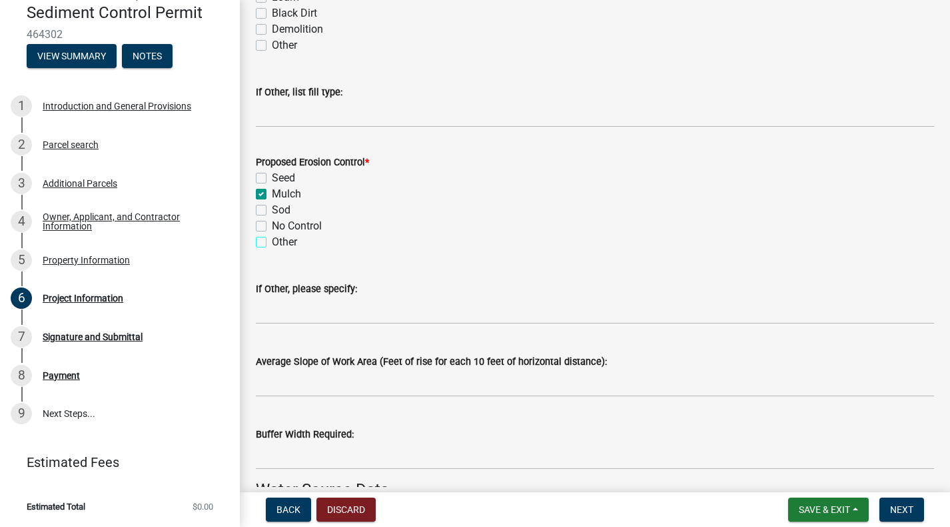
checkbox input "true"
checkbox input "false"
checkbox input "true"
checkbox input "false"
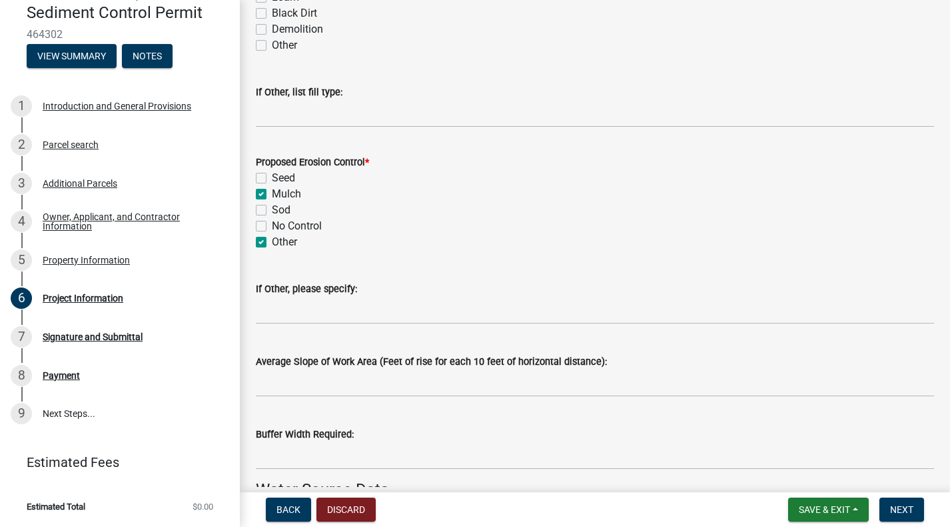
checkbox input "true"
click at [269, 314] on input "If Other, please specify:" at bounding box center [595, 310] width 678 height 27
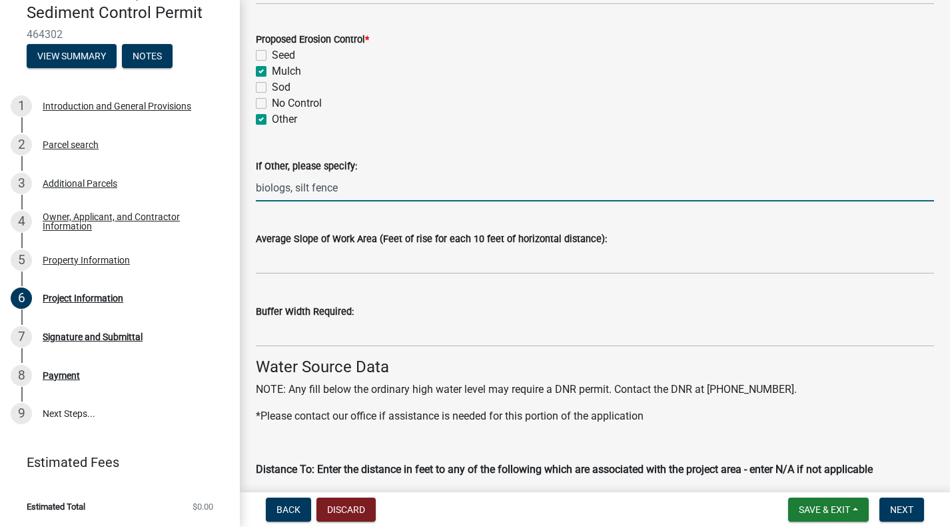
scroll to position [1400, 0]
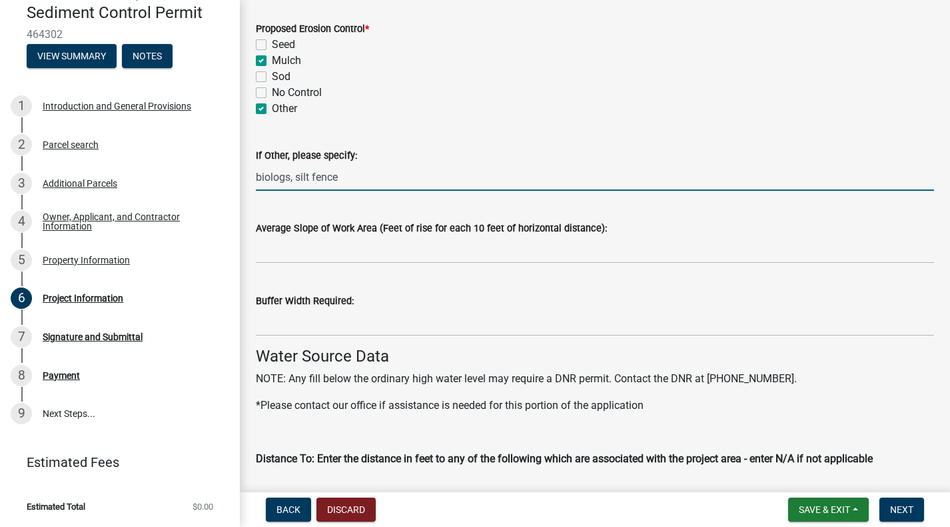
type input "biologs, silt fence"
click at [307, 259] on input "Average Slope of Work Area (Feet of rise for each 10 feet of horizontal distanc…" at bounding box center [595, 249] width 678 height 27
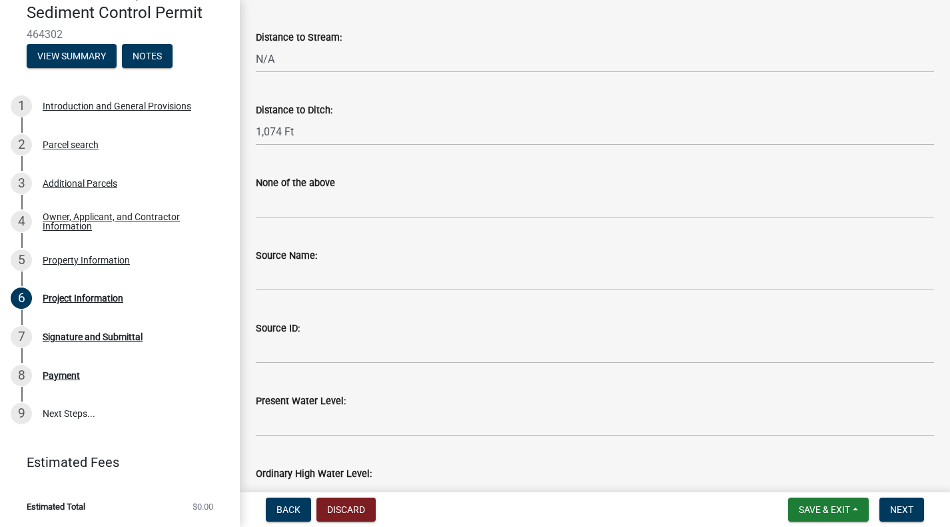
scroll to position [2066, 0]
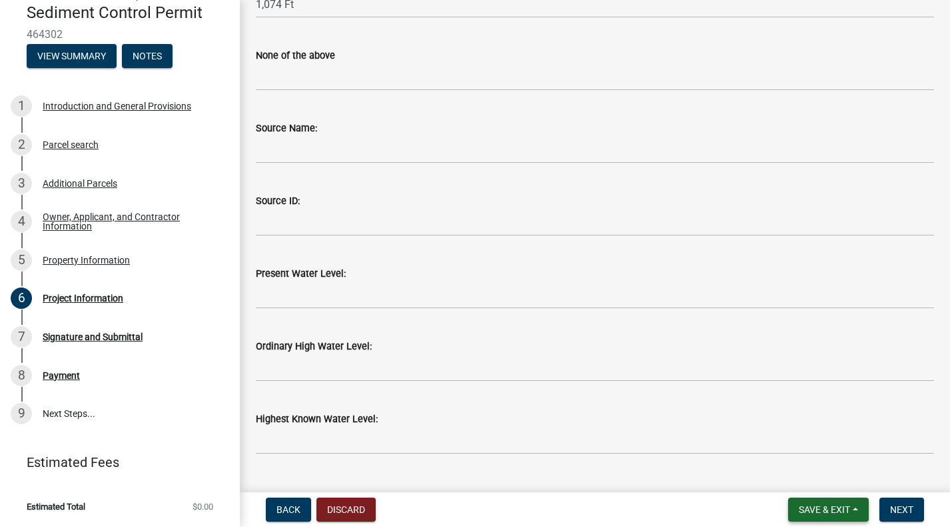
type input "4:1"
click at [819, 516] on button "Save & Exit" at bounding box center [828, 509] width 81 height 24
click at [802, 445] on button "Save" at bounding box center [815, 443] width 107 height 32
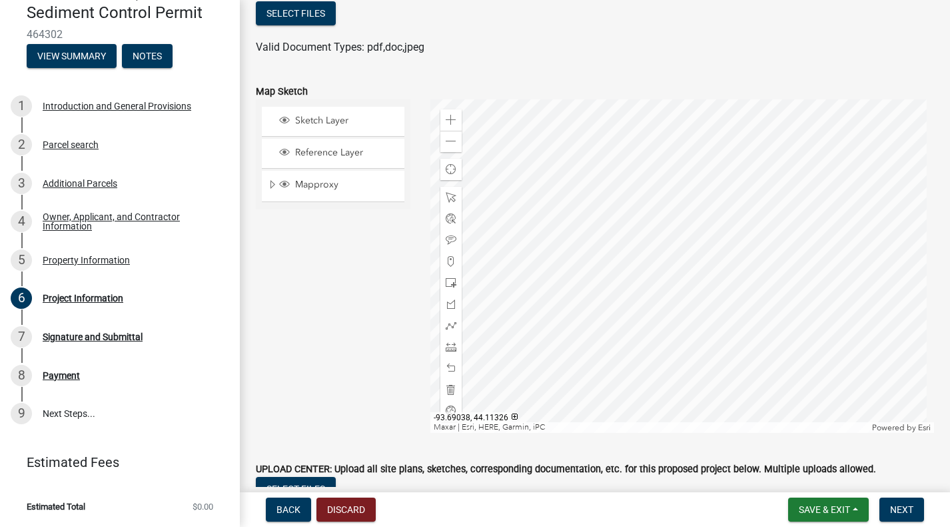
scroll to position [3254, 0]
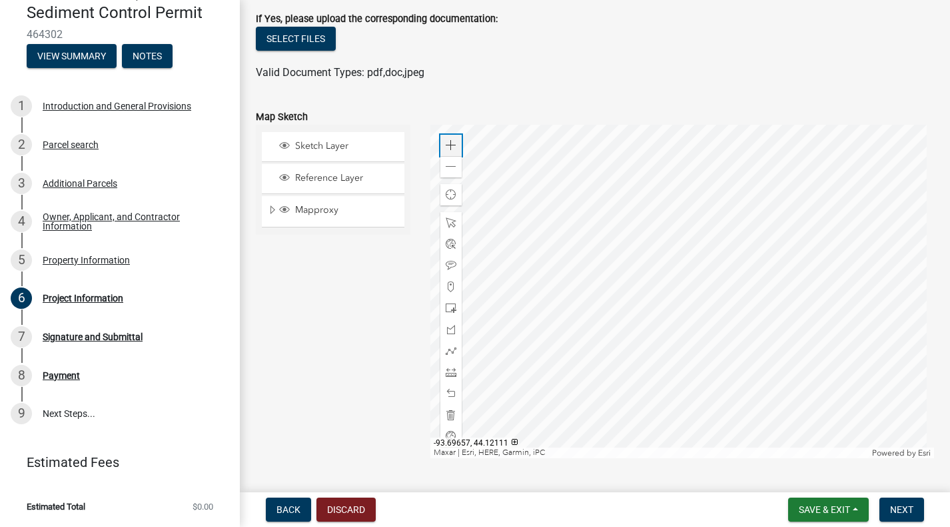
click at [443, 145] on div "Zoom in" at bounding box center [451, 145] width 21 height 21
click at [591, 311] on div at bounding box center [683, 291] width 504 height 333
click at [733, 371] on div at bounding box center [683, 291] width 504 height 333
click at [662, 395] on div at bounding box center [683, 291] width 504 height 333
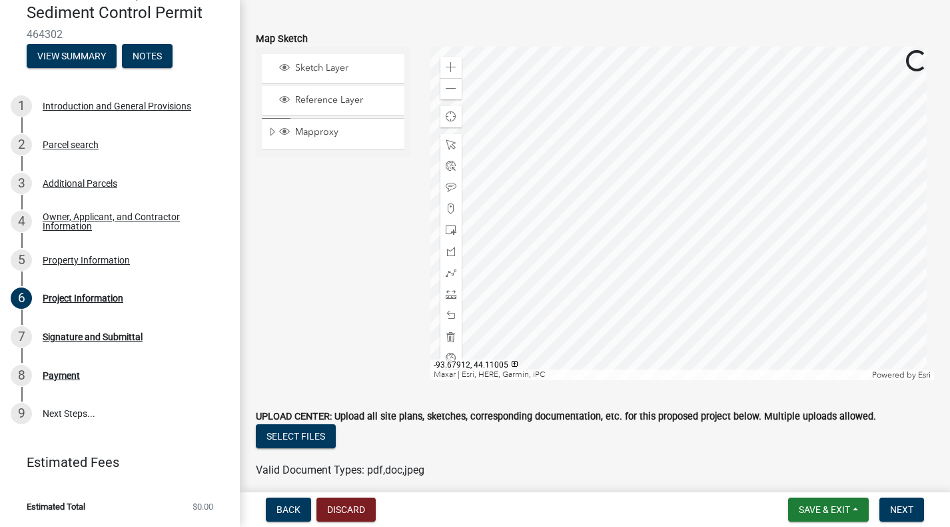
scroll to position [3388, 0]
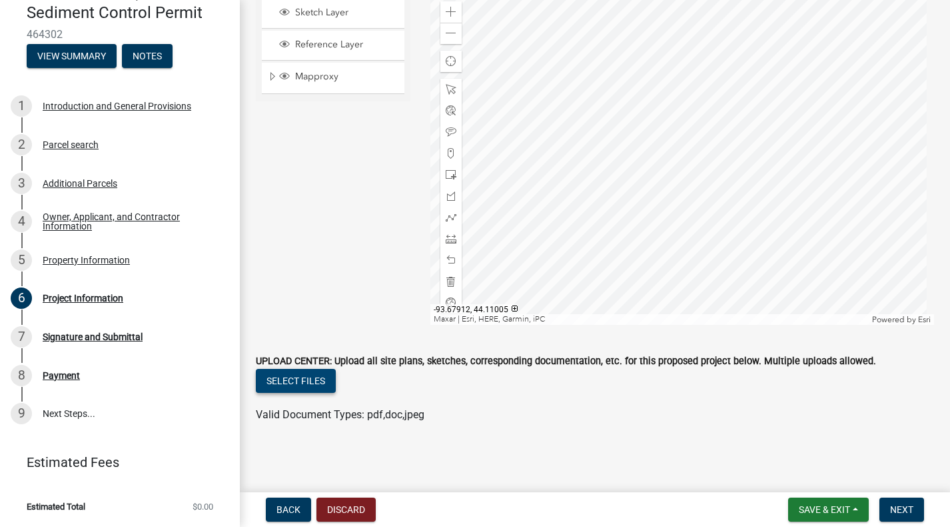
click at [315, 381] on button "Select files" at bounding box center [296, 381] width 80 height 24
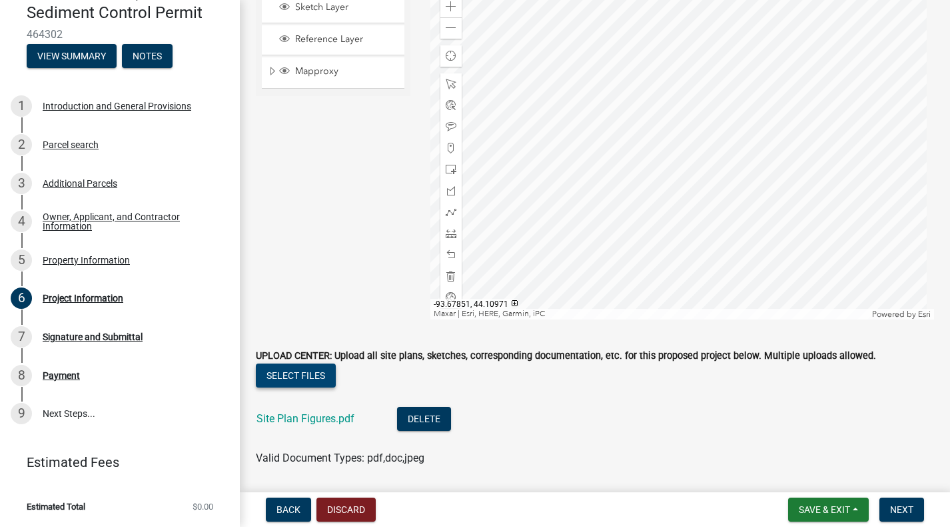
scroll to position [3414, 0]
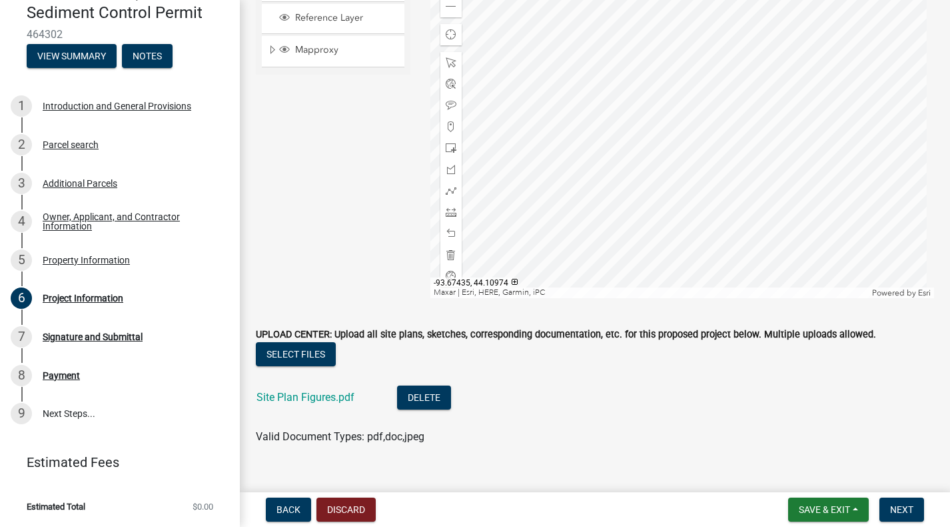
click at [852, 417] on li "Site Plan Figures.pdf Delete" at bounding box center [595, 399] width 678 height 49
click at [817, 511] on span "Save & Exit" at bounding box center [824, 509] width 51 height 11
click at [808, 442] on button "Save" at bounding box center [815, 443] width 107 height 32
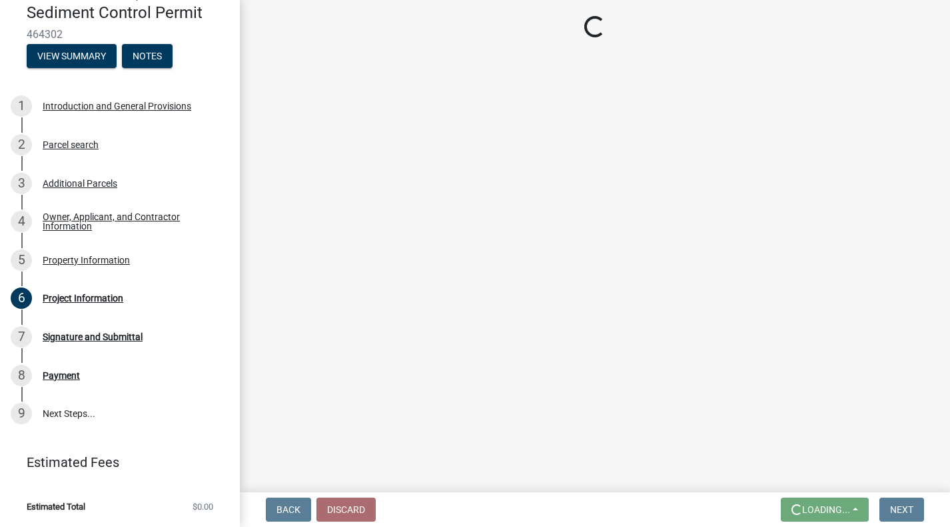
scroll to position [0, 0]
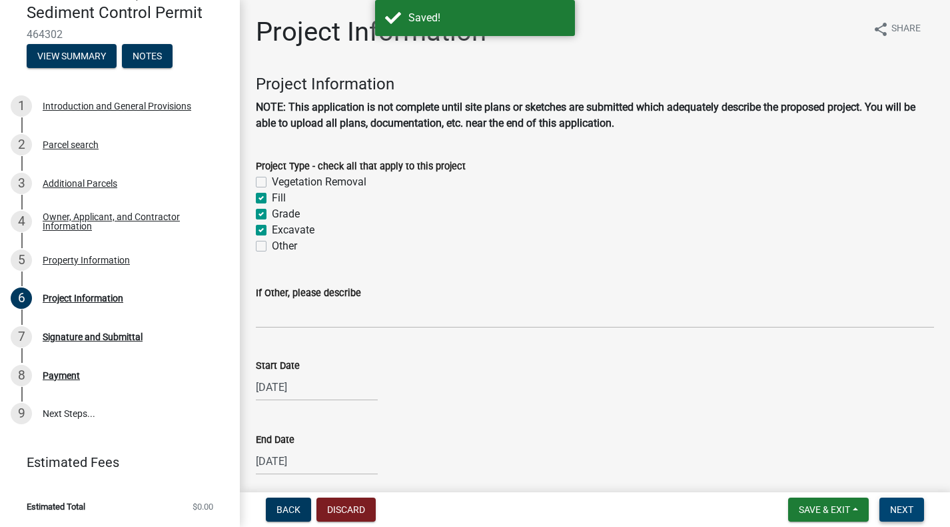
click at [908, 514] on span "Next" at bounding box center [901, 509] width 23 height 11
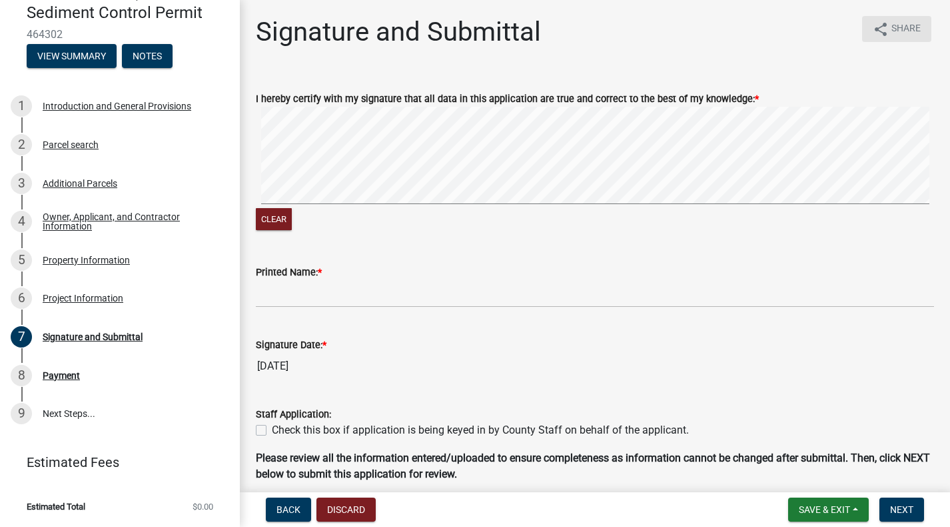
click at [892, 35] on span "Share" at bounding box center [906, 29] width 29 height 16
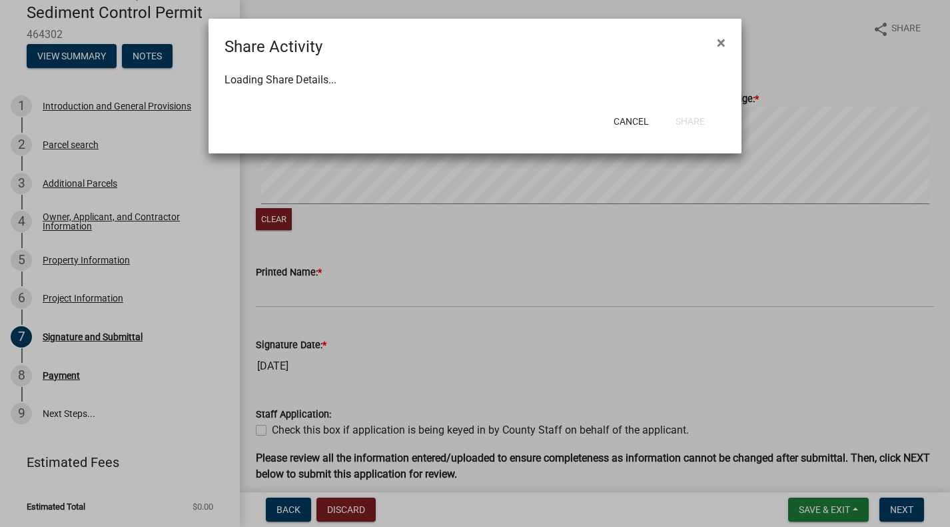
select select "1"
select select "0"
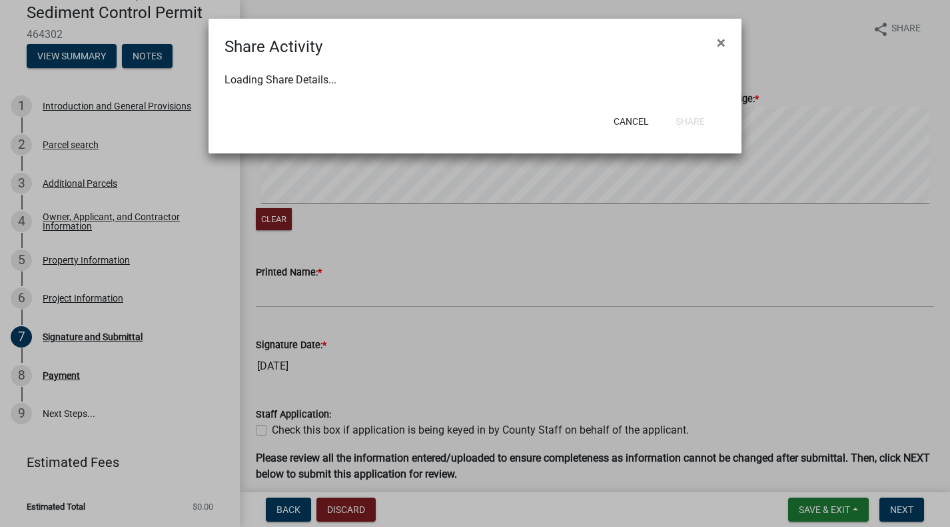
select select "0"
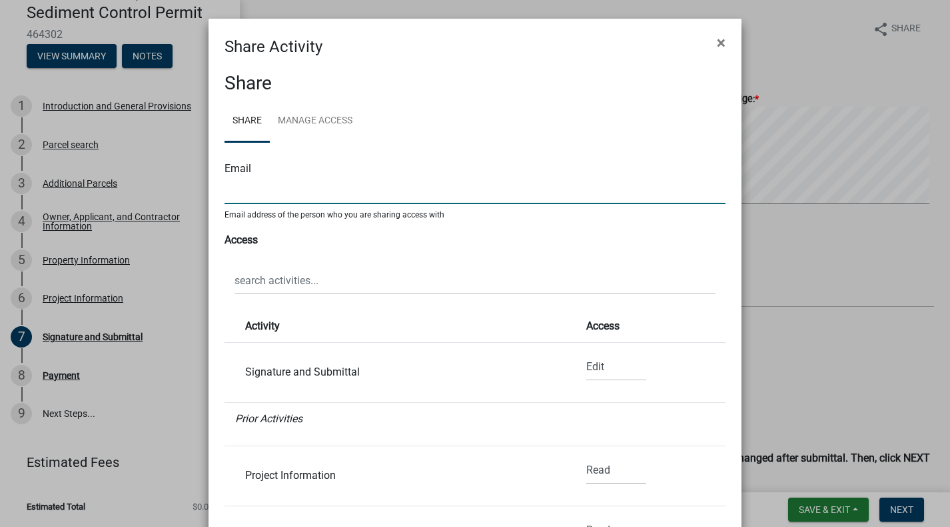
click at [257, 190] on input "text" at bounding box center [475, 190] width 501 height 27
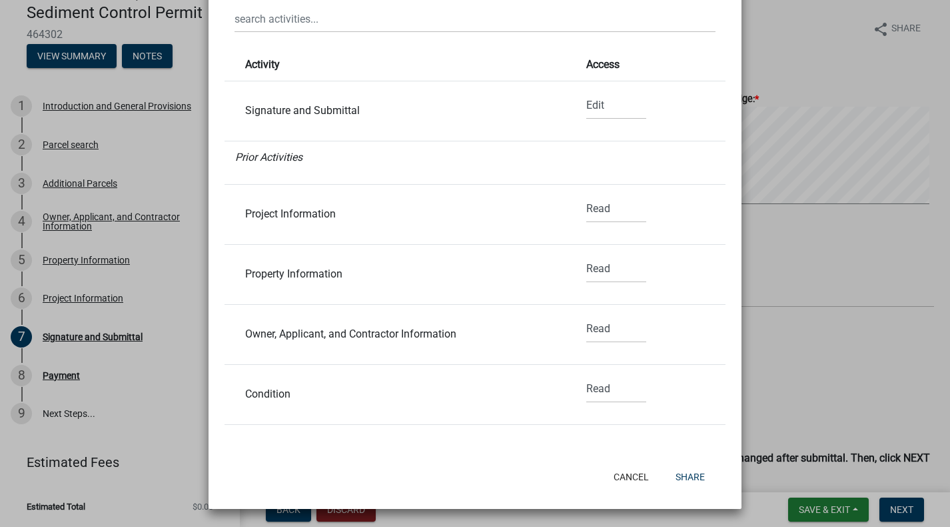
scroll to position [262, 0]
type input "[PERSON_NAME][EMAIL_ADDRESS][PERSON_NAME][DOMAIN_NAME]"
click at [682, 482] on button "Share" at bounding box center [690, 476] width 51 height 24
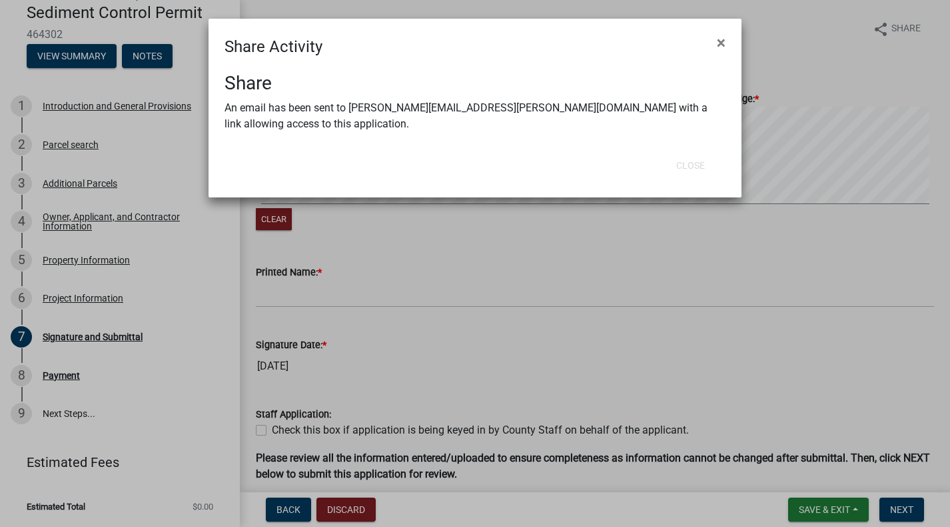
click at [77, 55] on ngb-modal-window "Share Activity × Share An email has been sent to [PERSON_NAME][EMAIL_ADDRESS][P…" at bounding box center [475, 263] width 950 height 527
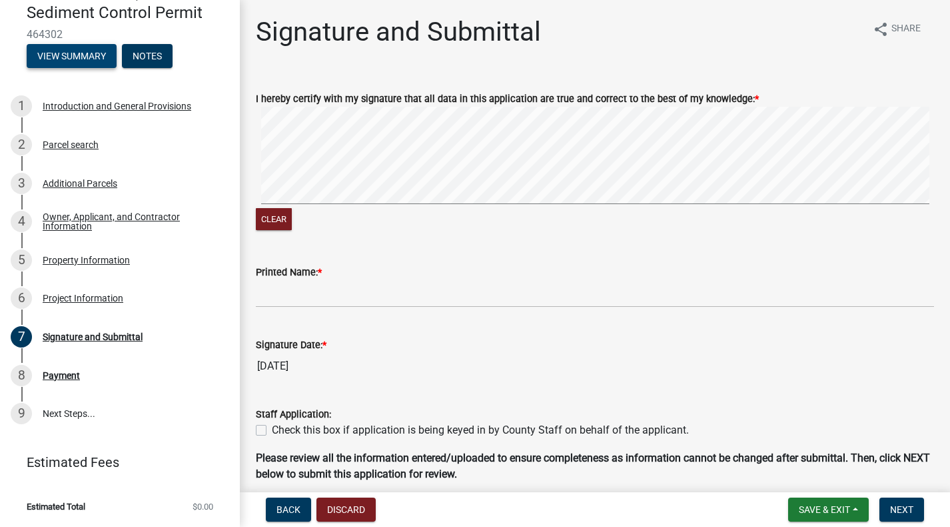
click at [85, 57] on button "View Summary" at bounding box center [72, 56] width 90 height 24
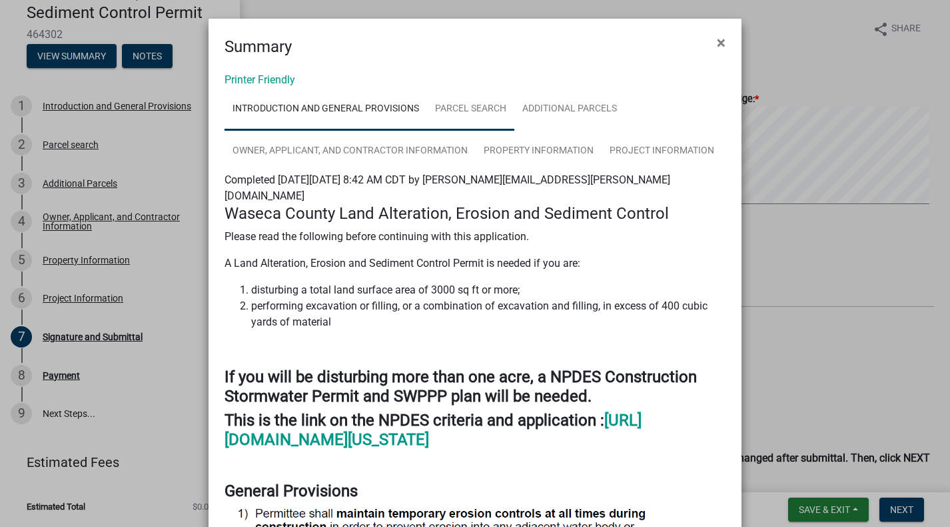
click at [473, 110] on link "Parcel search" at bounding box center [470, 109] width 87 height 43
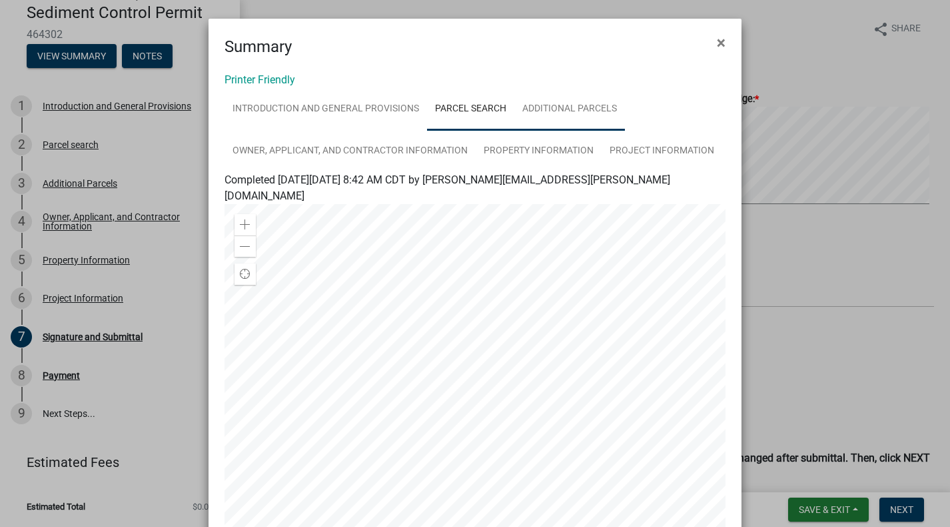
click at [555, 111] on link "Additional Parcels" at bounding box center [570, 109] width 111 height 43
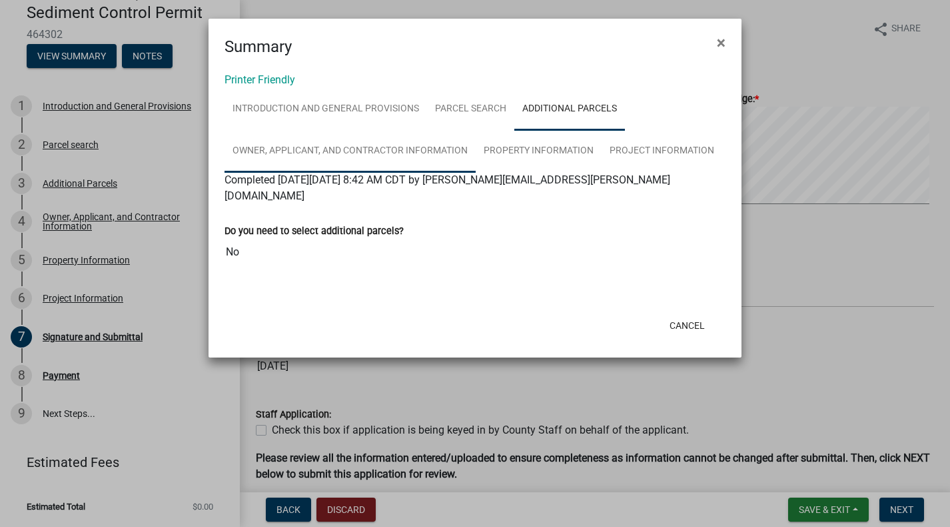
click at [298, 147] on link "Owner, Applicant, and Contractor Information" at bounding box center [350, 151] width 251 height 43
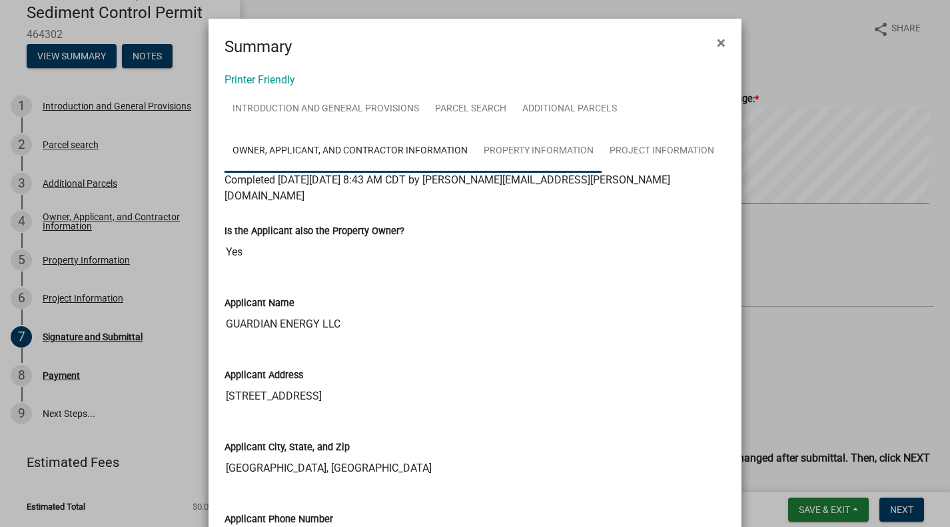
click at [492, 152] on link "Property Information" at bounding box center [539, 151] width 126 height 43
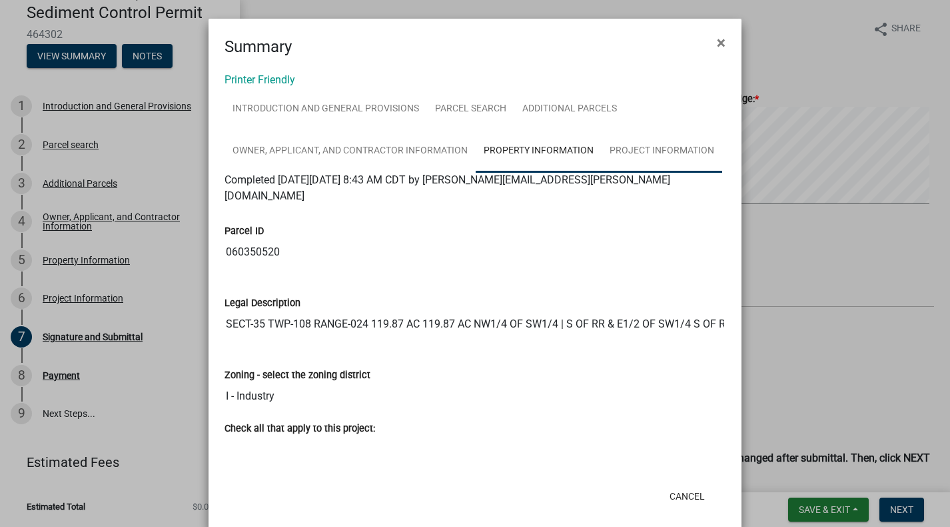
click at [632, 148] on link "Project Information" at bounding box center [662, 151] width 121 height 43
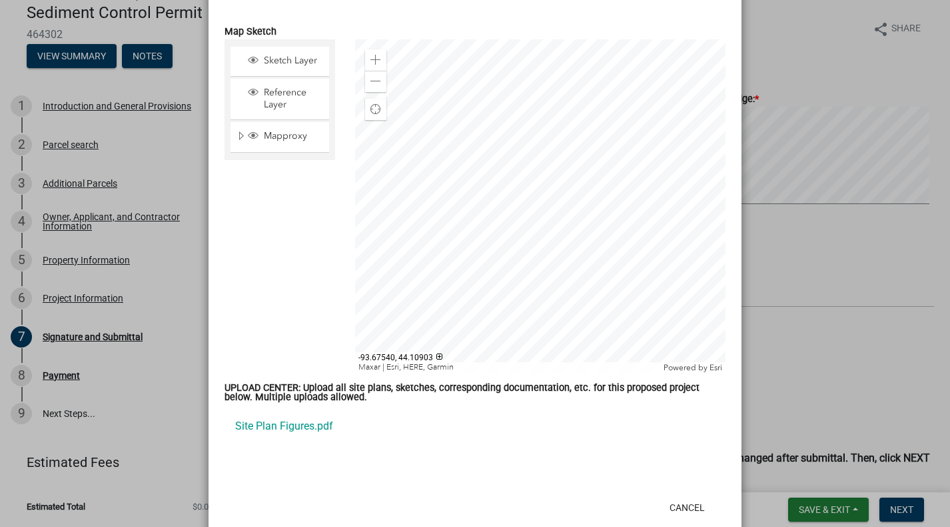
scroll to position [3193, 0]
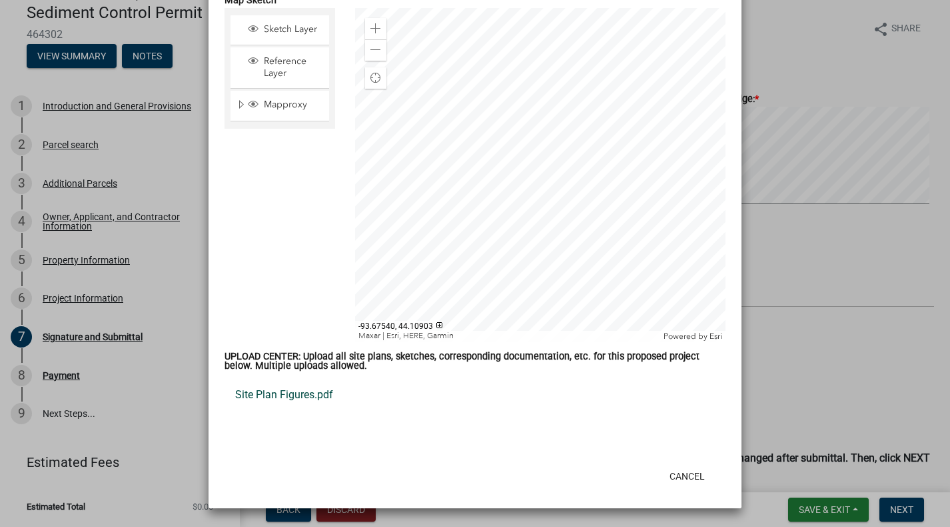
click at [279, 396] on link "Site Plan Figures.pdf" at bounding box center [475, 395] width 501 height 32
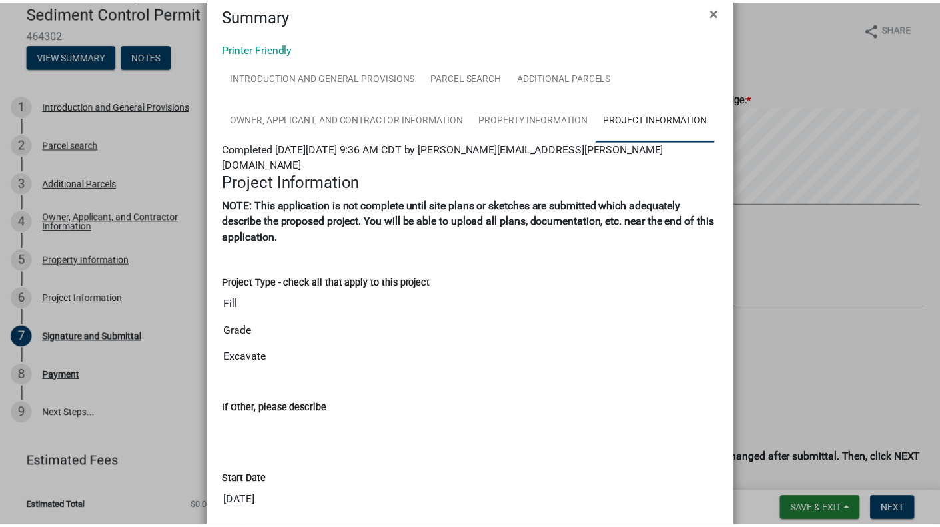
scroll to position [0, 0]
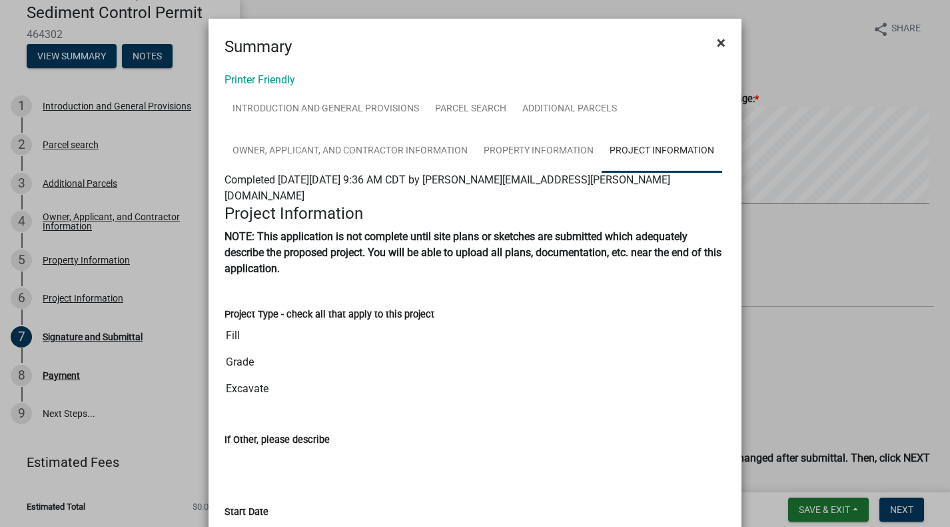
click at [718, 34] on span "×" at bounding box center [721, 42] width 9 height 19
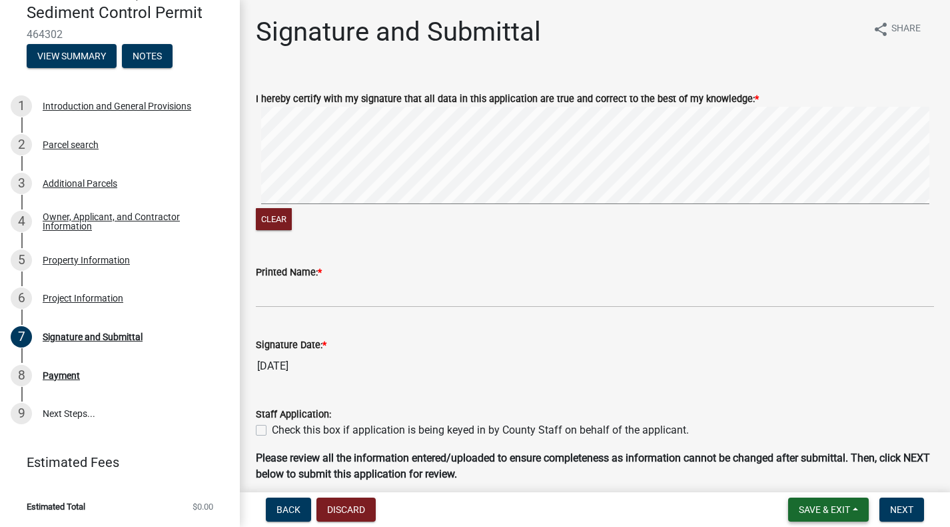
click at [818, 513] on span "Save & Exit" at bounding box center [824, 509] width 51 height 11
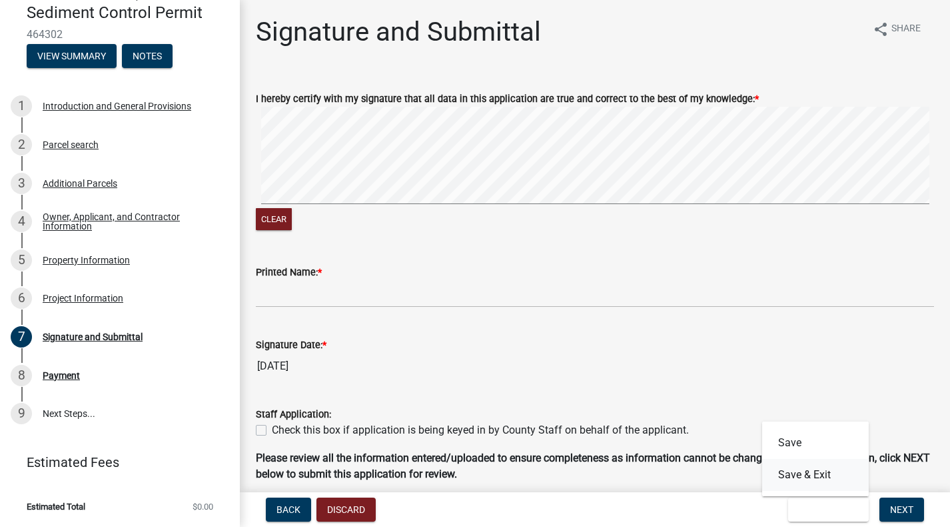
click at [816, 479] on button "Save & Exit" at bounding box center [815, 475] width 107 height 32
